Goal: Task Accomplishment & Management: Complete application form

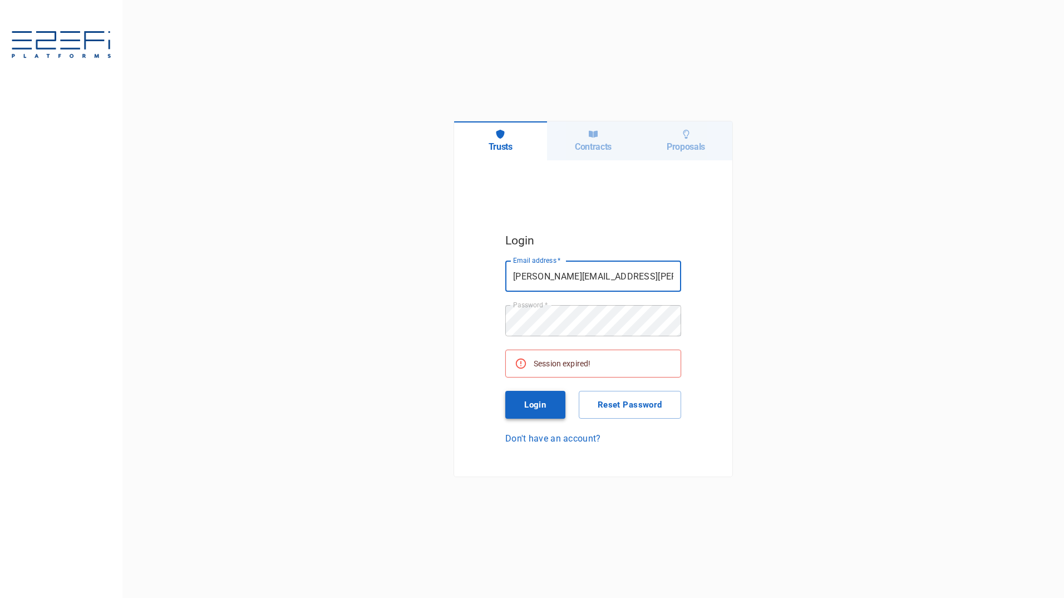
click at [542, 409] on button "Login" at bounding box center [535, 405] width 60 height 28
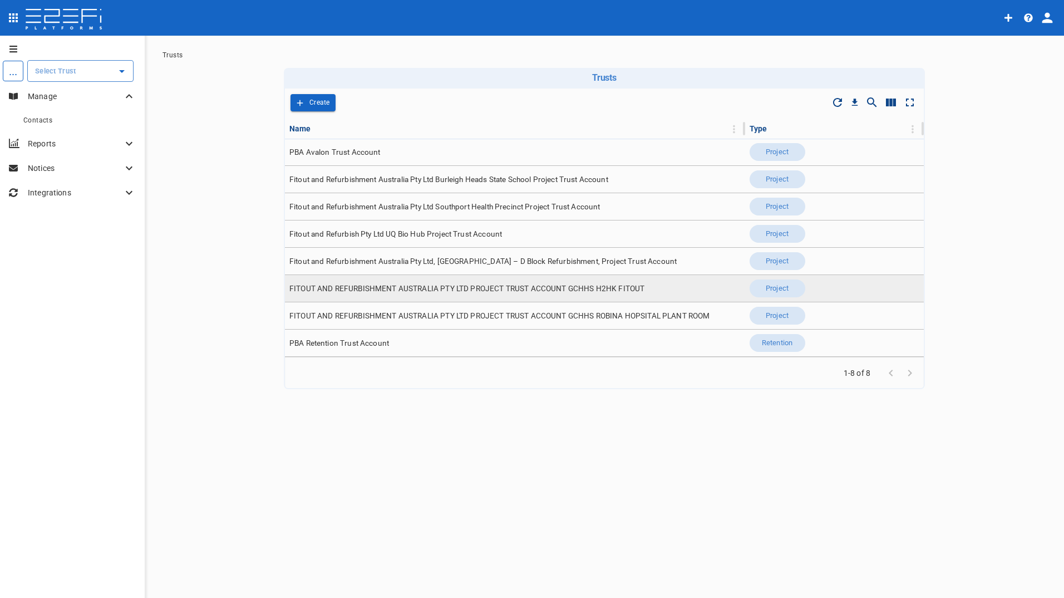
click at [397, 290] on span "FITOUT AND REFURBISHMENT AUSTRALIA PTY LTD PROJECT TRUST ACCOUNT GCHHS H2HK FIT…" at bounding box center [466, 288] width 355 height 11
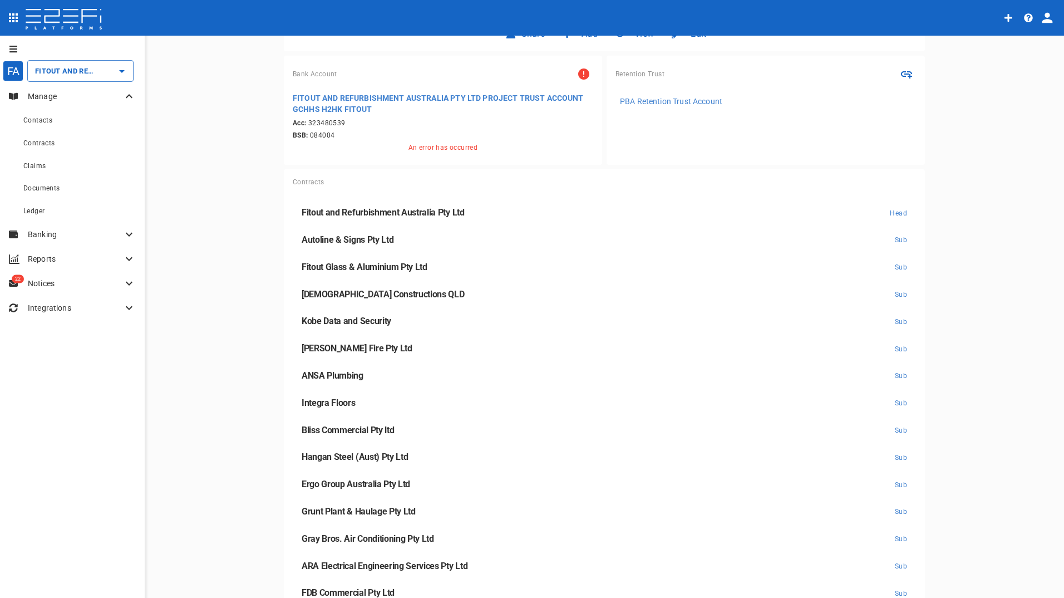
scroll to position [223, 0]
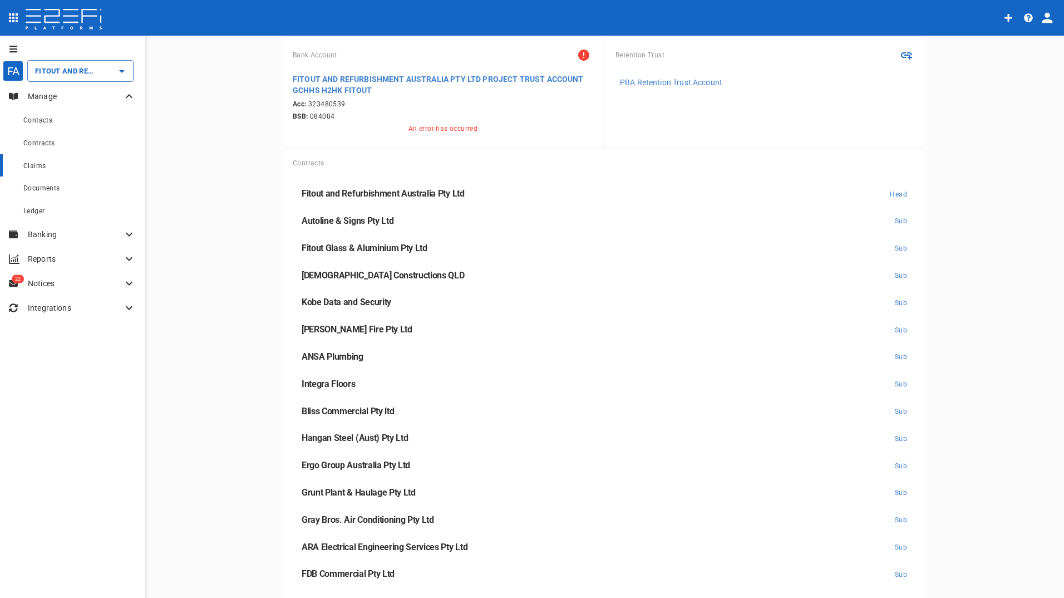
click at [36, 166] on span "Claims" at bounding box center [34, 166] width 22 height 8
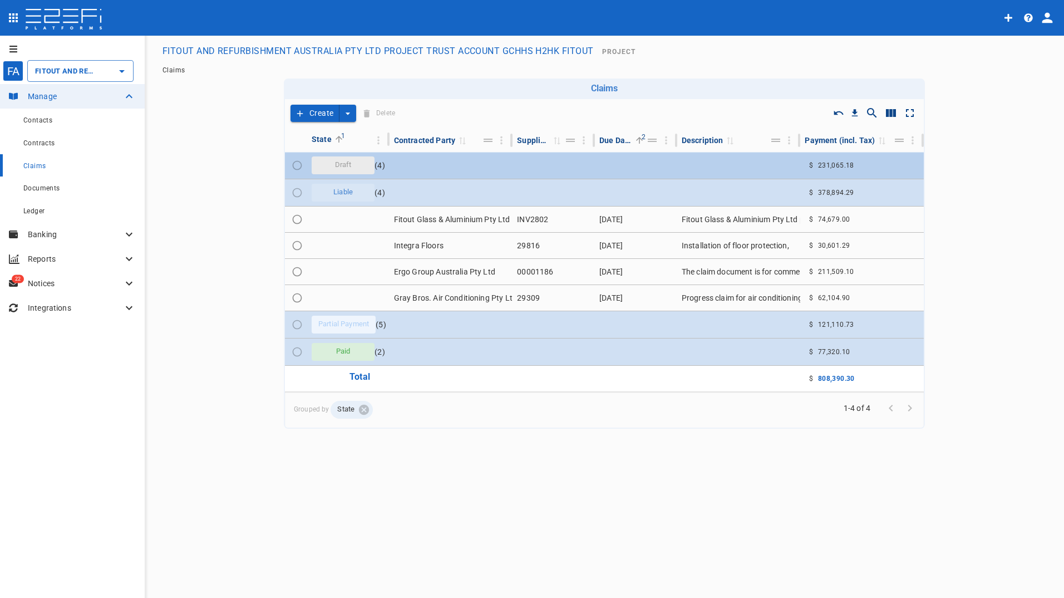
click at [332, 166] on span "Draft" at bounding box center [343, 165] width 30 height 11
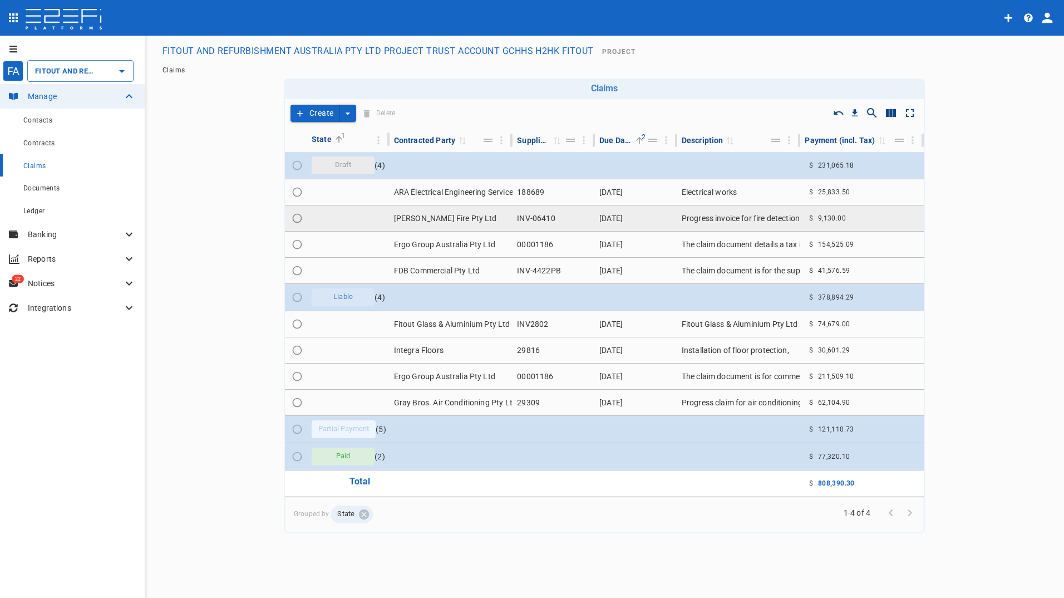
click at [432, 221] on td "[PERSON_NAME] Fire Pty Ltd" at bounding box center [451, 218] width 124 height 26
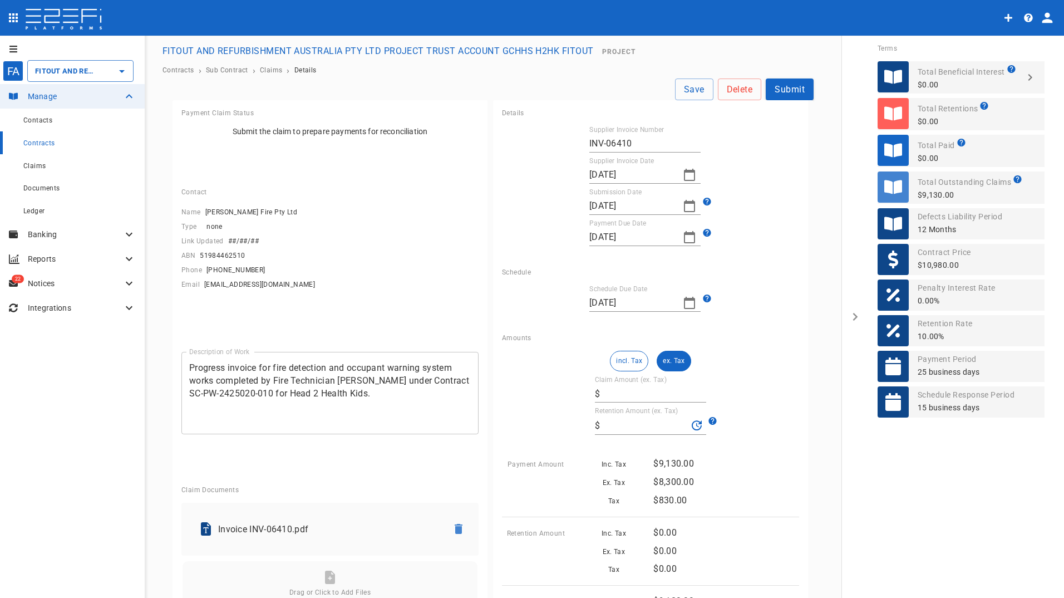
type input "8,300"
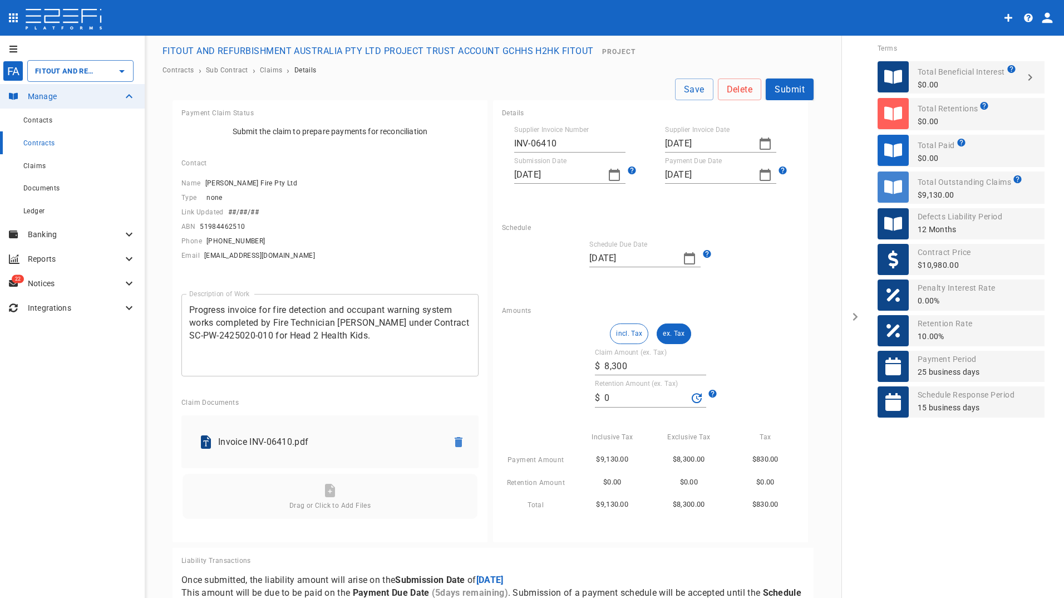
click at [616, 399] on input "0" at bounding box center [645, 398] width 83 height 18
drag, startPoint x: 613, startPoint y: 397, endPoint x: 598, endPoint y: 397, distance: 15.0
click at [598, 397] on div "​ $ 0" at bounding box center [650, 397] width 111 height 19
type input "699"
click at [527, 392] on div "incl. Tax ex. Tax Claim Amount (ex. Tax) ​ $ 8,300 Retention Amount (ex. Tax) ​…" at bounding box center [650, 417] width 297 height 188
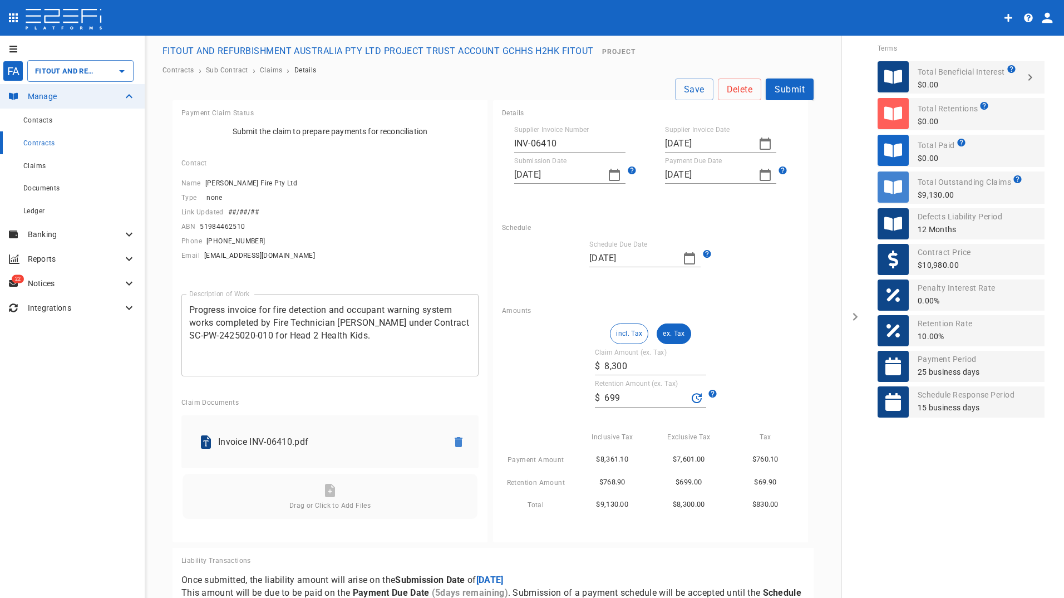
drag, startPoint x: 664, startPoint y: 335, endPoint x: 721, endPoint y: 343, distance: 57.4
click at [664, 334] on button "ex. Tax" at bounding box center [674, 333] width 34 height 21
click at [785, 88] on button "Submit" at bounding box center [790, 89] width 48 height 22
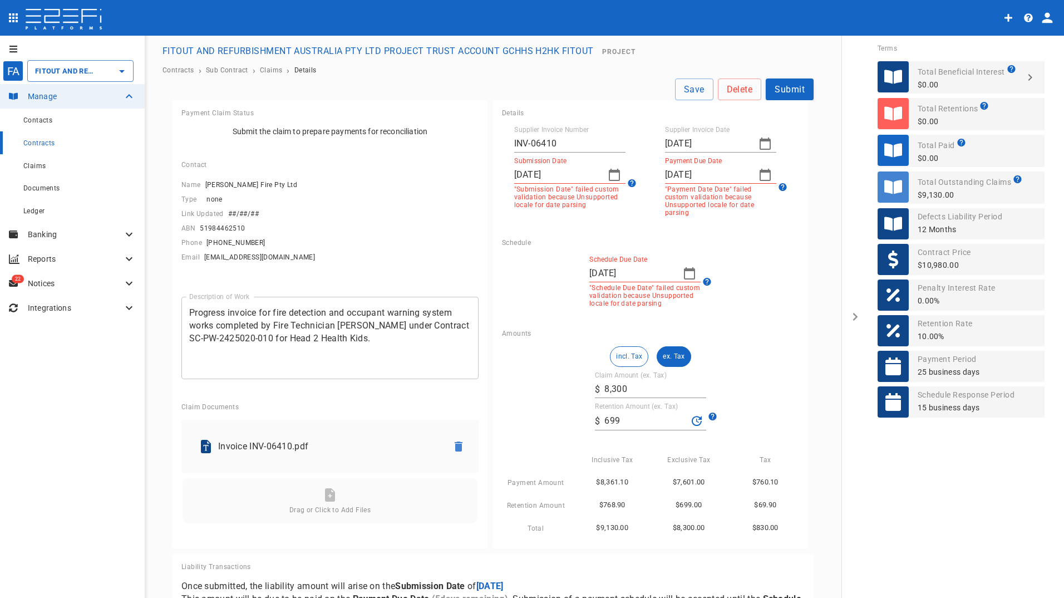
click at [761, 140] on icon "button" at bounding box center [764, 143] width 11 height 12
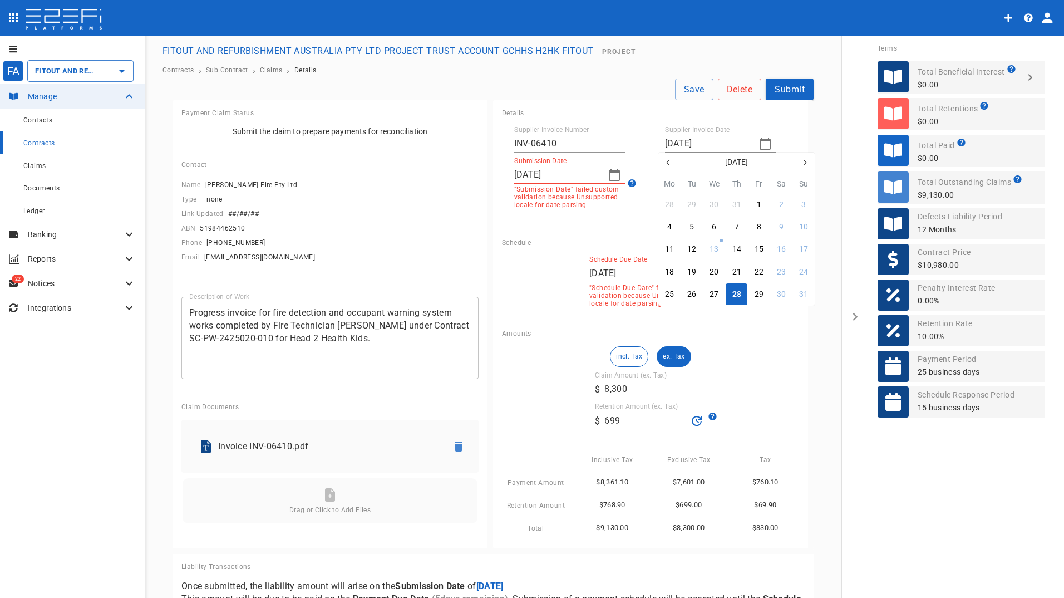
click at [734, 293] on div "28" at bounding box center [736, 294] width 9 height 12
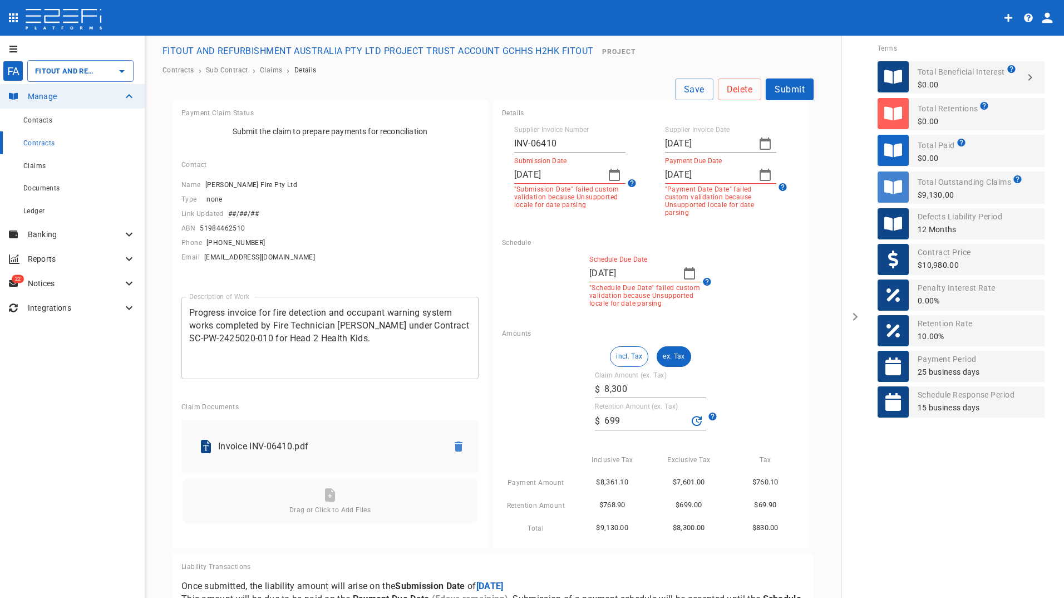
click at [609, 172] on icon "button" at bounding box center [614, 175] width 11 height 12
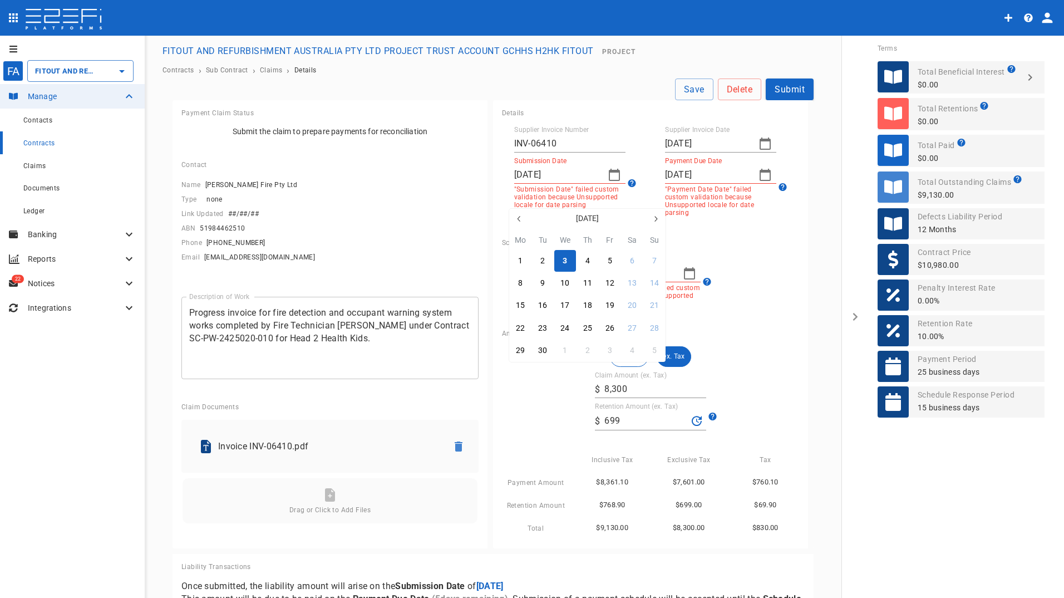
click at [568, 258] on button "3" at bounding box center [565, 261] width 22 height 22
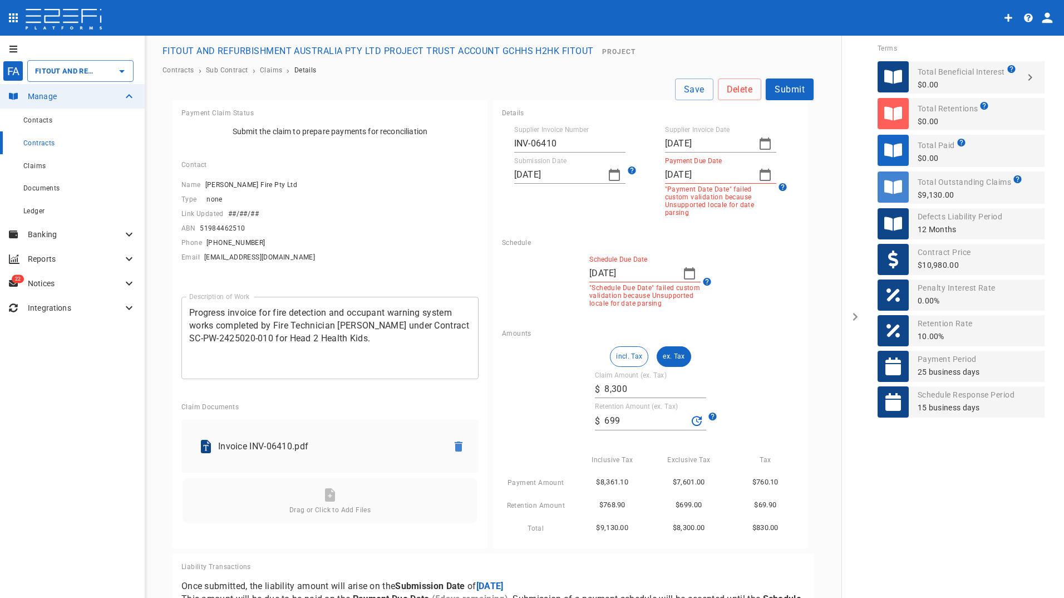
click at [684, 267] on icon "button" at bounding box center [689, 273] width 11 height 12
click at [640, 422] on div "24" at bounding box center [639, 420] width 9 height 12
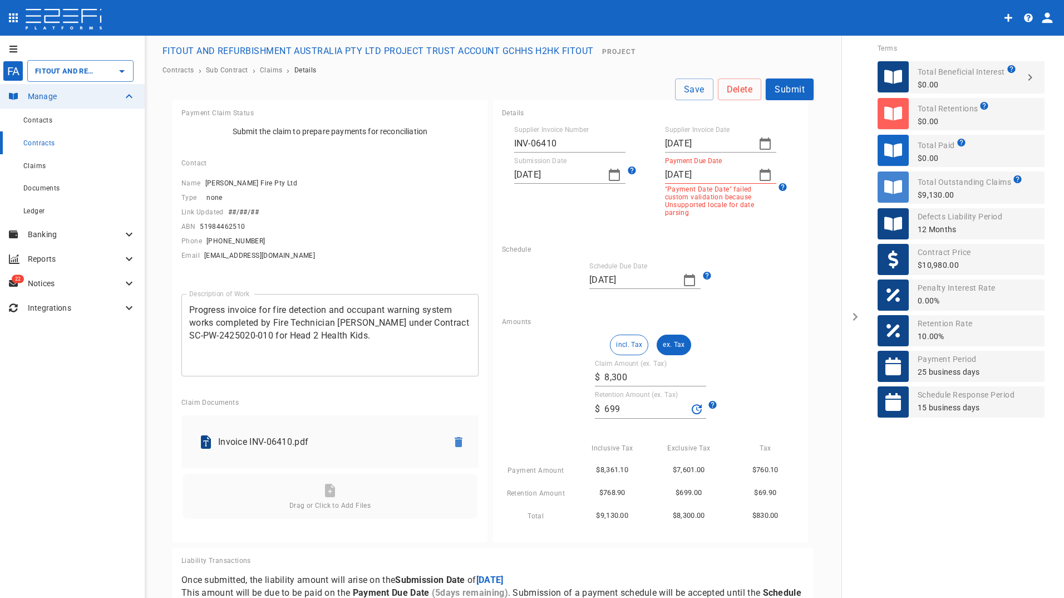
click at [760, 172] on icon "button" at bounding box center [764, 175] width 11 height 12
drag, startPoint x: 688, startPoint y: 352, endPoint x: 740, endPoint y: 387, distance: 62.5
click at [689, 352] on div "30" at bounding box center [691, 350] width 9 height 12
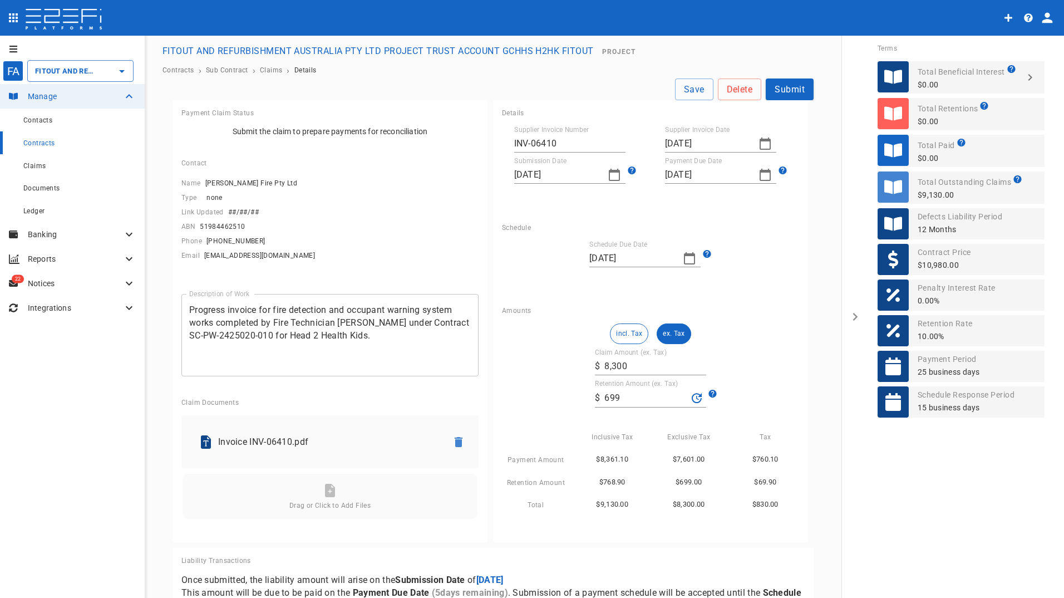
scroll to position [40, 0]
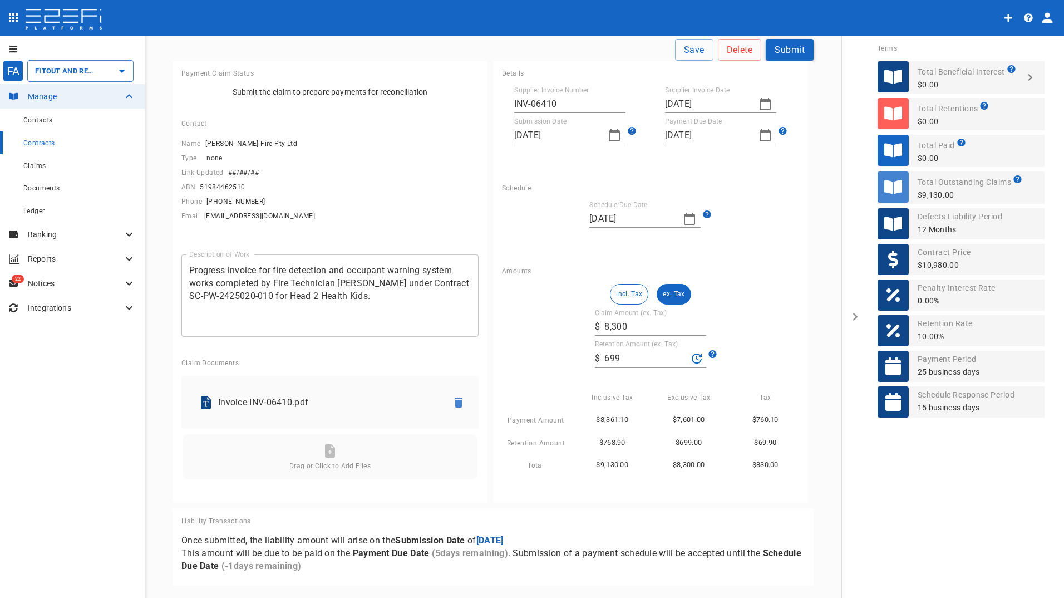
drag, startPoint x: 799, startPoint y: 51, endPoint x: 797, endPoint y: 45, distance: 6.0
click at [798, 50] on button "Submit" at bounding box center [790, 50] width 48 height 22
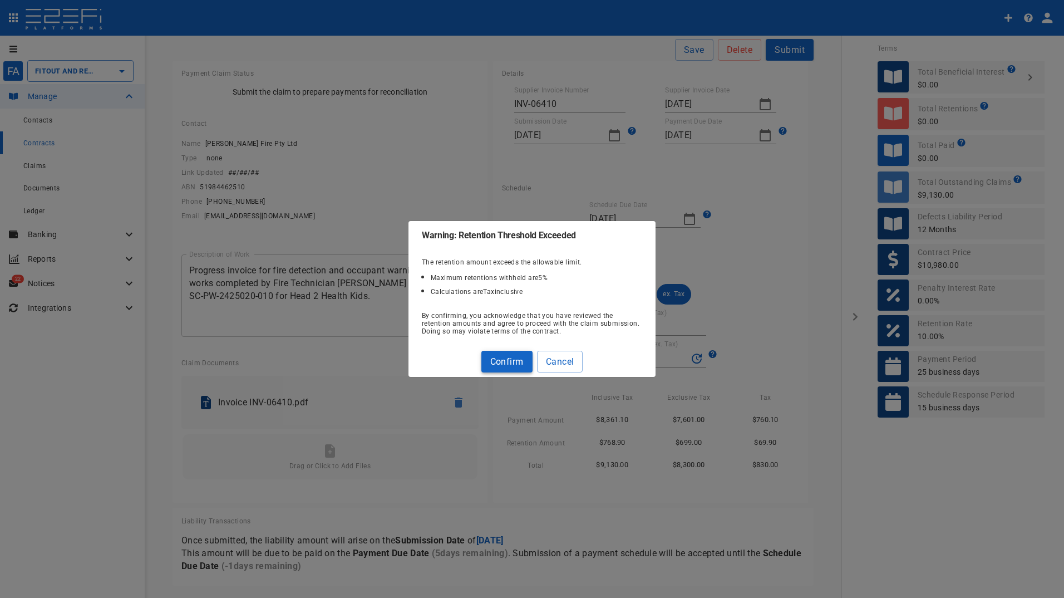
click at [506, 361] on button "Confirm" at bounding box center [506, 362] width 51 height 22
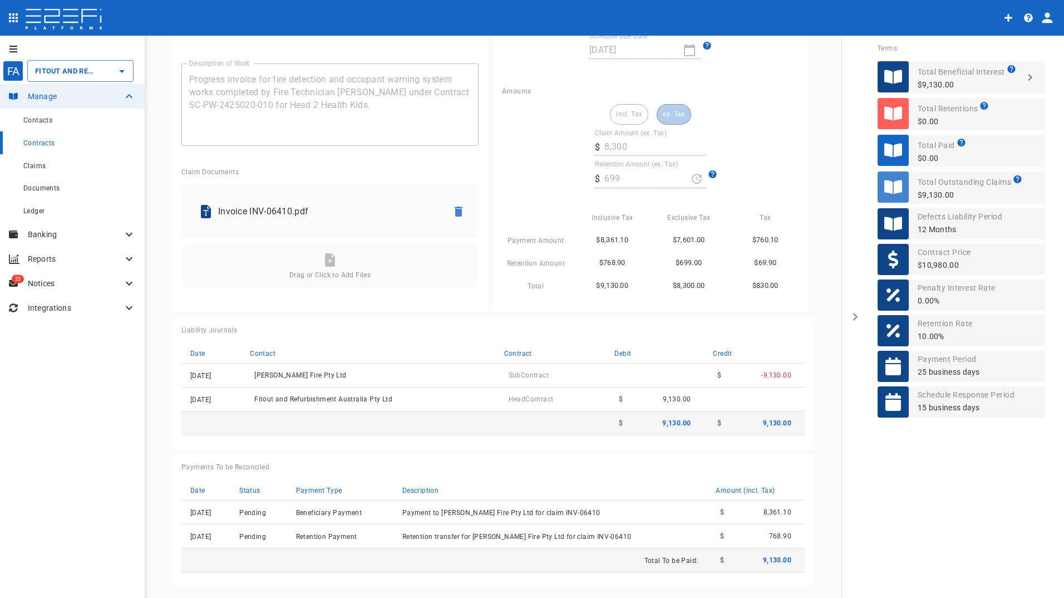
scroll to position [0, 0]
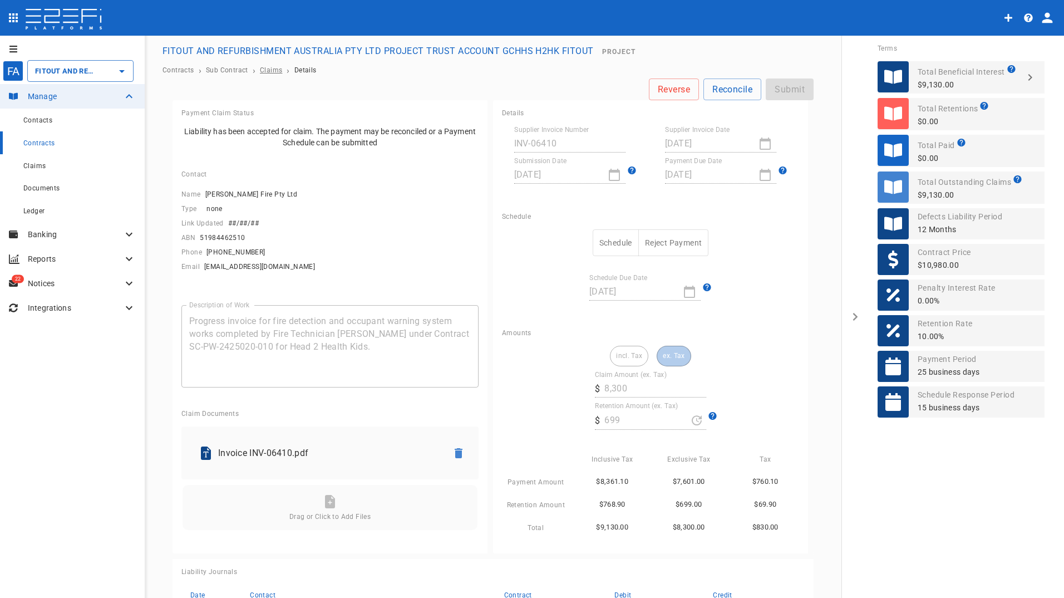
click at [269, 70] on span "Claims" at bounding box center [271, 70] width 22 height 8
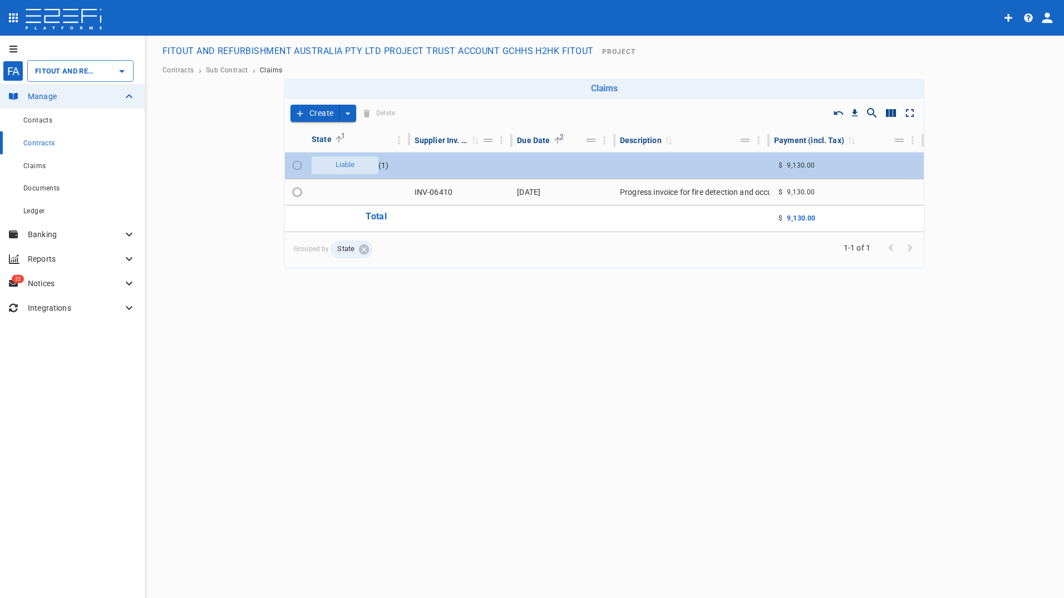
click at [336, 163] on span "Liable" at bounding box center [345, 165] width 33 height 11
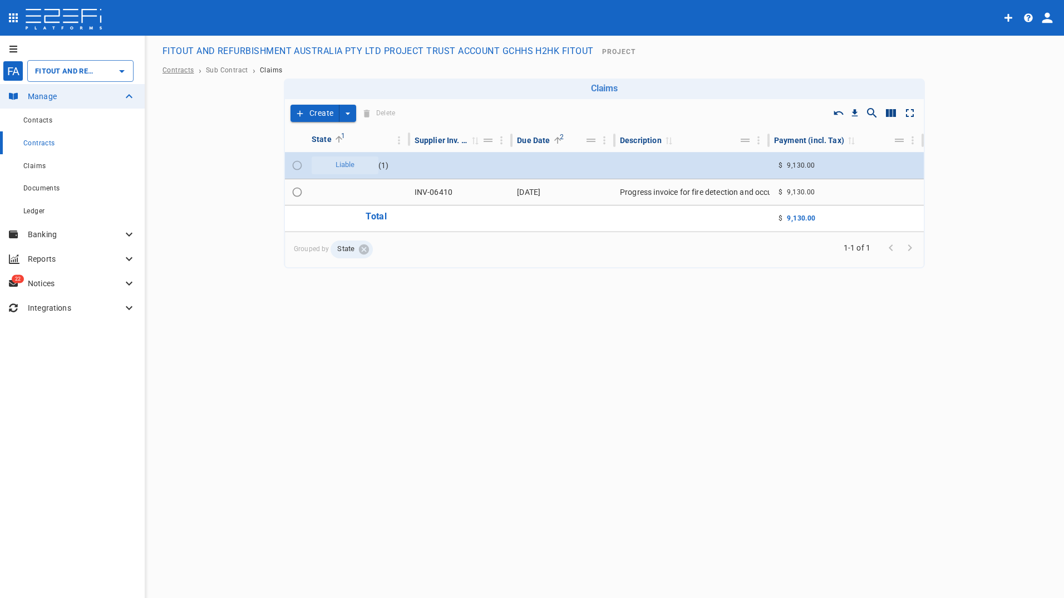
click at [180, 70] on span "Contracts" at bounding box center [178, 70] width 32 height 8
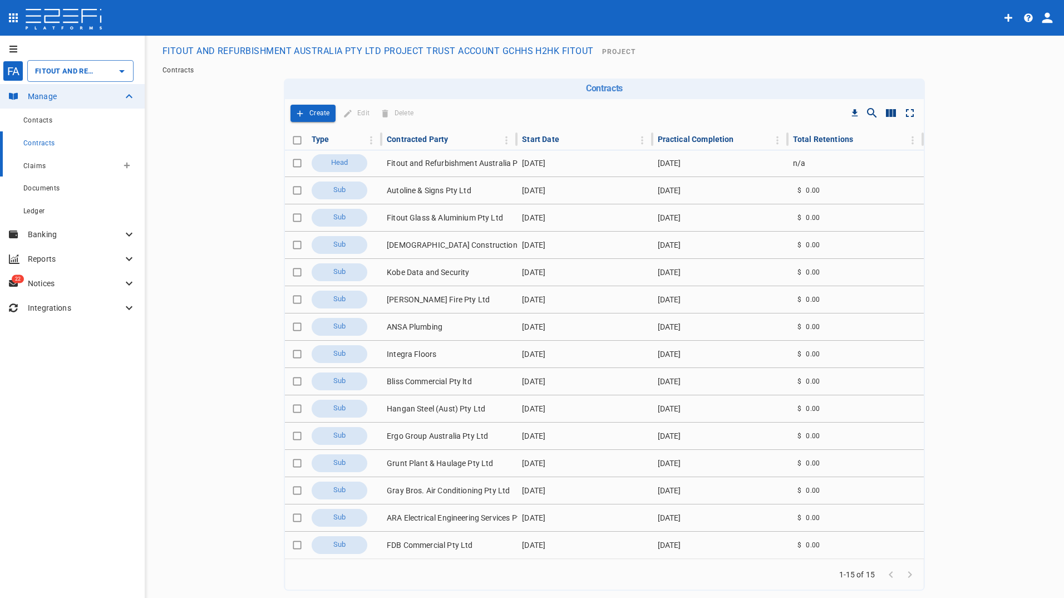
click at [37, 166] on span "Claims" at bounding box center [34, 166] width 22 height 8
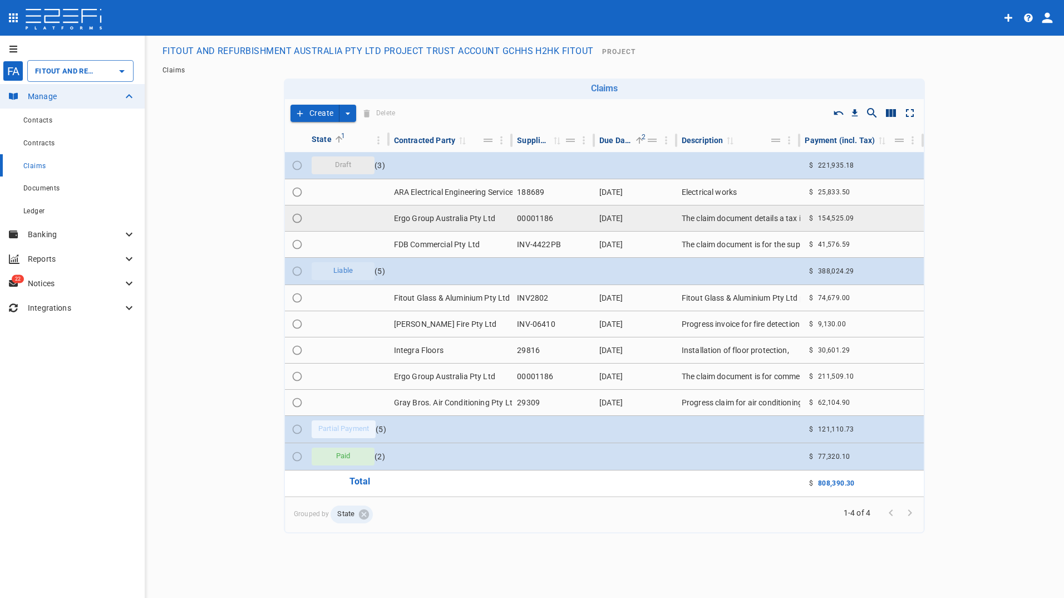
click at [424, 217] on td "Ergo Group Australia Pty Ltd" at bounding box center [451, 218] width 124 height 26
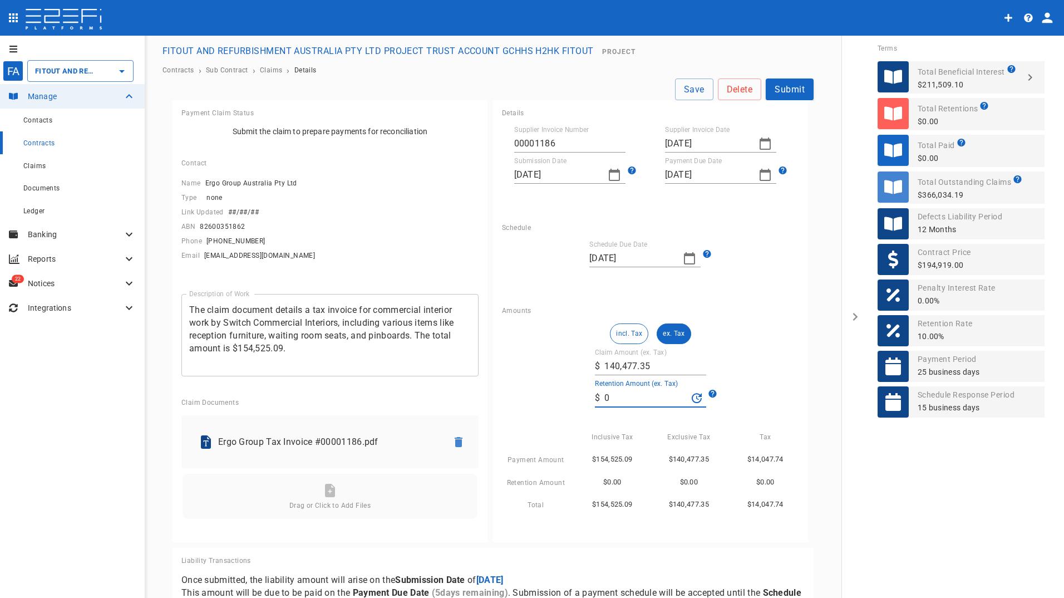
drag, startPoint x: 628, startPoint y: 394, endPoint x: 575, endPoint y: 396, distance: 53.4
click at [575, 396] on div "incl. Tax ex. Tax Claim Amount (ex. Tax) ​ $ 140,477.35 Retention Amount (ex. T…" at bounding box center [650, 417] width 297 height 188
type input "9,745.95"
click at [664, 424] on div "Exclusive Tax" at bounding box center [684, 432] width 77 height 23
click at [653, 399] on input "9,745.95" at bounding box center [645, 398] width 83 height 18
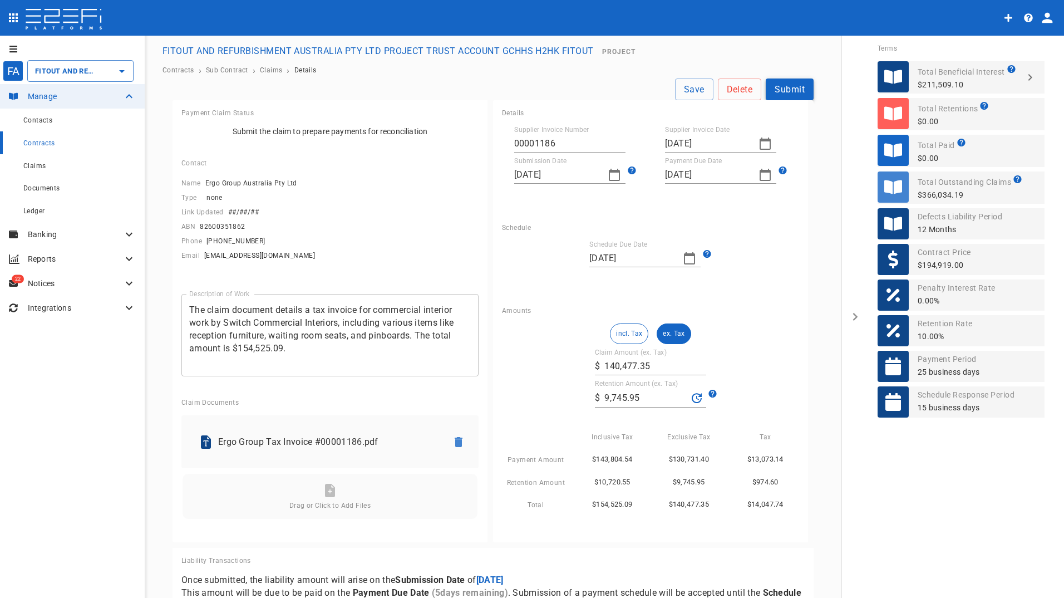
click at [789, 88] on button "Submit" at bounding box center [790, 89] width 48 height 22
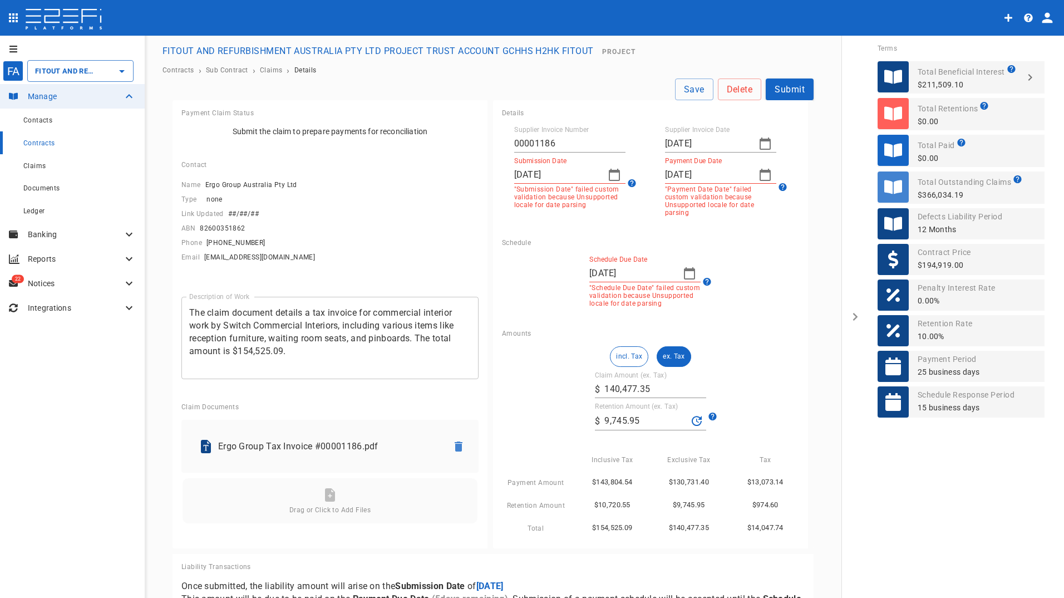
click at [761, 144] on icon "button" at bounding box center [764, 143] width 13 height 13
click at [666, 201] on button "1" at bounding box center [670, 205] width 22 height 22
click at [761, 170] on icon "button" at bounding box center [764, 174] width 13 height 13
drag, startPoint x: 690, startPoint y: 351, endPoint x: 602, endPoint y: 196, distance: 177.4
click at [690, 351] on div "30" at bounding box center [691, 350] width 9 height 12
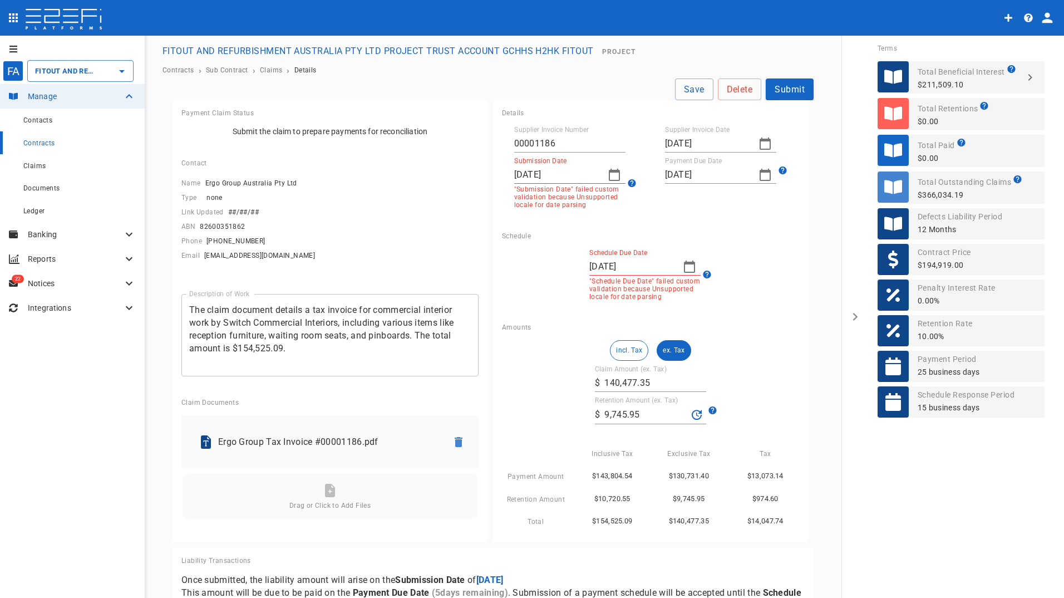
click at [609, 172] on icon "button" at bounding box center [614, 175] width 11 height 12
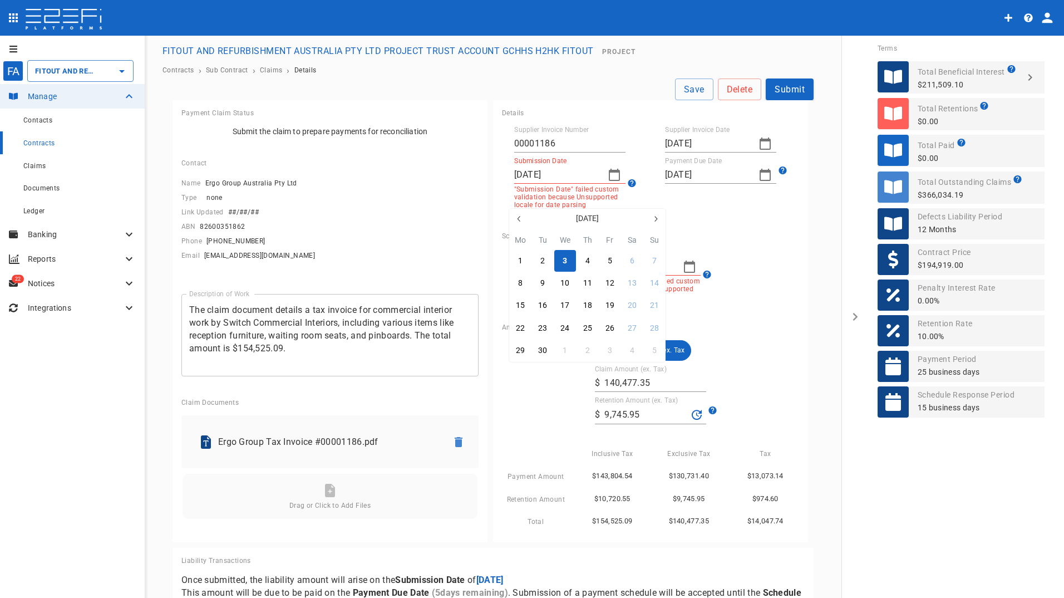
click at [566, 258] on div "3" at bounding box center [564, 261] width 4 height 12
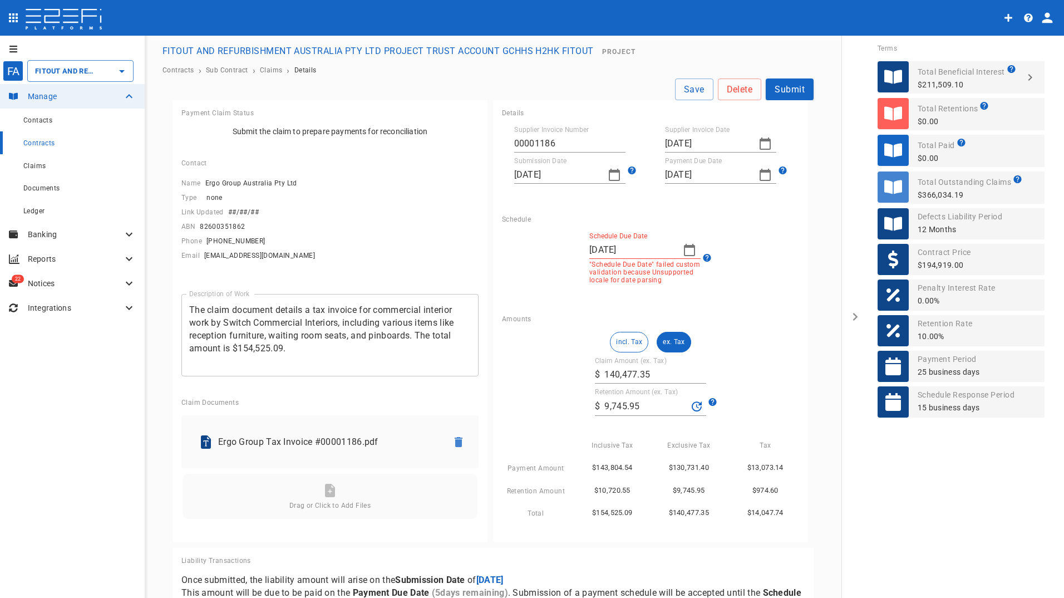
click at [683, 250] on icon "button" at bounding box center [689, 249] width 13 height 13
click at [640, 402] on div "24" at bounding box center [639, 403] width 9 height 12
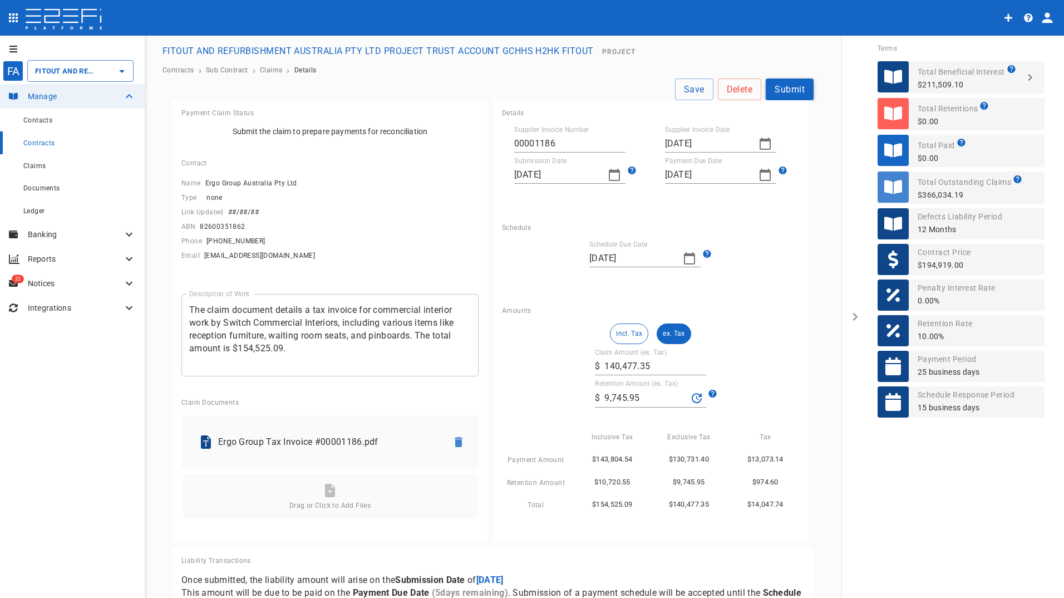
click at [787, 88] on button "Submit" at bounding box center [790, 89] width 48 height 22
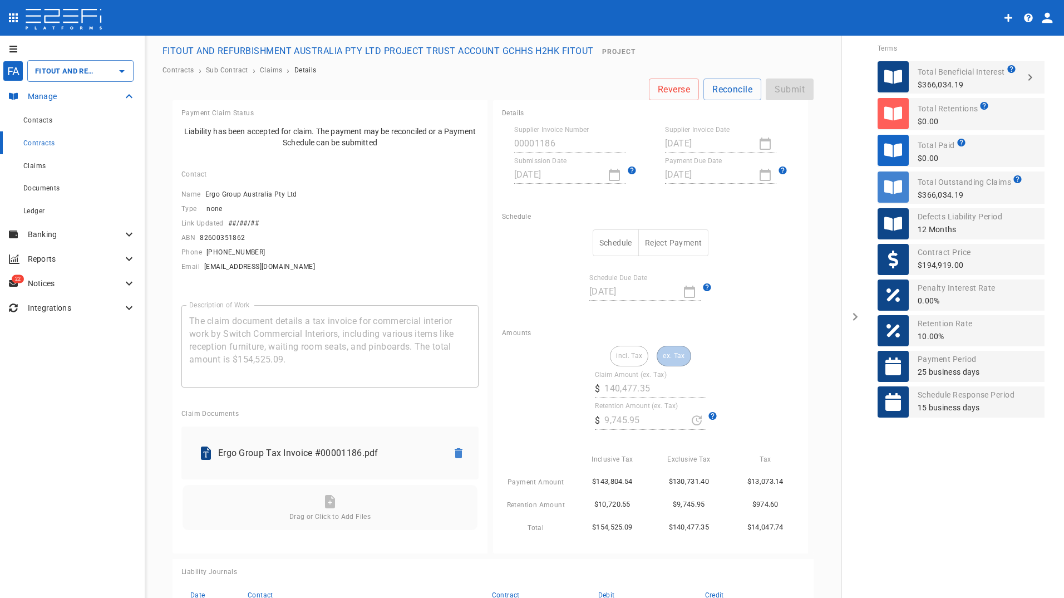
click at [50, 95] on p "Manage" at bounding box center [75, 96] width 95 height 11
click at [50, 100] on p "Manage" at bounding box center [75, 96] width 95 height 11
click at [27, 167] on span "Claims" at bounding box center [34, 166] width 22 height 8
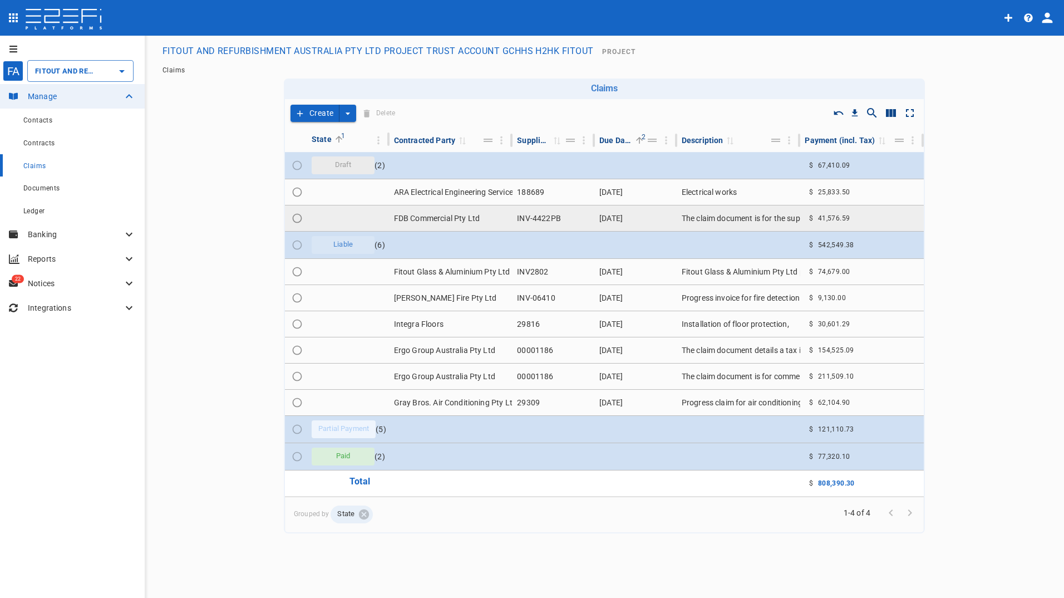
click at [412, 217] on td "FDB Commercial Pty Ltd" at bounding box center [451, 218] width 124 height 26
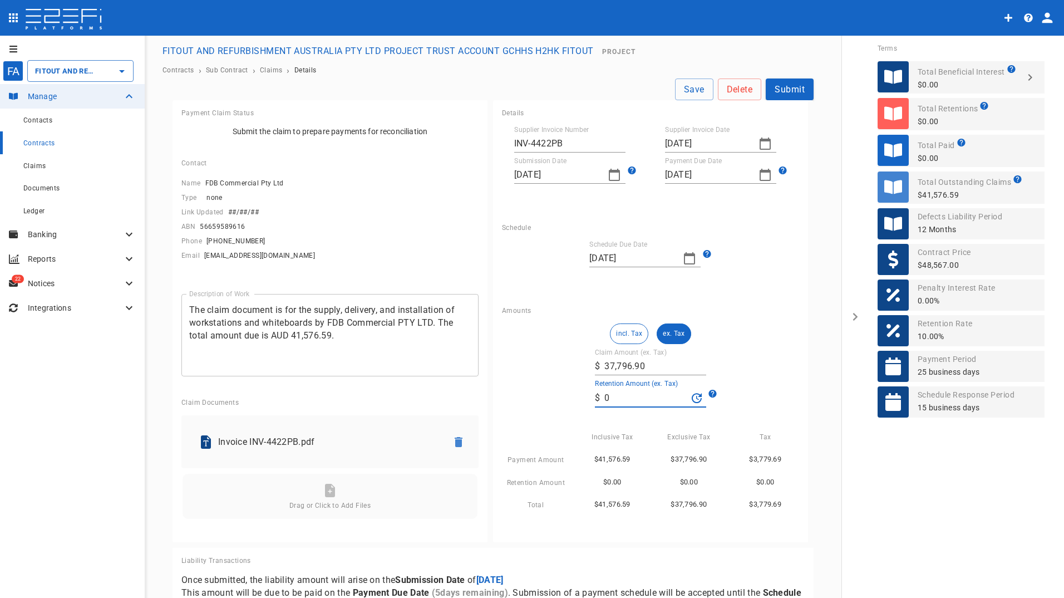
drag, startPoint x: 614, startPoint y: 397, endPoint x: 591, endPoint y: 397, distance: 22.8
click at [595, 397] on div "​ $ 0" at bounding box center [650, 397] width 111 height 19
type input "1,161.34"
drag, startPoint x: 652, startPoint y: 418, endPoint x: 675, endPoint y: 390, distance: 36.7
click at [653, 417] on div "incl. Tax ex. Tax Claim Amount (ex. Tax) ​ $ 37,796.90 Retention Amount (ex. Ta…" at bounding box center [650, 417] width 297 height 188
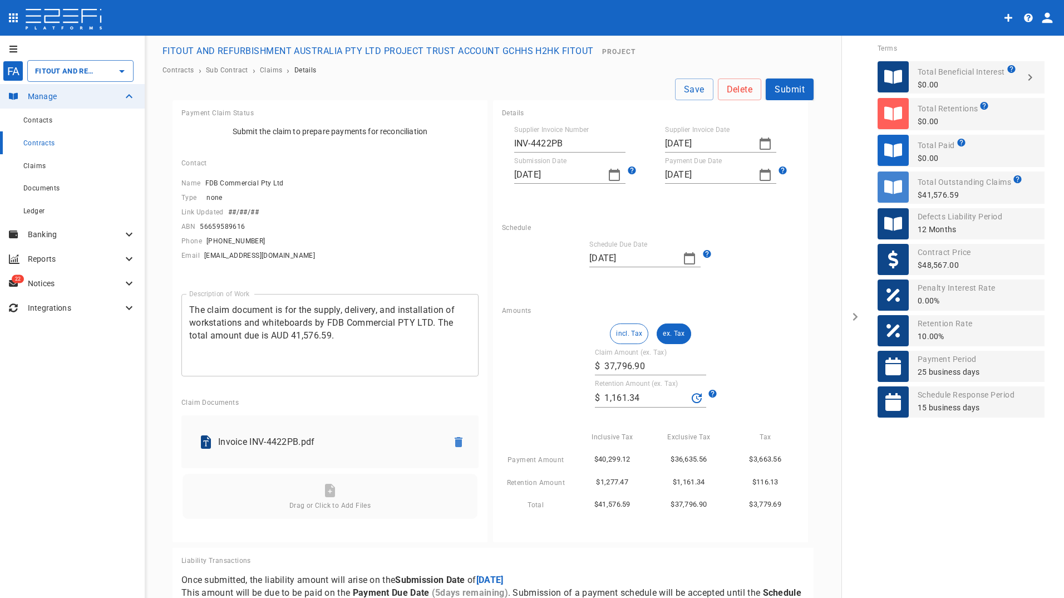
click at [642, 393] on input "1,161.34" at bounding box center [645, 398] width 83 height 18
click at [792, 88] on button "Submit" at bounding box center [790, 89] width 48 height 22
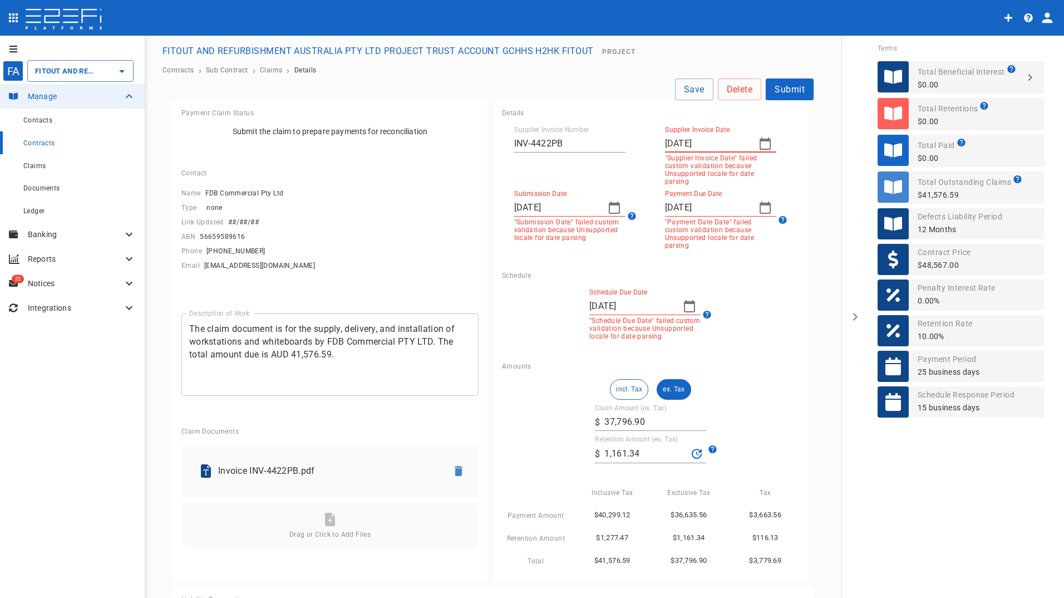
click at [759, 141] on icon "button" at bounding box center [764, 143] width 11 height 12
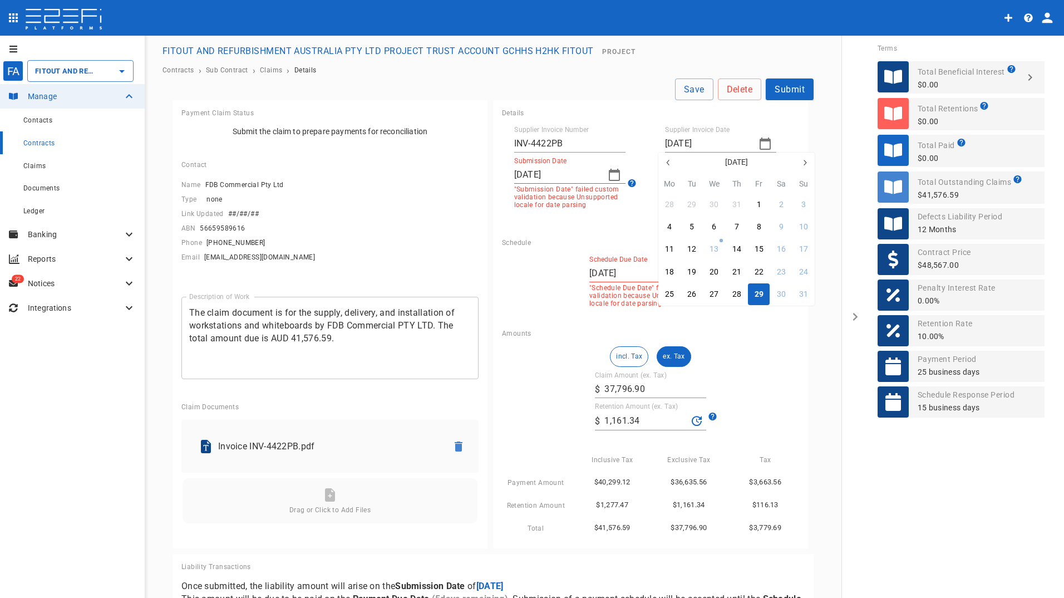
click at [756, 289] on div "29" at bounding box center [758, 294] width 9 height 12
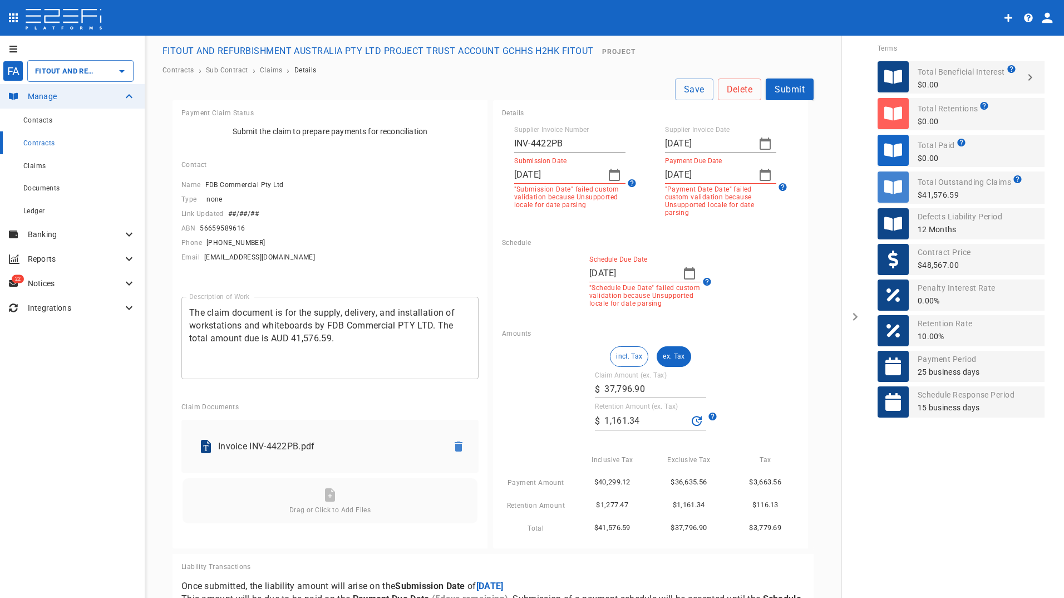
click at [729, 189] on p ""Payment Date Date" failed custom validation because Unsupported locale for dat…" at bounding box center [720, 200] width 111 height 31
click at [761, 176] on icon "button" at bounding box center [764, 174] width 13 height 13
drag, startPoint x: 692, startPoint y: 351, endPoint x: 591, endPoint y: 190, distance: 190.0
click at [691, 351] on div "30" at bounding box center [691, 350] width 9 height 12
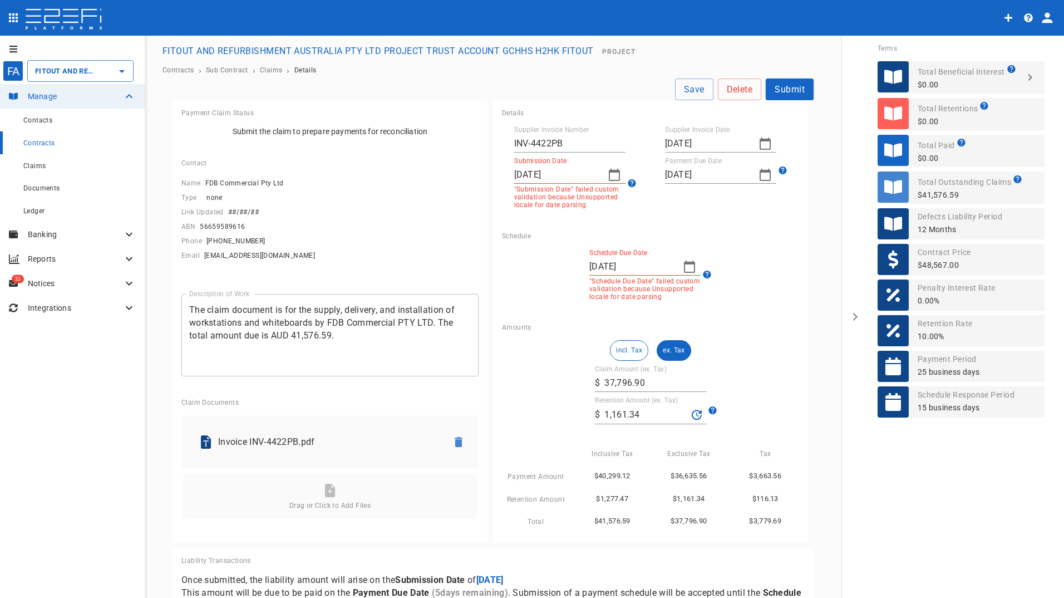
click at [609, 173] on icon "button" at bounding box center [614, 174] width 13 height 13
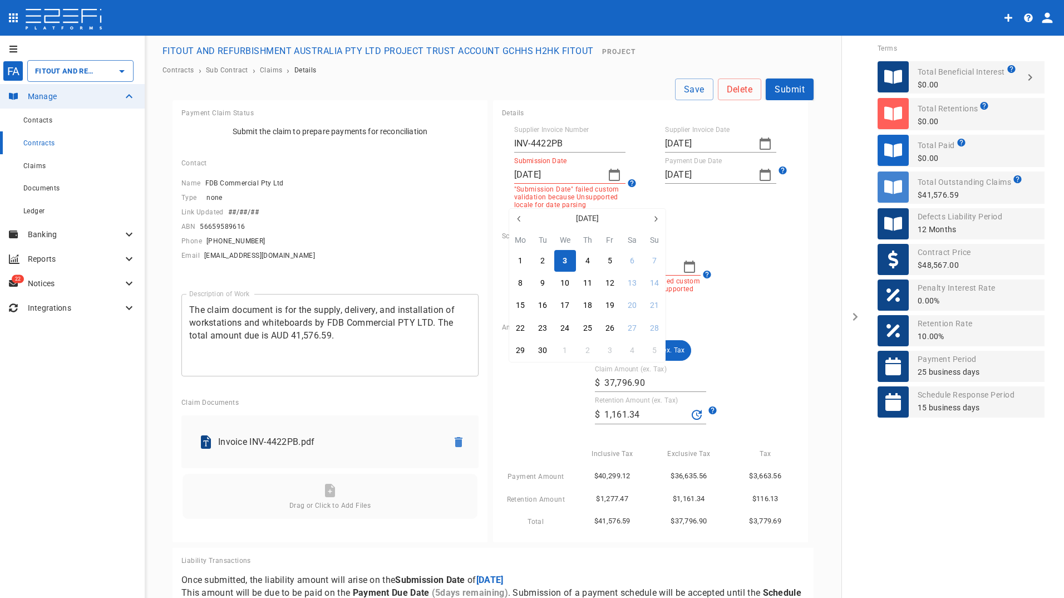
click at [564, 256] on div "3" at bounding box center [564, 261] width 4 height 12
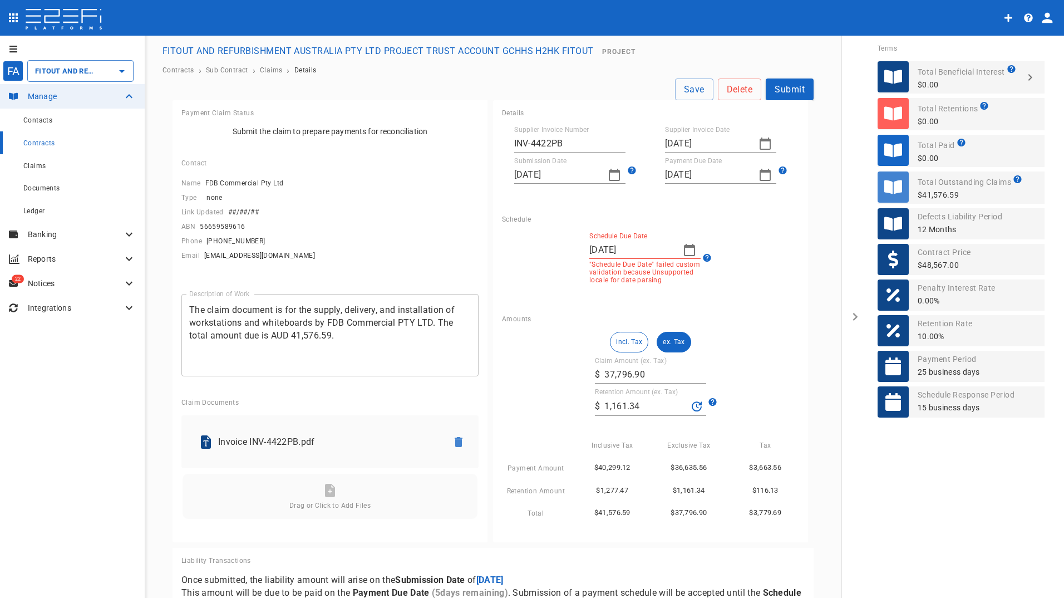
click at [683, 251] on icon "button" at bounding box center [689, 249] width 13 height 13
click at [638, 403] on div "24" at bounding box center [639, 403] width 9 height 12
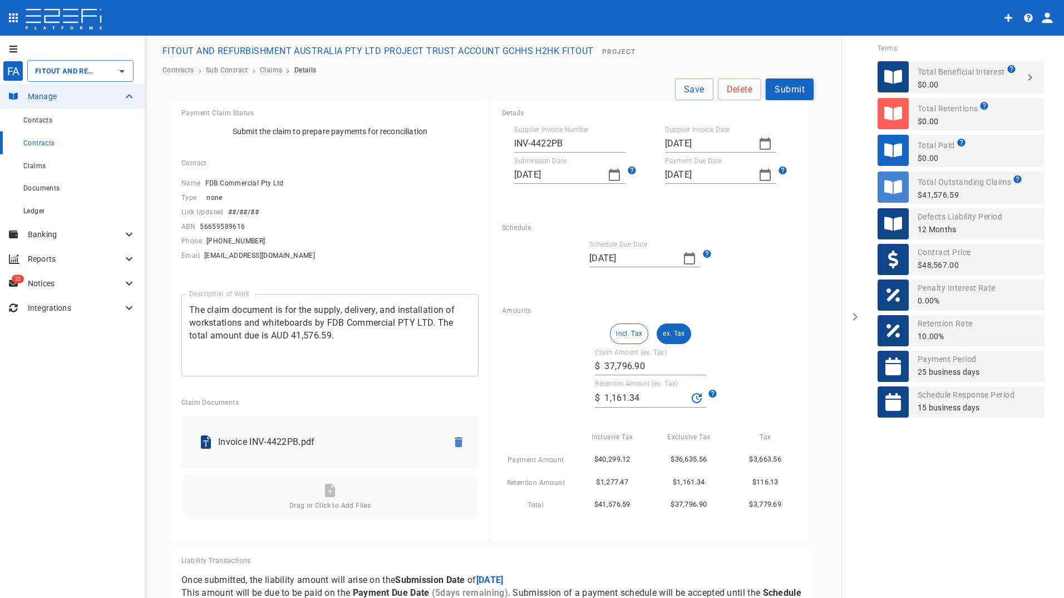
click at [780, 89] on button "Submit" at bounding box center [790, 89] width 48 height 22
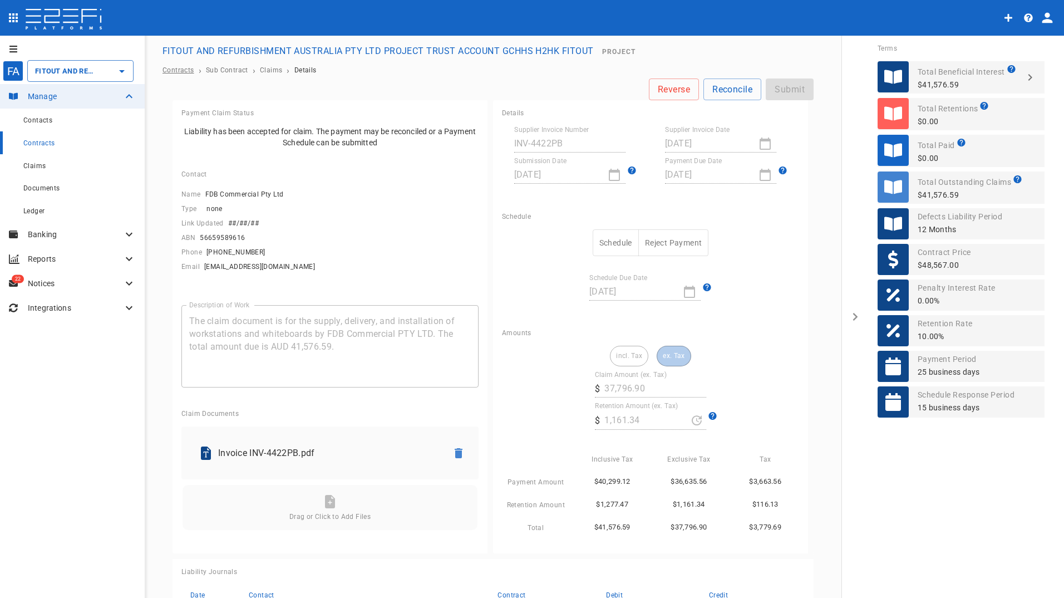
click at [181, 70] on span "Contracts" at bounding box center [178, 70] width 32 height 8
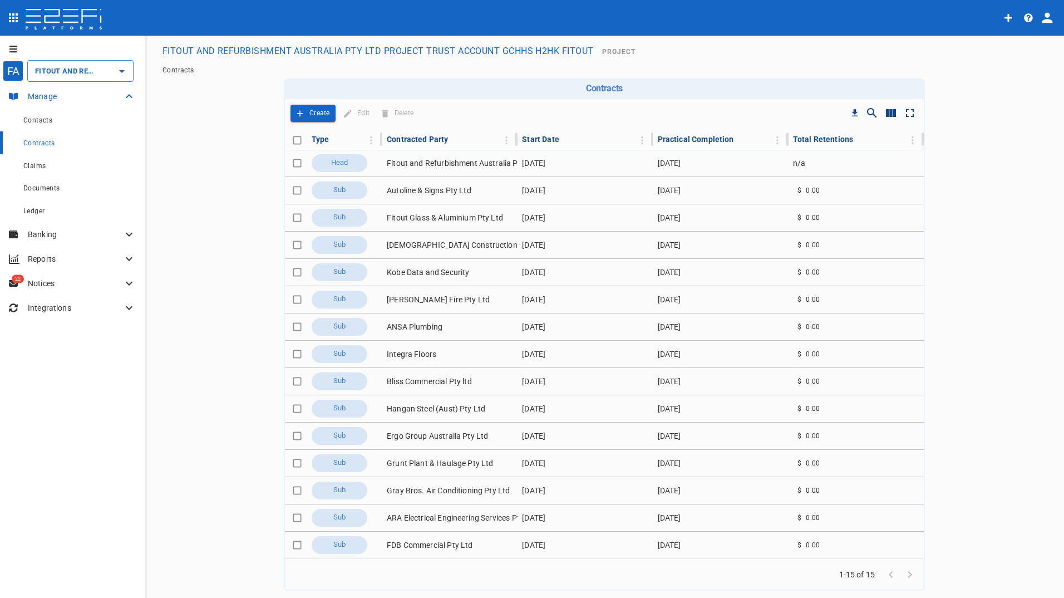
click at [39, 95] on p "Manage" at bounding box center [75, 96] width 95 height 11
click at [48, 98] on p "Manage" at bounding box center [75, 96] width 95 height 11
click at [49, 167] on div "Claims" at bounding box center [79, 166] width 112 height 14
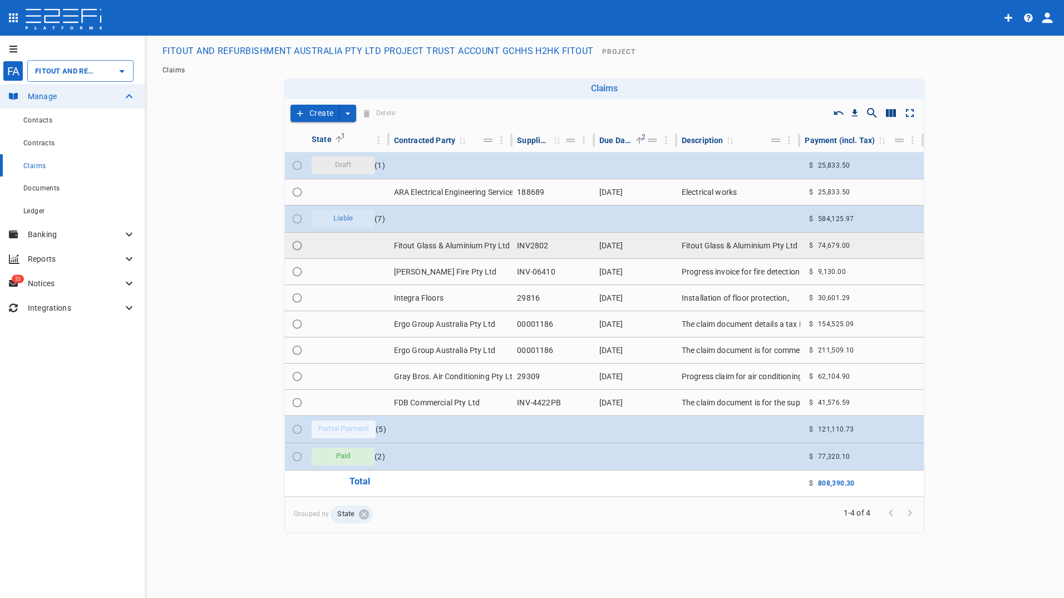
click at [470, 244] on td "Fitout Glass & Aluminium Pty Ltd" at bounding box center [451, 246] width 124 height 26
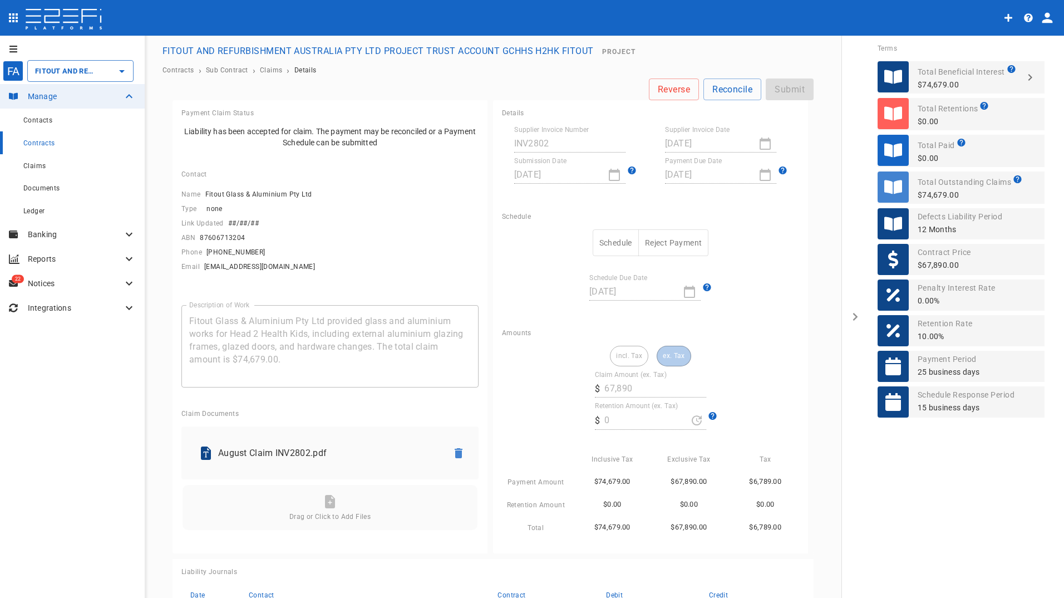
click at [605, 243] on button "Schedule" at bounding box center [616, 242] width 46 height 27
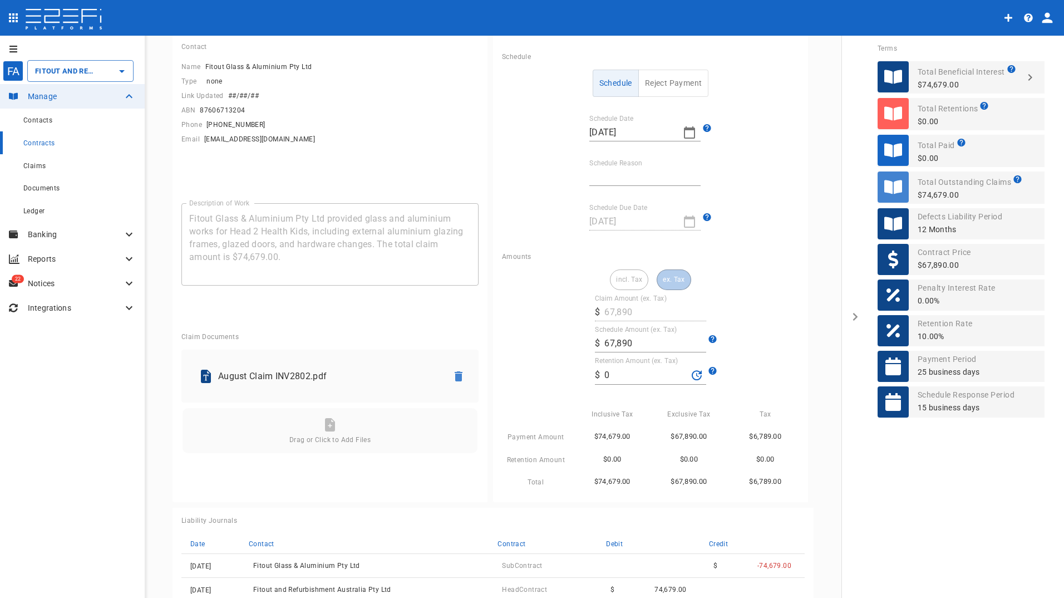
scroll to position [167, 0]
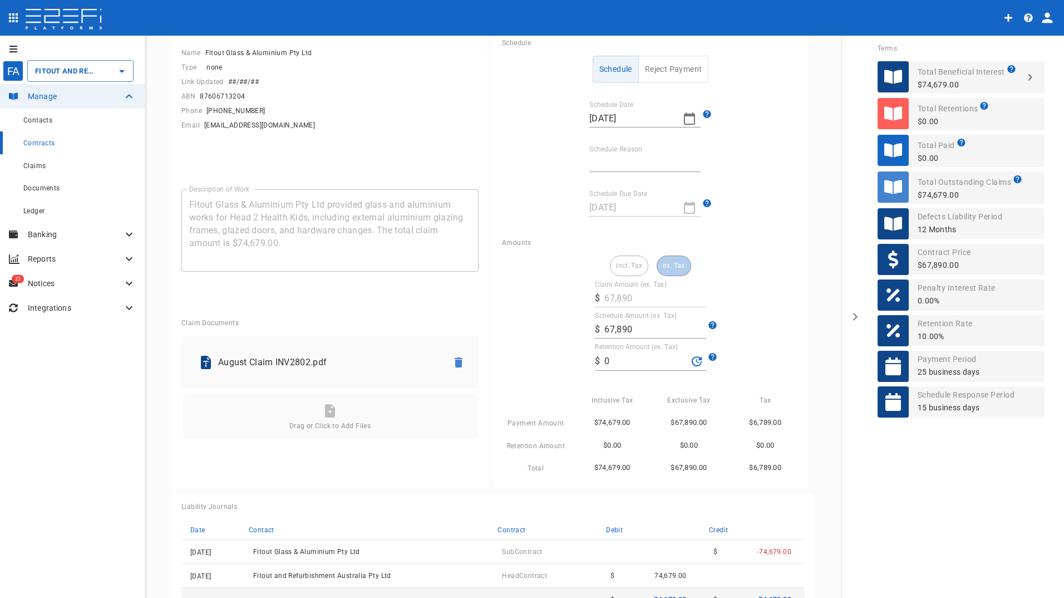
click at [633, 363] on input "0" at bounding box center [645, 361] width 83 height 18
drag, startPoint x: 621, startPoint y: 360, endPoint x: 585, endPoint y: 359, distance: 35.6
click at [585, 359] on div "incl. Tax ex. Tax Claim Amount (ex. Tax) ​ $ 67,890 Schedule Amount (ex. Tax) ​…" at bounding box center [650, 364] width 297 height 219
click at [641, 354] on input "3,394.50" at bounding box center [645, 361] width 83 height 18
click at [668, 352] on input "3,394.50" at bounding box center [645, 361] width 83 height 18
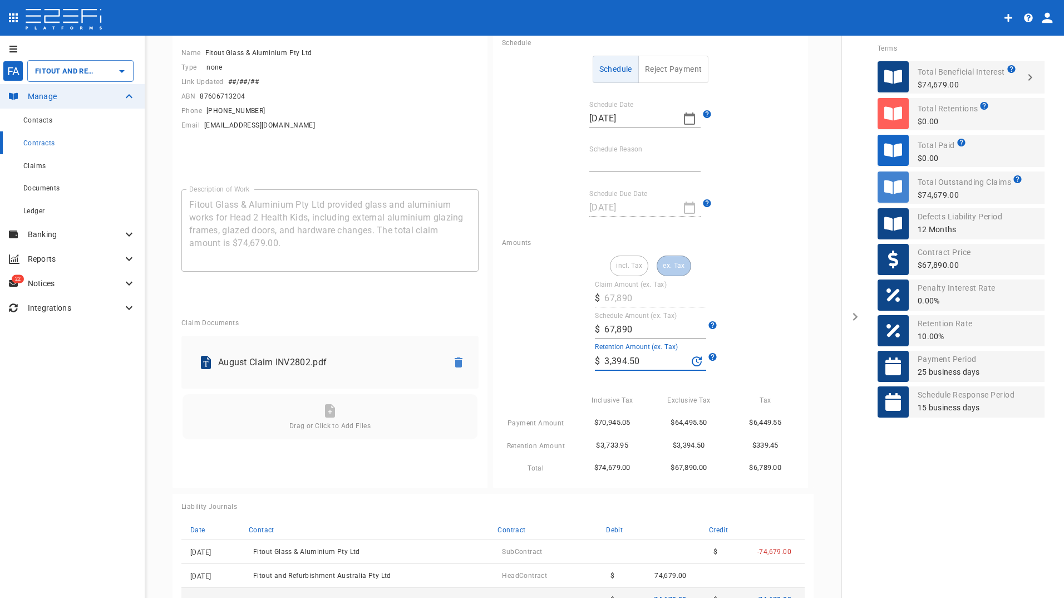
type input "3,394.5"
click at [674, 269] on div "incl. Tax ex. Tax" at bounding box center [650, 265] width 81 height 21
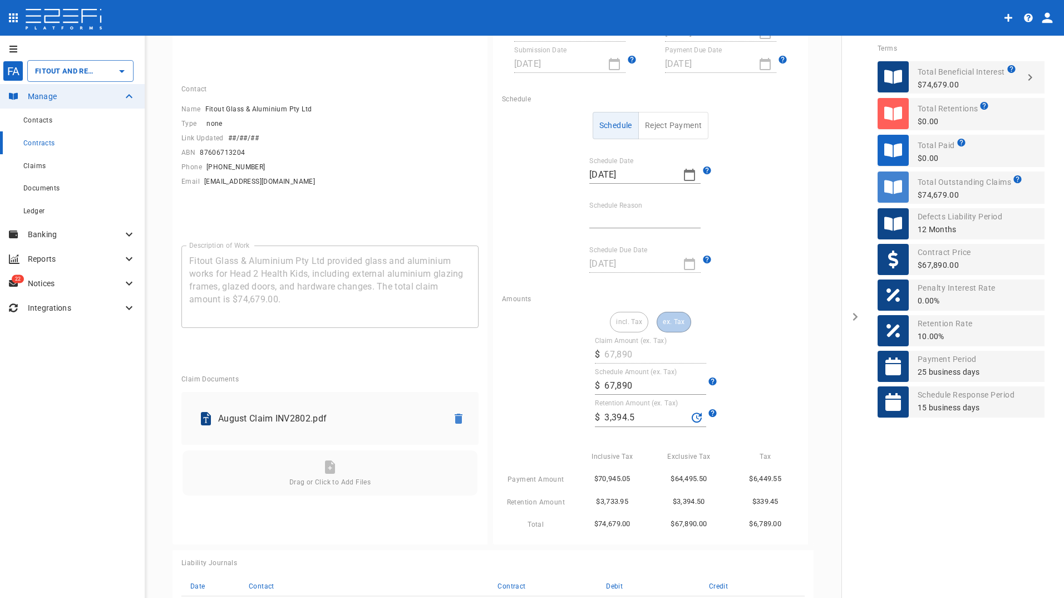
scroll to position [0, 0]
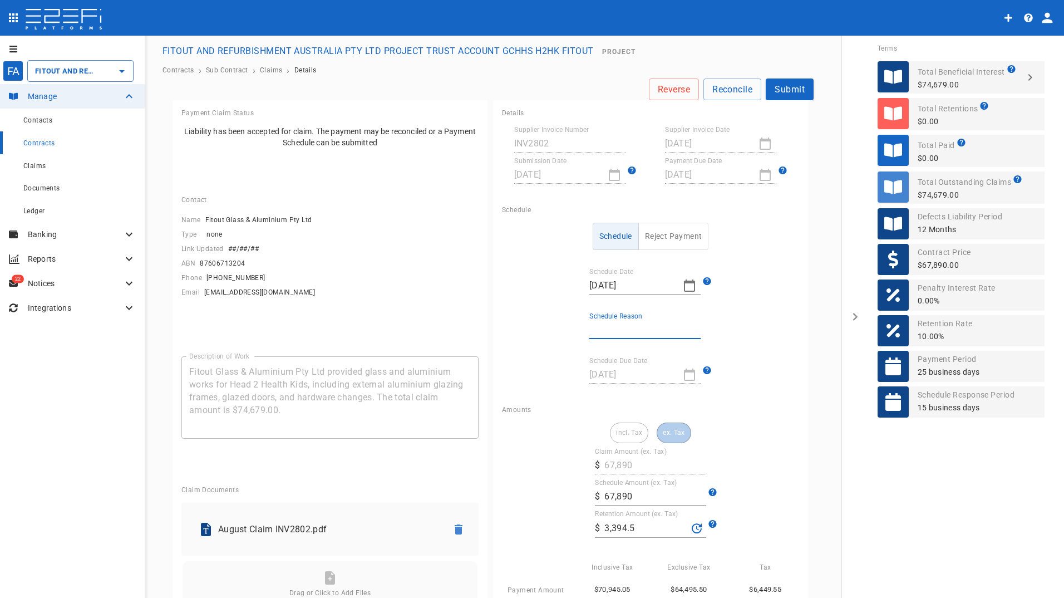
click at [619, 333] on input "Schedule Reason" at bounding box center [644, 330] width 111 height 18
type input "retention held & contract payment date"
click at [789, 91] on button "Submit" at bounding box center [790, 89] width 48 height 22
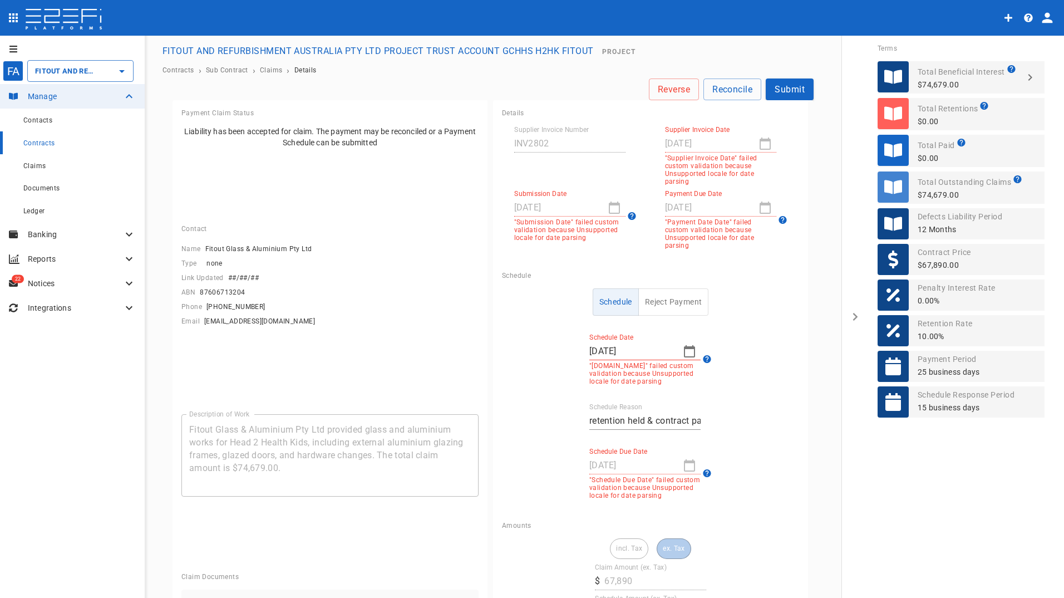
click at [762, 141] on div "[DATE]" at bounding box center [720, 144] width 111 height 18
click at [760, 147] on div "[DATE]" at bounding box center [720, 144] width 111 height 18
click at [789, 91] on button "Submit" at bounding box center [790, 89] width 48 height 22
click at [674, 177] on p ""Supplier Invoice Date" failed custom validation because Unsupported locale for…" at bounding box center [720, 169] width 111 height 31
click at [679, 134] on label "Supplier Invoice Date" at bounding box center [697, 129] width 65 height 9
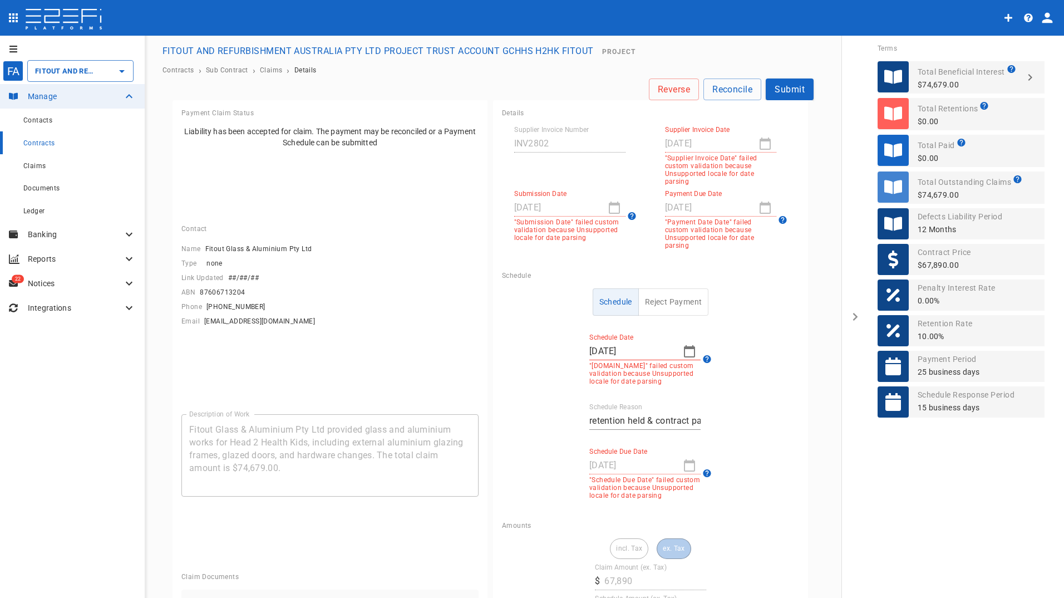
click at [617, 292] on button "Schedule" at bounding box center [616, 301] width 46 height 27
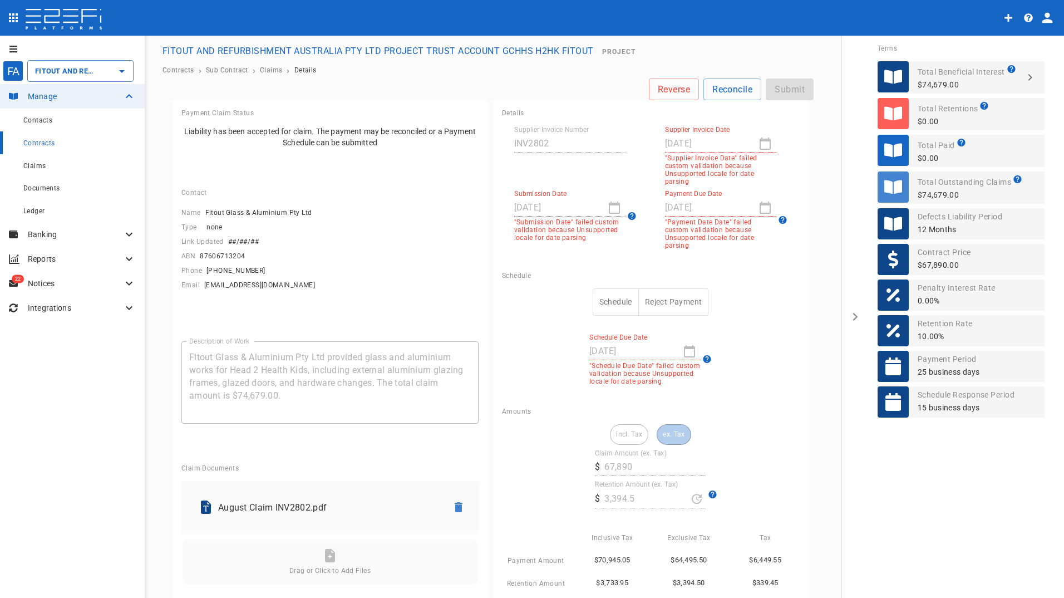
click at [759, 142] on div "[DATE]" at bounding box center [720, 144] width 111 height 18
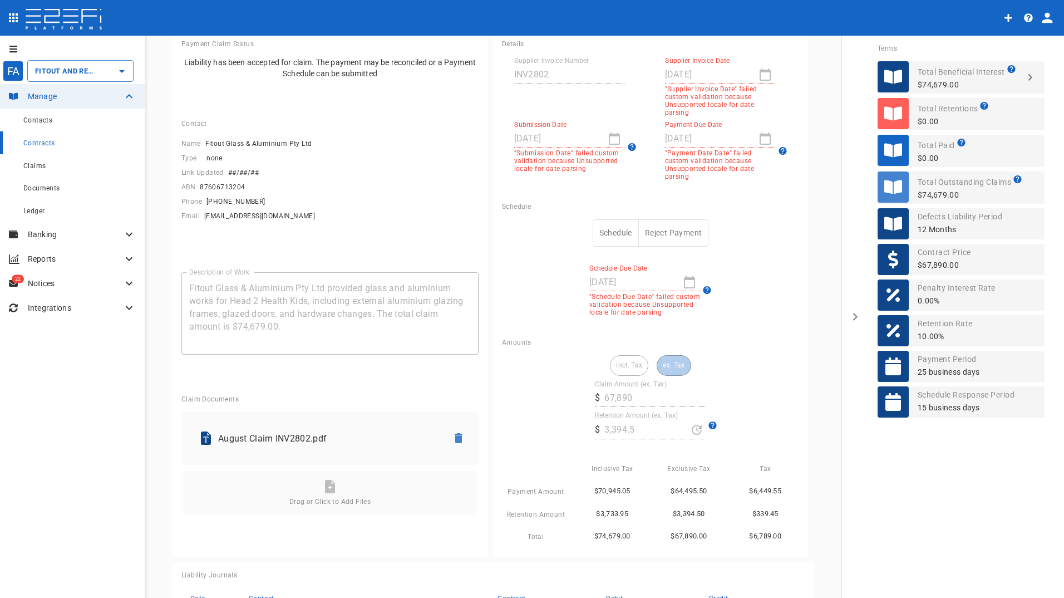
scroll to position [4, 0]
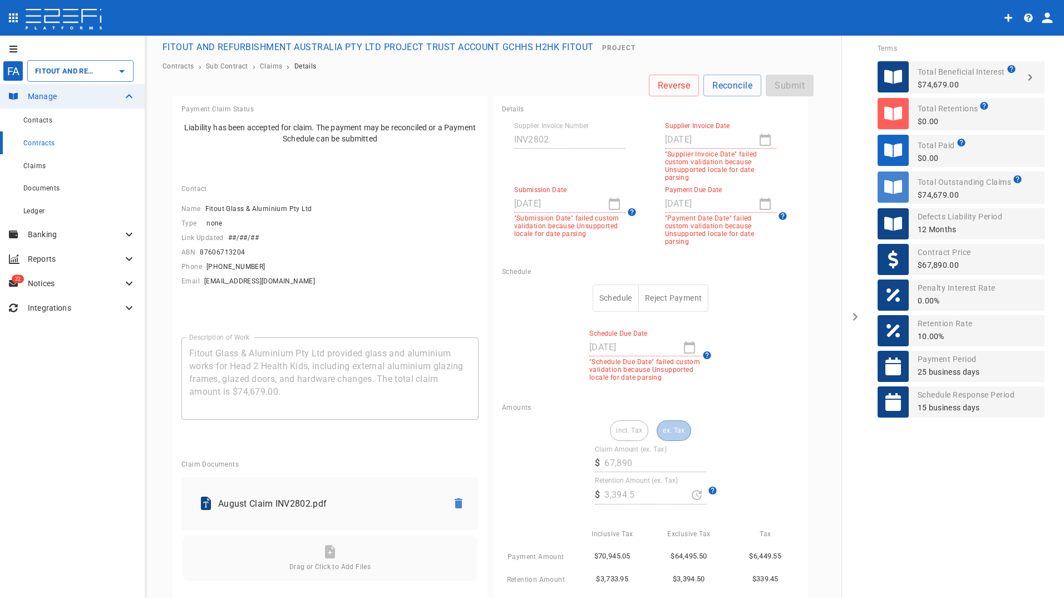
click at [674, 423] on div "incl. Tax ex. Tax" at bounding box center [650, 430] width 81 height 21
click at [676, 340] on div "[DATE]" at bounding box center [644, 347] width 111 height 18
click at [702, 349] on icon at bounding box center [705, 354] width 11 height 11
click at [581, 347] on div "Schedule Reject Payment Schedule Due Date [DATE] "Schedule Due Date" failed cus…" at bounding box center [650, 332] width 297 height 97
click at [608, 328] on label "Schedule Due Date" at bounding box center [618, 332] width 58 height 9
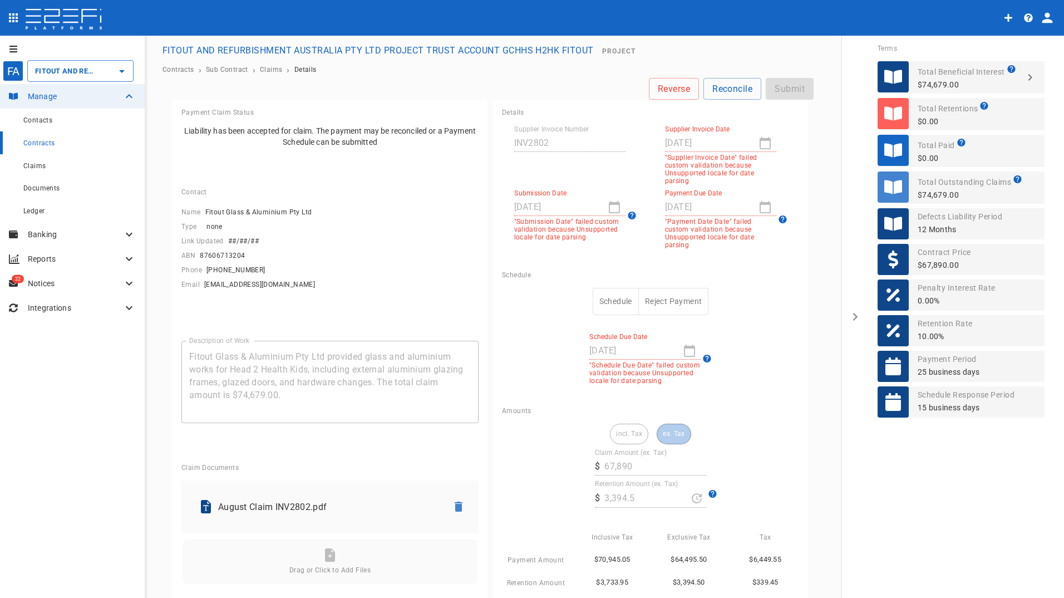
scroll to position [0, 0]
click at [609, 293] on button "Schedule" at bounding box center [616, 301] width 46 height 27
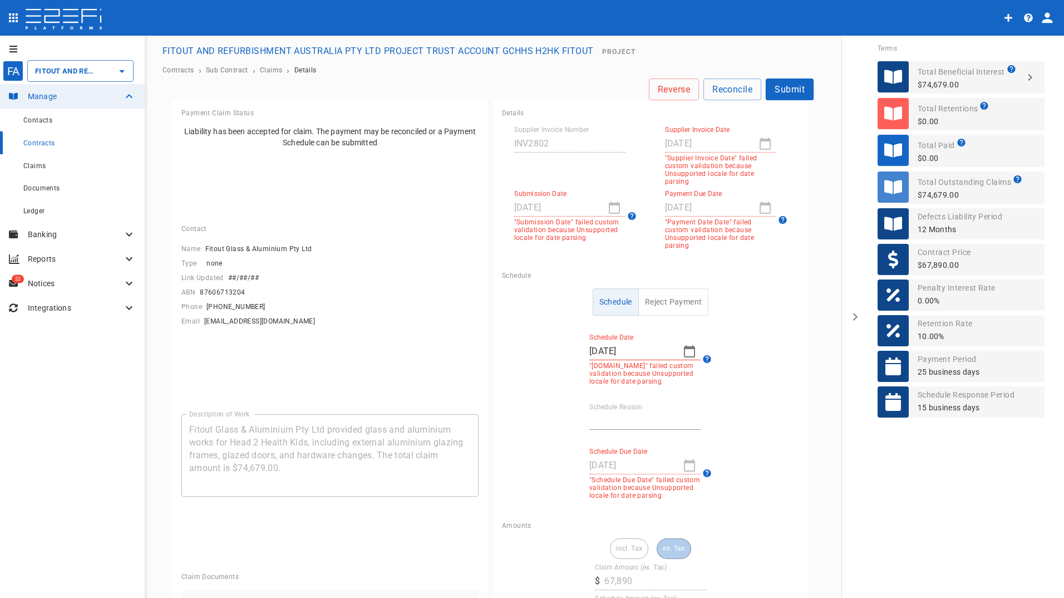
click at [759, 146] on div "[DATE]" at bounding box center [720, 144] width 111 height 18
drag, startPoint x: 549, startPoint y: 195, endPoint x: 511, endPoint y: 225, distance: 48.2
click at [548, 195] on label "Submission Date" at bounding box center [540, 193] width 52 height 9
click at [514, 225] on p ""Submission Date" failed custom validation because Unsupported locale for date …" at bounding box center [569, 229] width 111 height 23
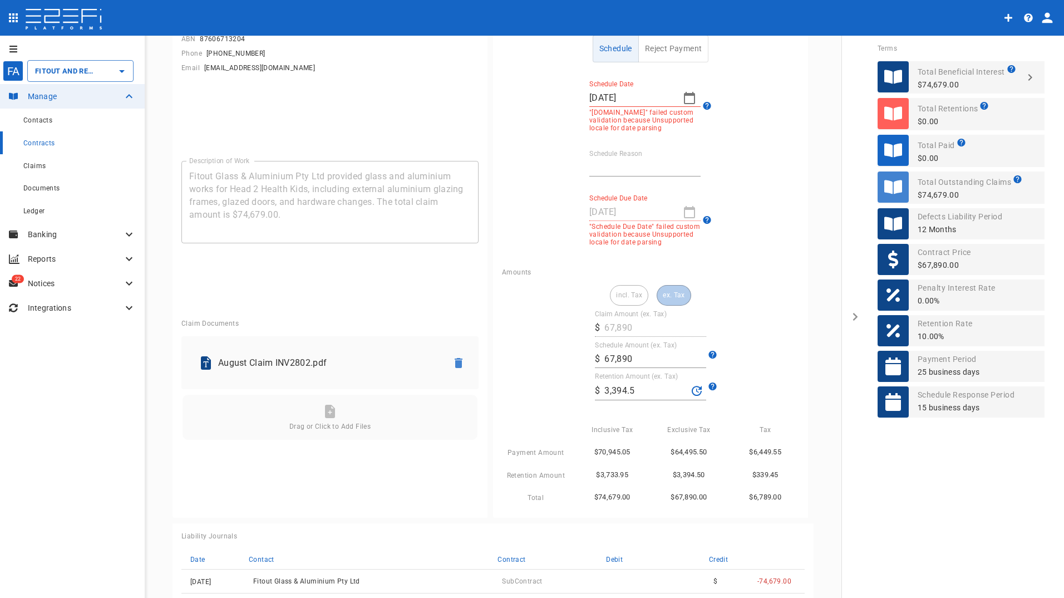
scroll to position [278, 0]
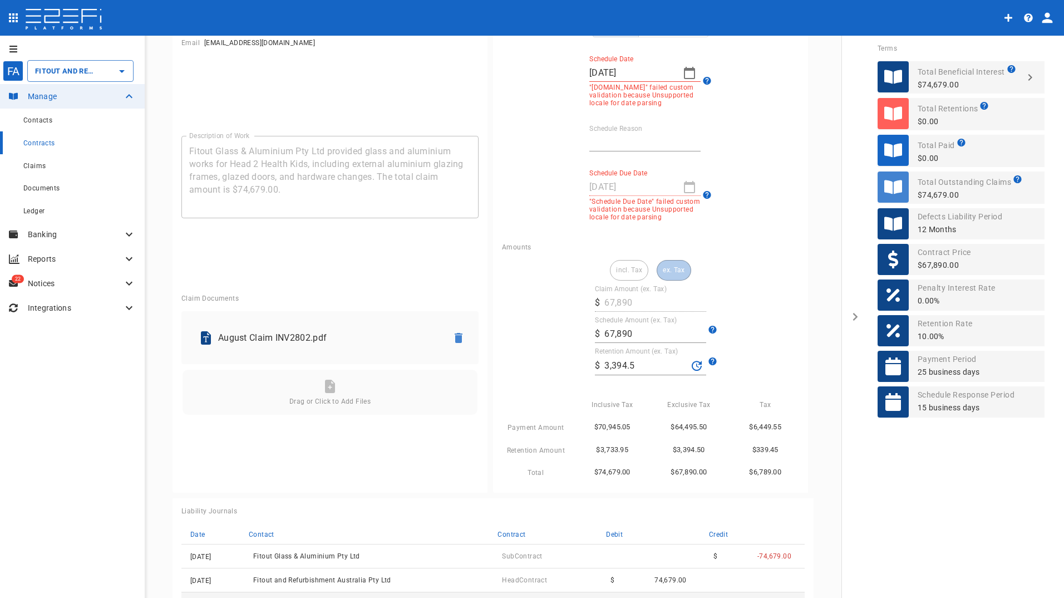
click at [757, 260] on div "incl. Tax ex. Tax Claim Amount (ex. Tax) ​ $ 67,890 Schedule Amount (ex. Tax) ​…" at bounding box center [650, 369] width 297 height 219
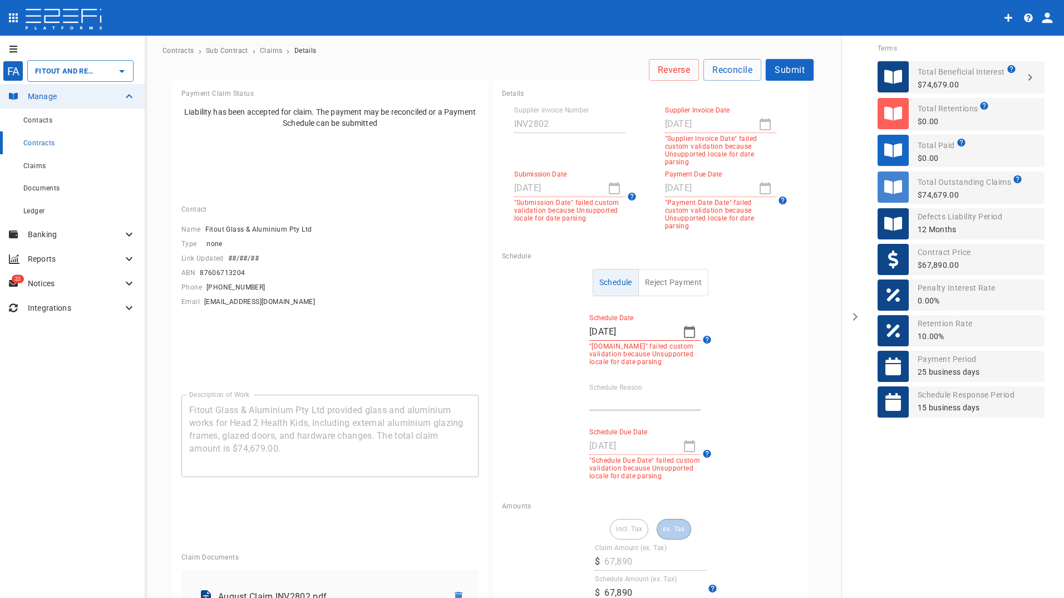
scroll to position [0, 0]
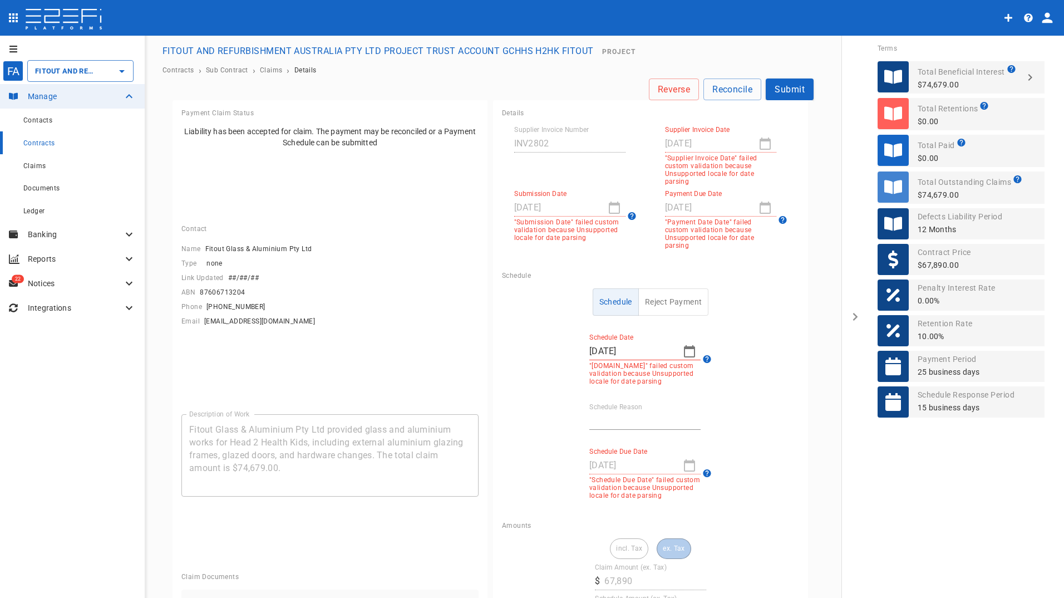
click at [758, 212] on div "[DATE]" at bounding box center [720, 208] width 111 height 18
click at [704, 219] on p ""Payment Date Date" failed custom validation because Unsupported locale for dat…" at bounding box center [720, 233] width 111 height 31
click at [665, 221] on p ""Payment Date Date" failed custom validation because Unsupported locale for dat…" at bounding box center [720, 233] width 111 height 31
click at [628, 215] on icon at bounding box center [632, 216] width 8 height 8
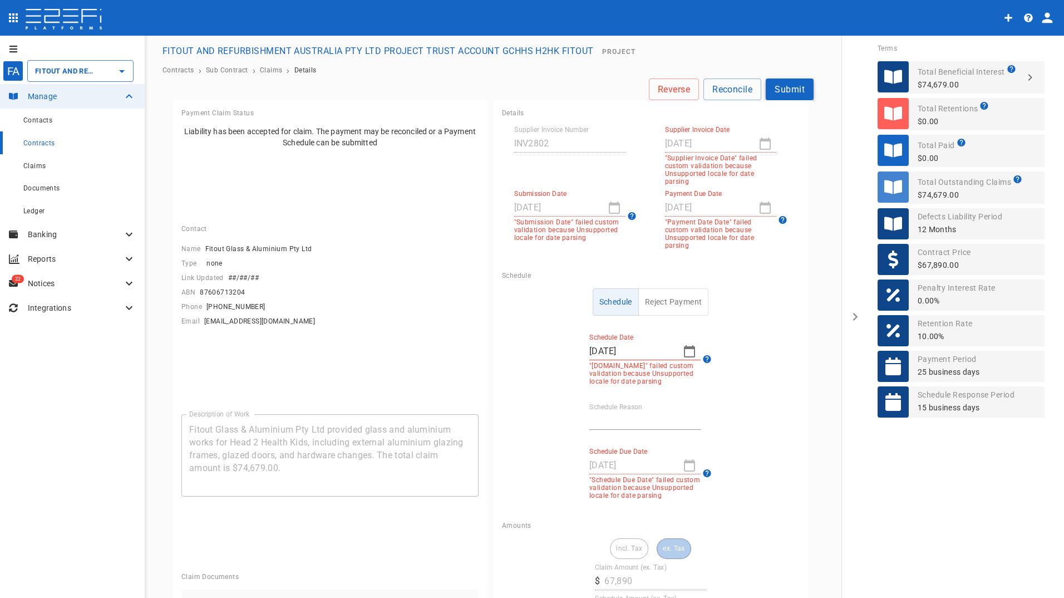
click at [779, 86] on button "Submit" at bounding box center [790, 89] width 48 height 22
click at [609, 295] on button "Schedule" at bounding box center [616, 301] width 46 height 27
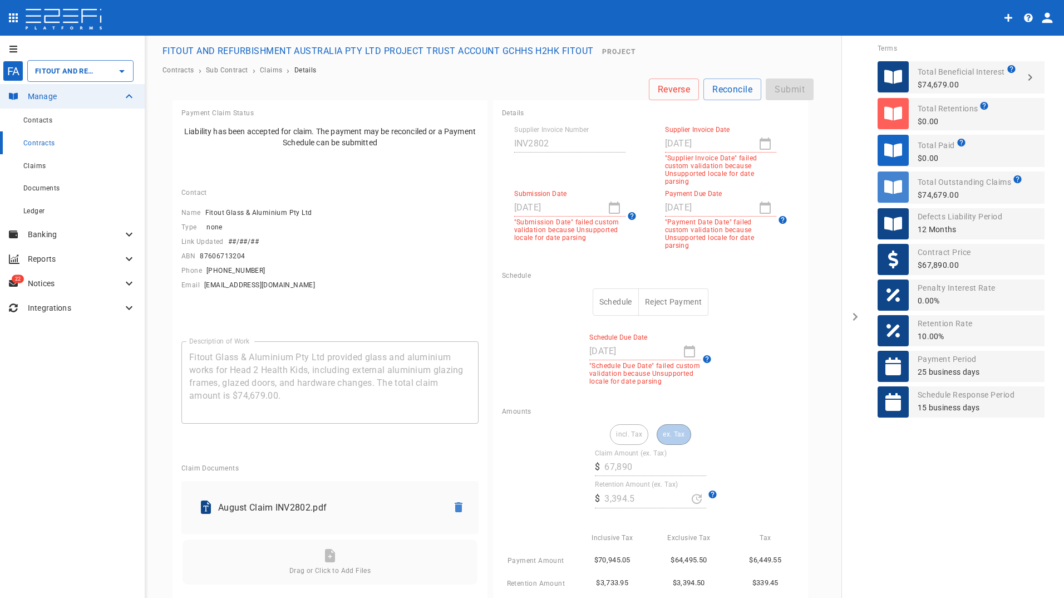
click at [603, 298] on button "Schedule" at bounding box center [616, 301] width 46 height 27
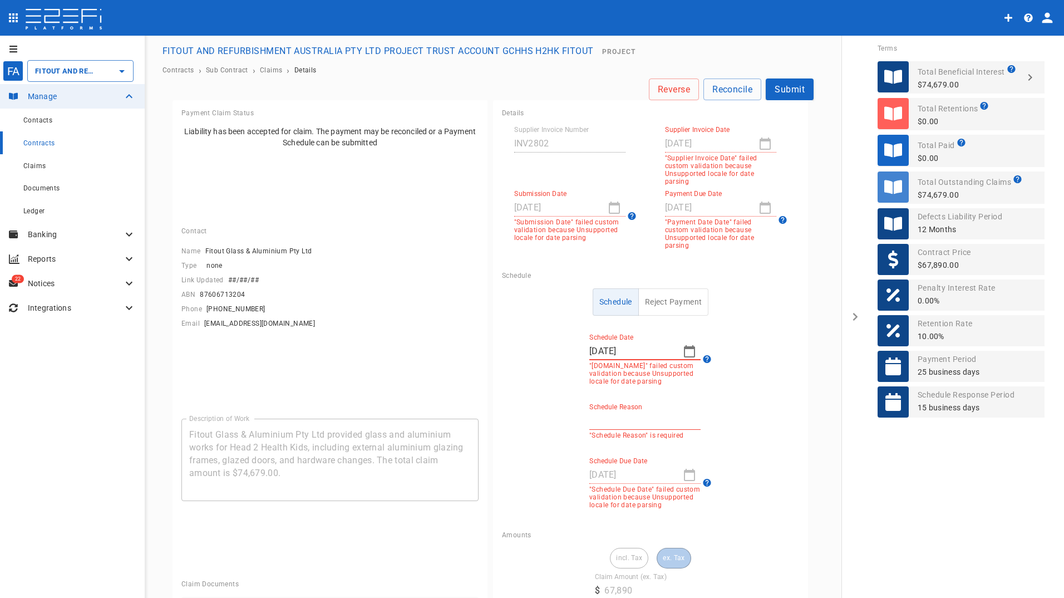
click at [611, 344] on input "[DATE]" at bounding box center [631, 351] width 85 height 18
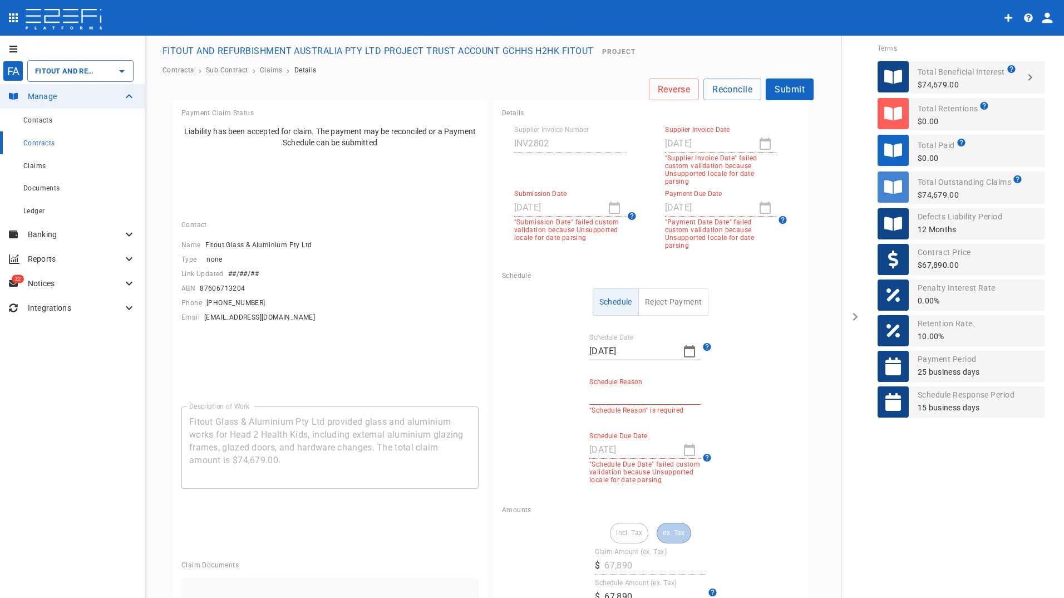
click at [685, 344] on icon "button" at bounding box center [689, 350] width 13 height 13
click at [616, 447] on div "16" at bounding box center [617, 449] width 9 height 12
click at [610, 205] on div "[DATE]" at bounding box center [569, 208] width 111 height 18
click at [609, 210] on div "[DATE]" at bounding box center [569, 208] width 111 height 18
click at [779, 86] on button "Submit" at bounding box center [790, 89] width 48 height 22
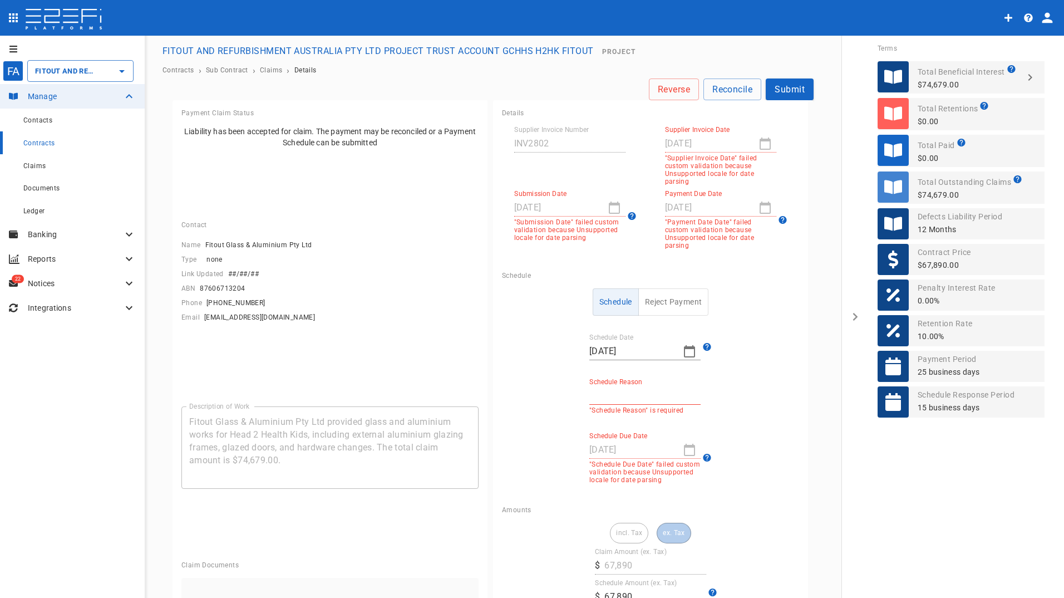
click at [623, 397] on div "Schedule Reason "Schedule Reason" is required" at bounding box center [644, 396] width 111 height 36
click at [631, 387] on input "Schedule Reason" at bounding box center [644, 396] width 111 height 18
type input "retention held & contract payment date"
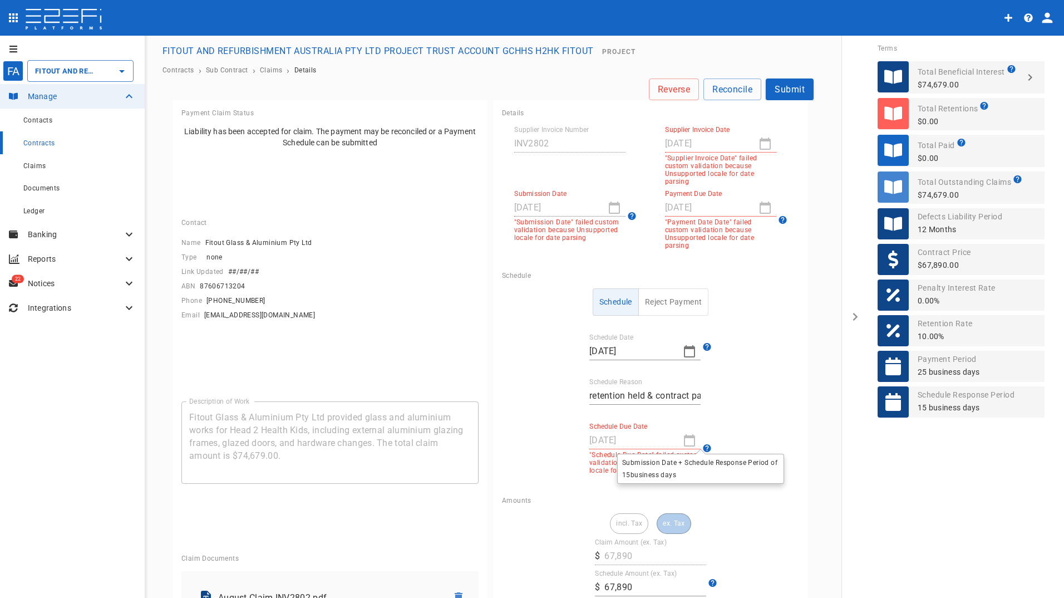
click at [703, 444] on icon at bounding box center [707, 448] width 8 height 8
click at [682, 434] on div "[DATE]" at bounding box center [644, 440] width 111 height 18
click at [682, 431] on div "[DATE]" at bounding box center [644, 440] width 111 height 18
click at [704, 444] on icon at bounding box center [707, 448] width 8 height 8
click at [788, 81] on button "Submit" at bounding box center [790, 89] width 48 height 22
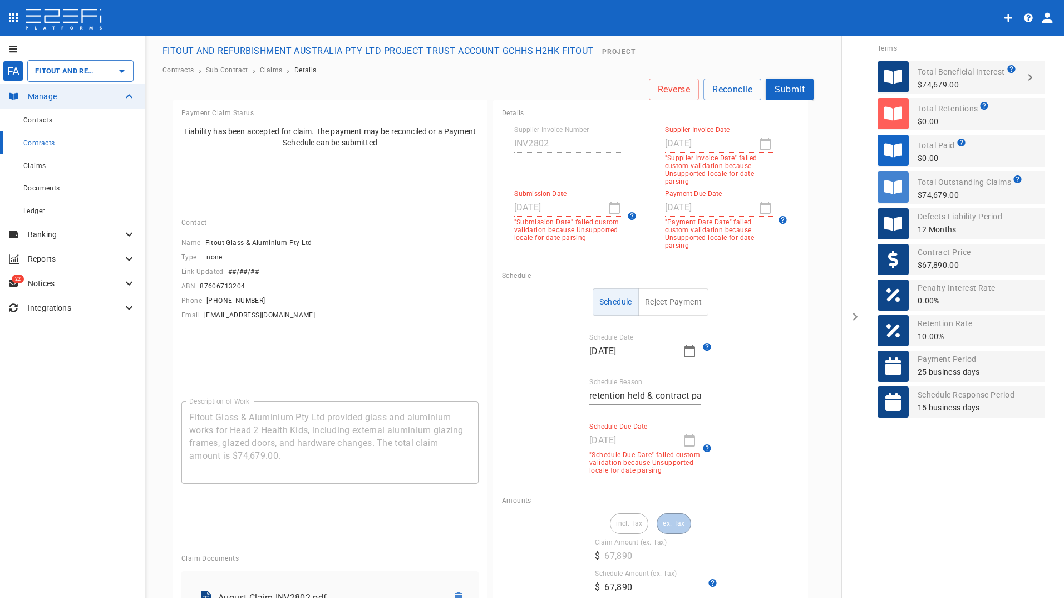
drag, startPoint x: 678, startPoint y: 431, endPoint x: 695, endPoint y: 435, distance: 18.2
click at [680, 431] on div "[DATE]" at bounding box center [644, 440] width 111 height 18
click at [700, 442] on icon at bounding box center [705, 447] width 11 height 11
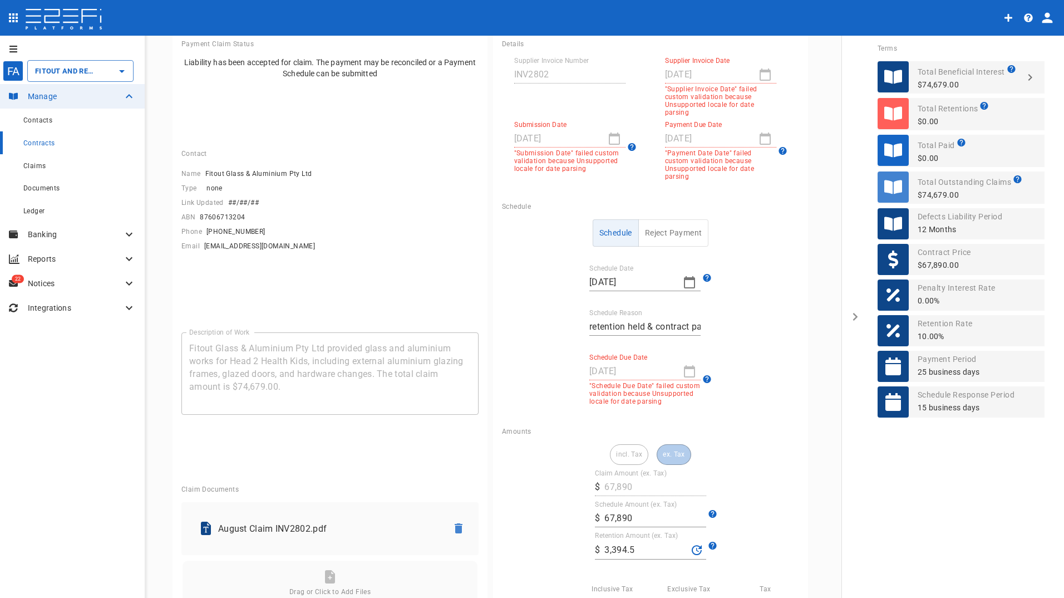
scroll to position [56, 0]
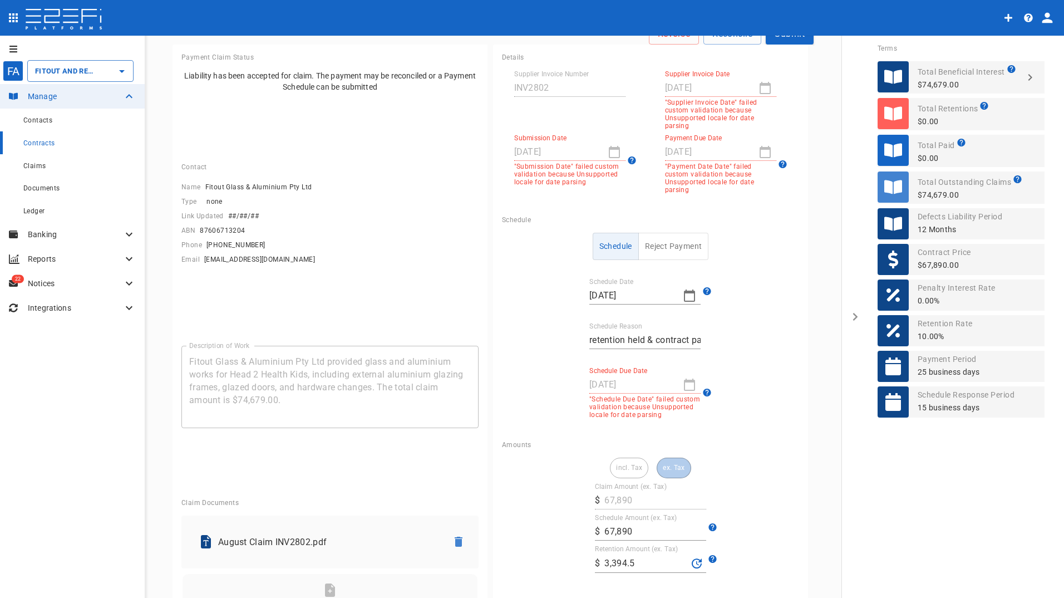
click at [614, 150] on div "[DATE]" at bounding box center [569, 152] width 111 height 18
click at [628, 162] on icon at bounding box center [632, 160] width 8 height 8
click at [536, 132] on div "Submission Date [DATE] "Submission Date" failed custom validation because Unsup…" at bounding box center [572, 162] width 151 height 64
drag, startPoint x: 535, startPoint y: 158, endPoint x: 677, endPoint y: 115, distance: 147.8
click at [677, 115] on p ""Supplier Invoice Date" failed custom validation because Unsupported locale for…" at bounding box center [720, 113] width 111 height 31
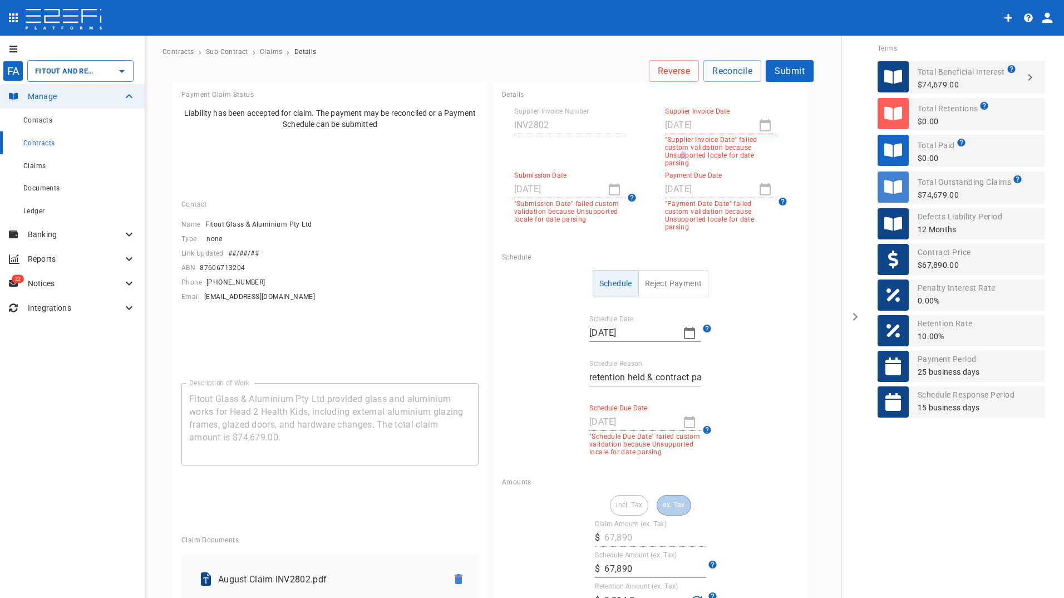
scroll to position [0, 0]
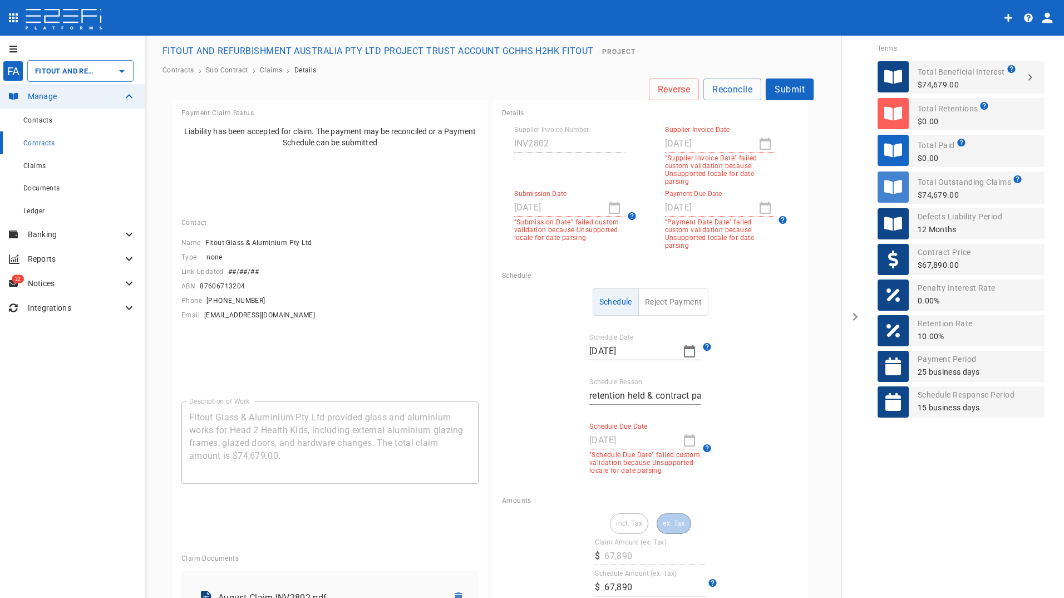
click at [729, 167] on p ""Supplier Invoice Date" failed custom validation because Unsupported locale for…" at bounding box center [720, 169] width 111 height 31
click at [703, 444] on icon at bounding box center [707, 448] width 8 height 8
click at [733, 406] on div "Schedule Reject Payment Schedule Date [DATE] Schedule Reason retention held & c…" at bounding box center [650, 381] width 297 height 186
click at [736, 87] on button "Reconcile" at bounding box center [732, 89] width 58 height 22
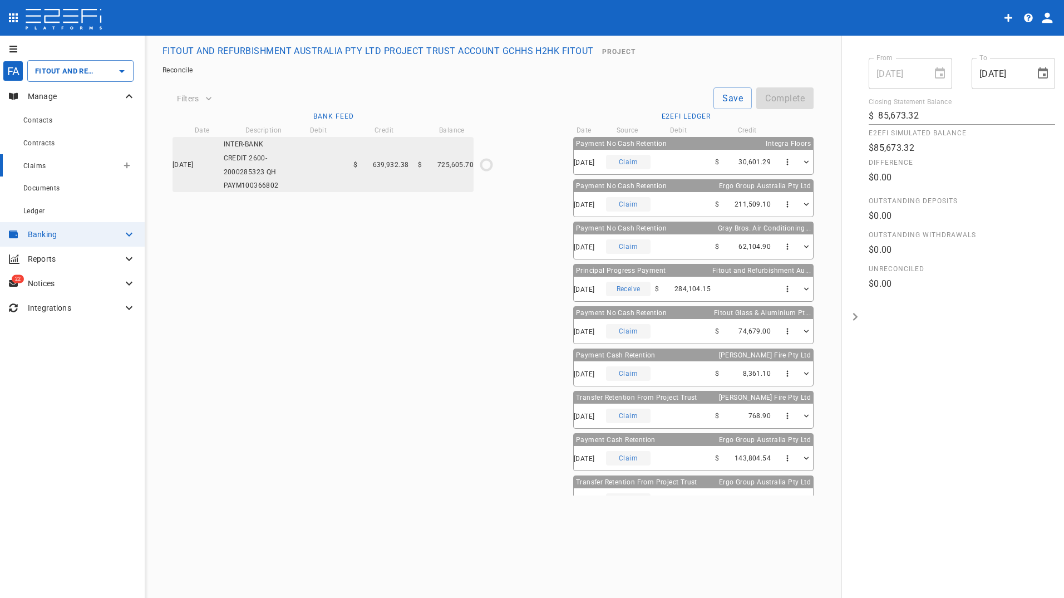
click at [26, 166] on span "Claims" at bounding box center [34, 166] width 22 height 8
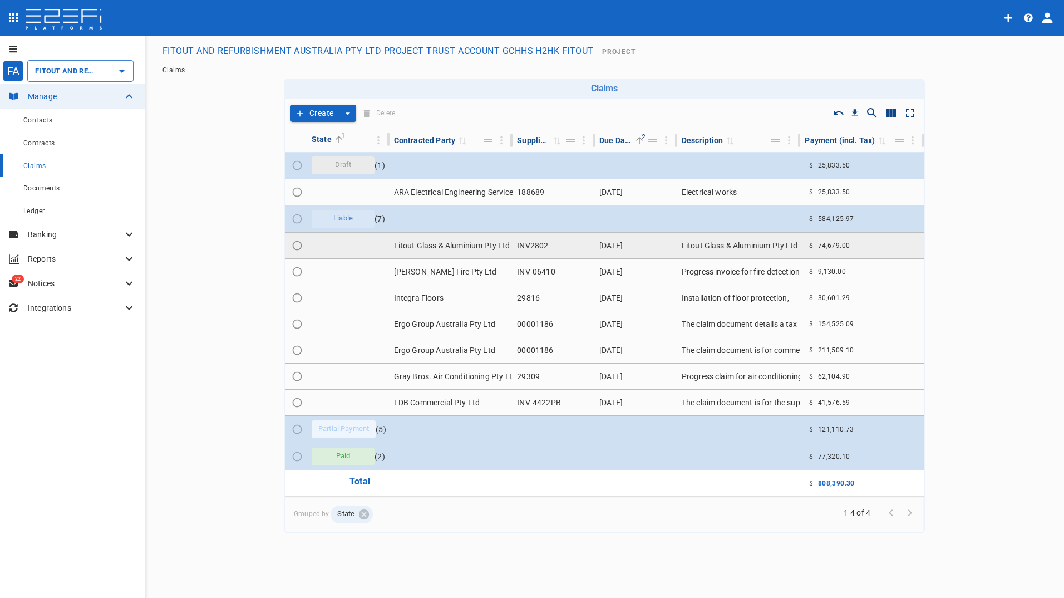
click at [443, 246] on td "Fitout Glass & Aluminium Pty Ltd" at bounding box center [451, 246] width 124 height 26
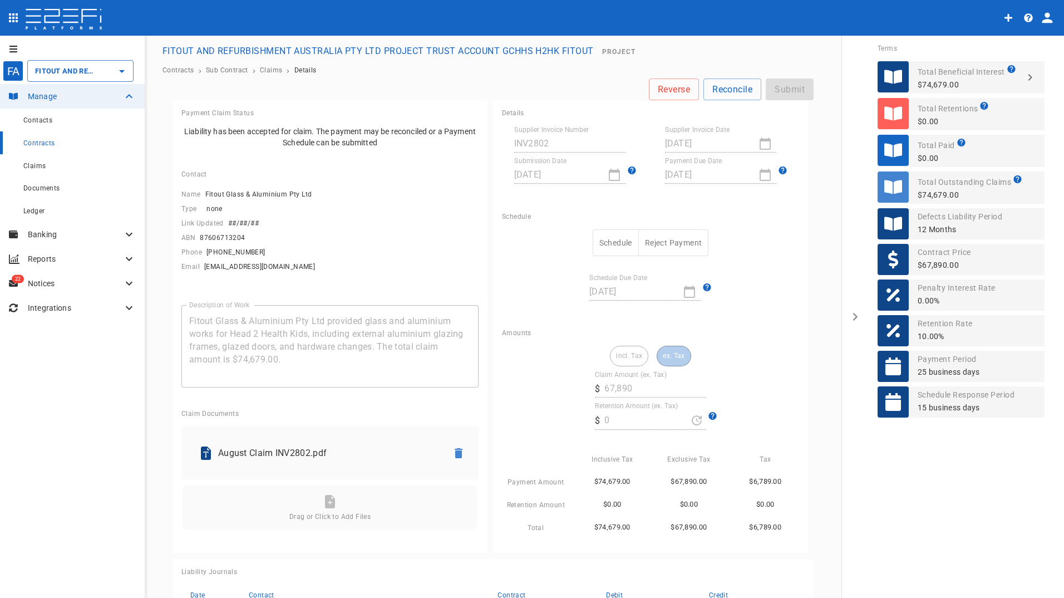
click at [608, 241] on button "Schedule" at bounding box center [616, 242] width 46 height 27
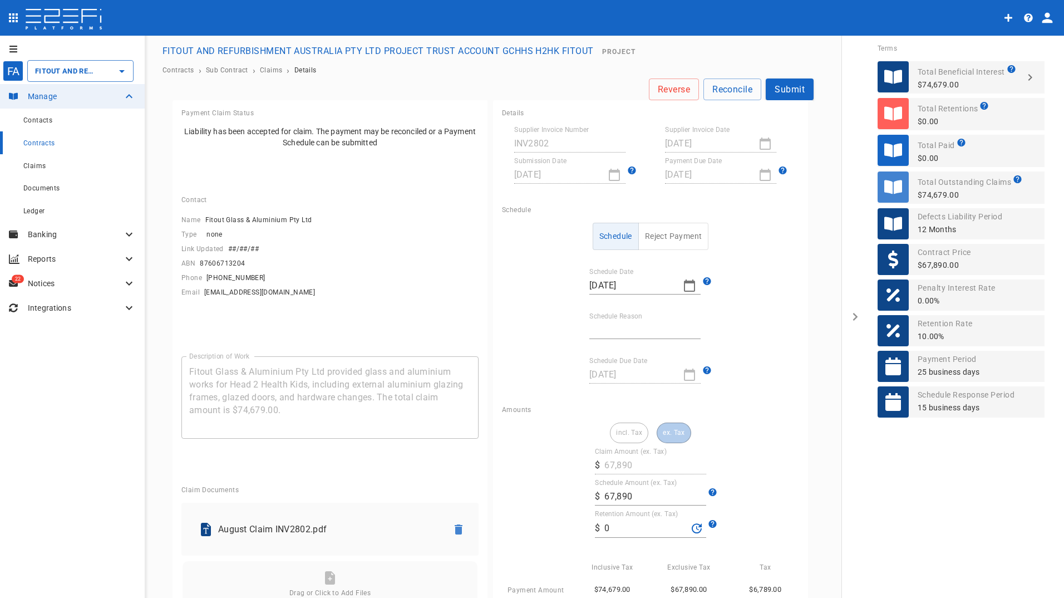
click at [608, 177] on div "[DATE]" at bounding box center [569, 175] width 111 height 18
click at [628, 169] on icon at bounding box center [632, 170] width 8 height 8
click at [652, 323] on input "Schedule Reason" at bounding box center [644, 330] width 111 height 18
type input "retention held & contract payment date"
click at [624, 534] on input "0" at bounding box center [645, 528] width 83 height 18
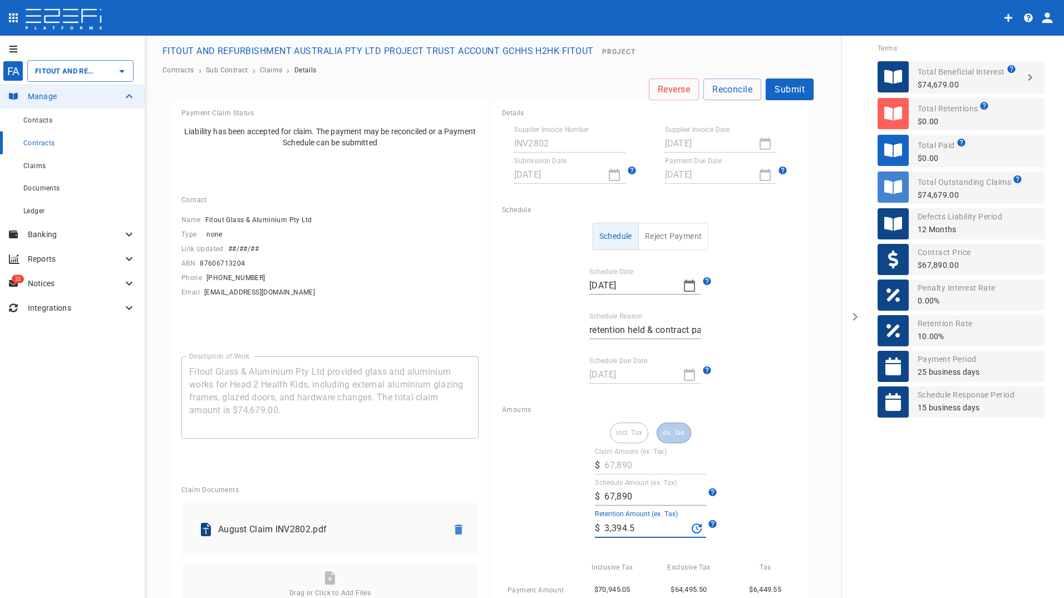
type input "3,394.5"
drag, startPoint x: 782, startPoint y: 424, endPoint x: 788, endPoint y: 383, distance: 41.1
click at [784, 423] on div "incl. Tax ex. Tax Claim Amount (ex. Tax) ​ $ 67,890 Schedule Amount (ex. Tax) ​…" at bounding box center [650, 531] width 297 height 219
click at [787, 80] on button "Submit" at bounding box center [790, 89] width 48 height 22
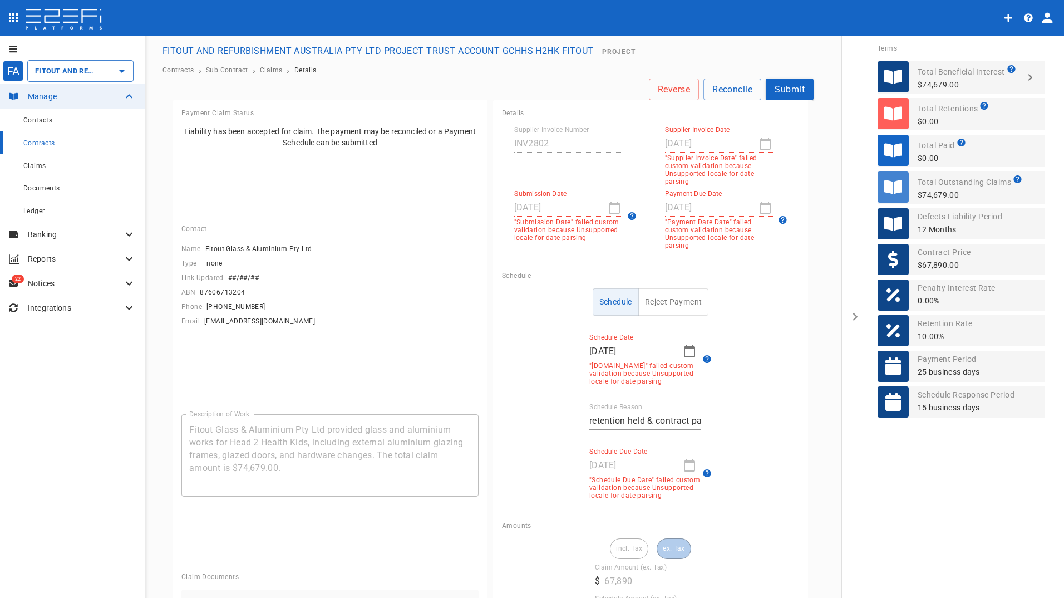
click at [762, 140] on div "[DATE]" at bounding box center [720, 144] width 111 height 18
click at [705, 162] on p ""Supplier Invoice Date" failed custom validation because Unsupported locale for…" at bounding box center [720, 169] width 111 height 31
click at [684, 129] on label "Supplier Invoice Date" at bounding box center [697, 129] width 65 height 9
drag, startPoint x: 676, startPoint y: 164, endPoint x: 680, endPoint y: 187, distance: 23.8
click at [676, 165] on p ""Supplier Invoice Date" failed custom validation because Unsupported locale for…" at bounding box center [720, 169] width 111 height 31
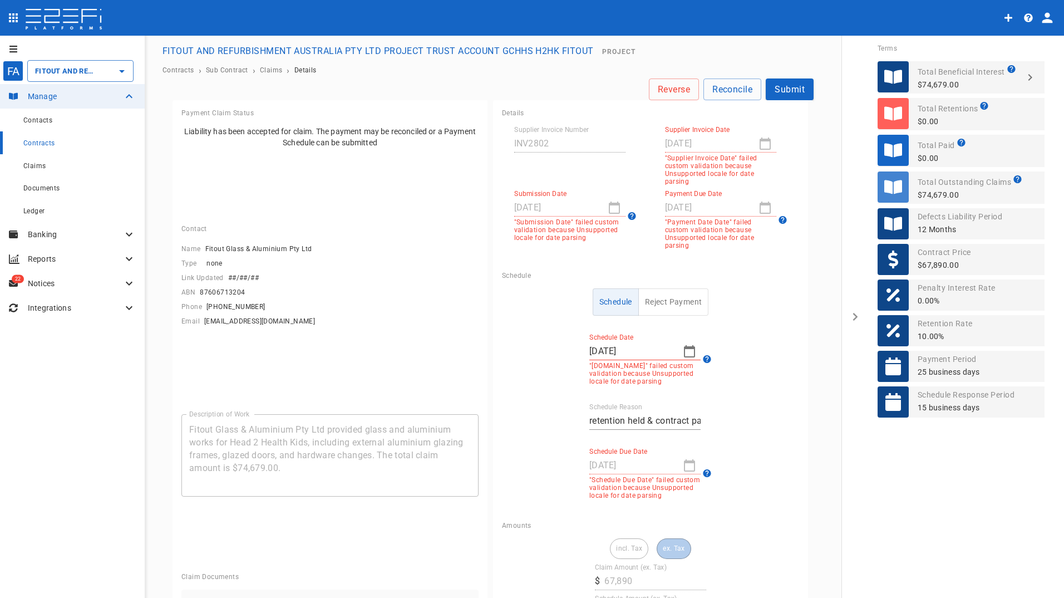
drag, startPoint x: 680, startPoint y: 189, endPoint x: 690, endPoint y: 201, distance: 15.9
click at [681, 190] on label "Payment Due Date" at bounding box center [693, 193] width 57 height 9
click at [778, 216] on icon at bounding box center [782, 220] width 8 height 8
click at [687, 220] on p ""Payment Date Date" failed custom validation because Unsupported locale for dat…" at bounding box center [720, 233] width 111 height 31
click at [39, 169] on span "Claims" at bounding box center [34, 166] width 22 height 8
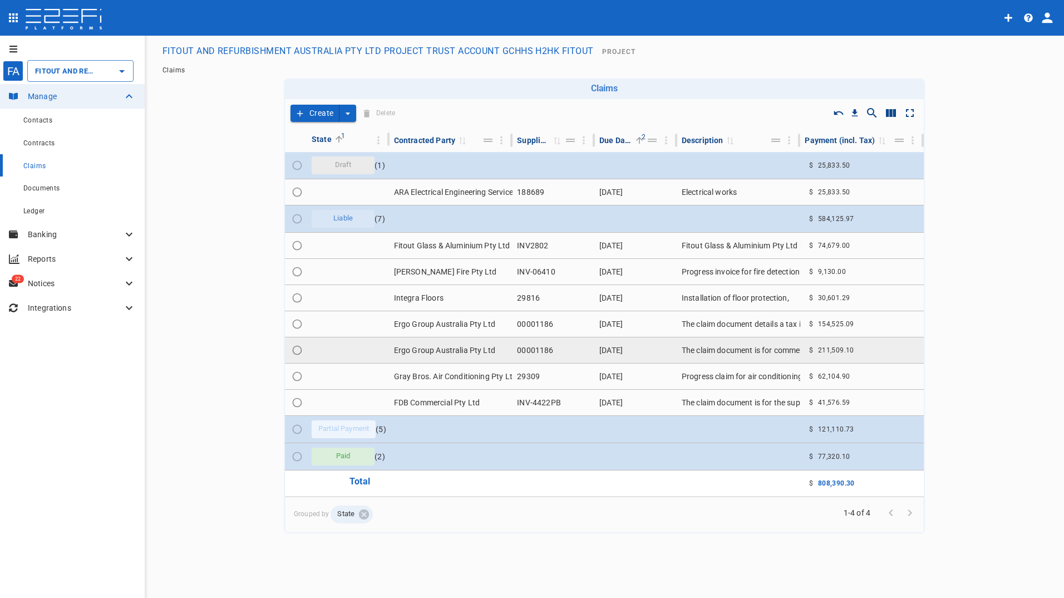
click at [427, 349] on td "Ergo Group Australia Pty Ltd" at bounding box center [451, 350] width 124 height 26
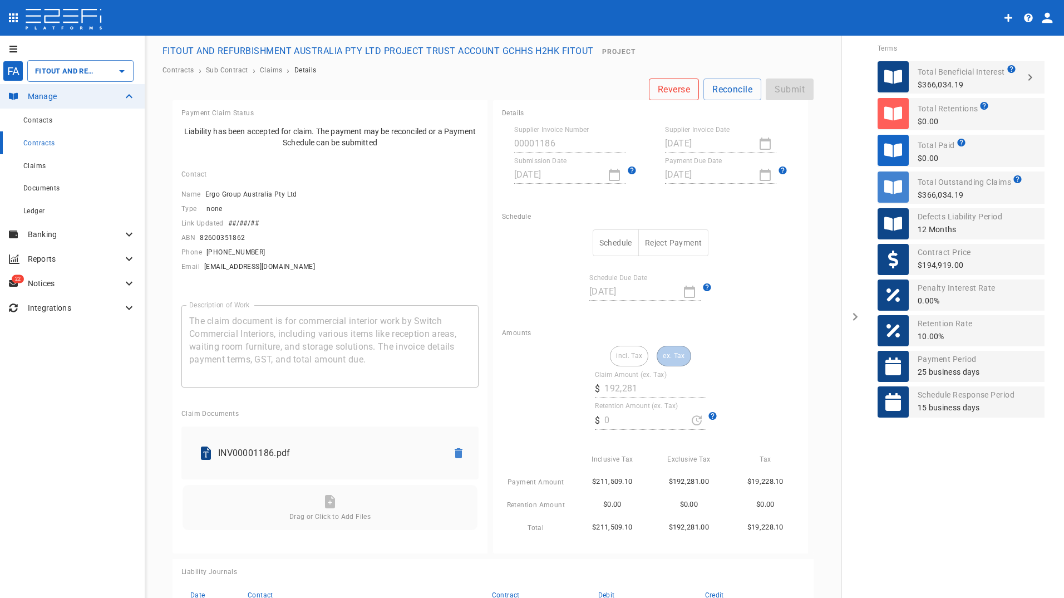
click at [667, 86] on button "Reverse" at bounding box center [674, 89] width 50 height 22
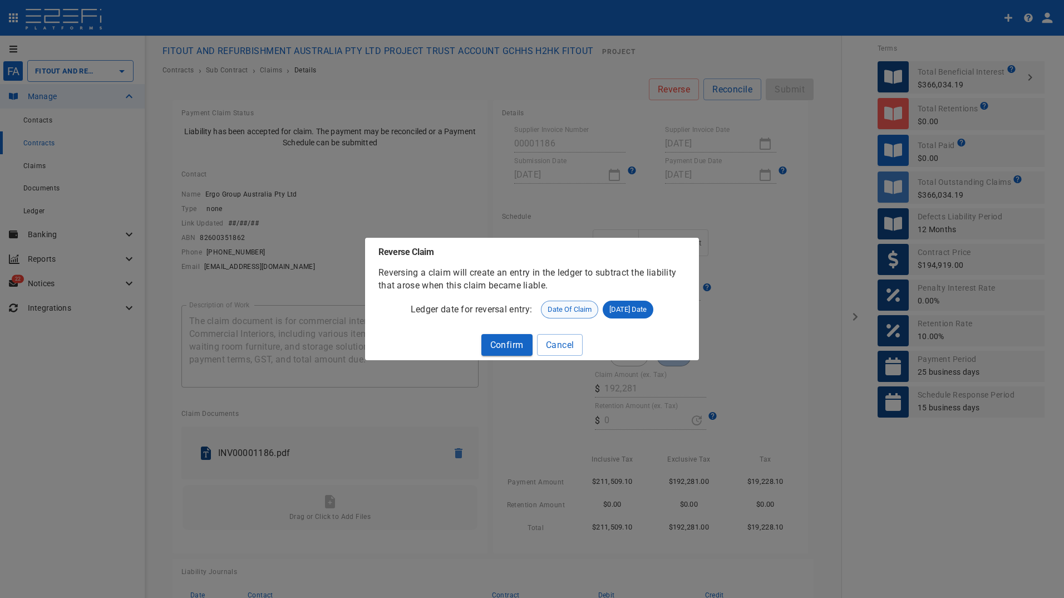
click at [572, 310] on span "Date of Claim" at bounding box center [569, 309] width 56 height 11
click at [504, 346] on button "Confirm" at bounding box center [506, 345] width 51 height 22
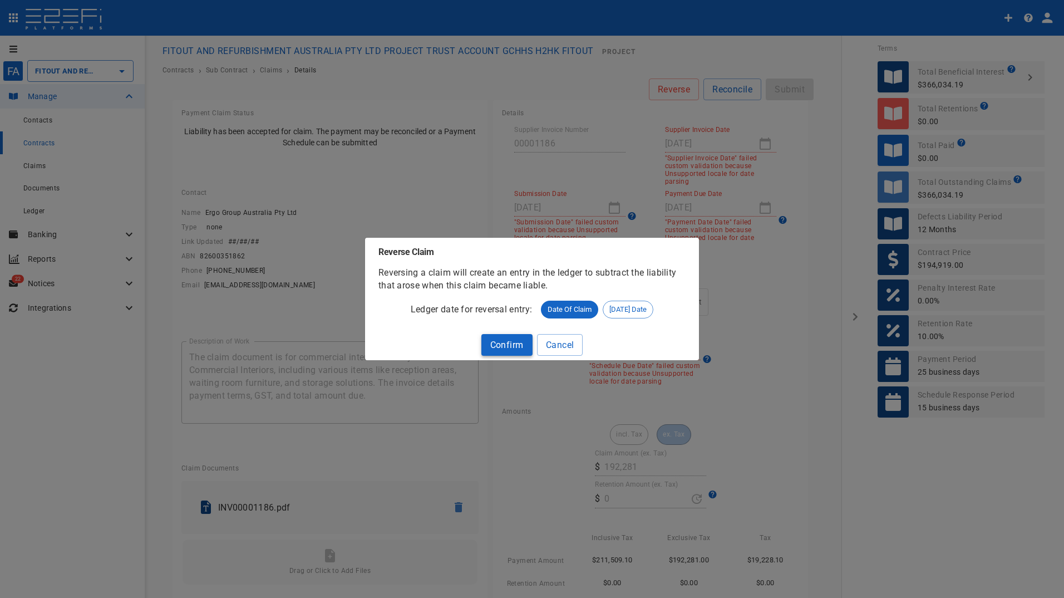
click at [505, 339] on button "Confirm" at bounding box center [506, 345] width 51 height 22
click at [575, 344] on button "Cancel" at bounding box center [560, 345] width 46 height 22
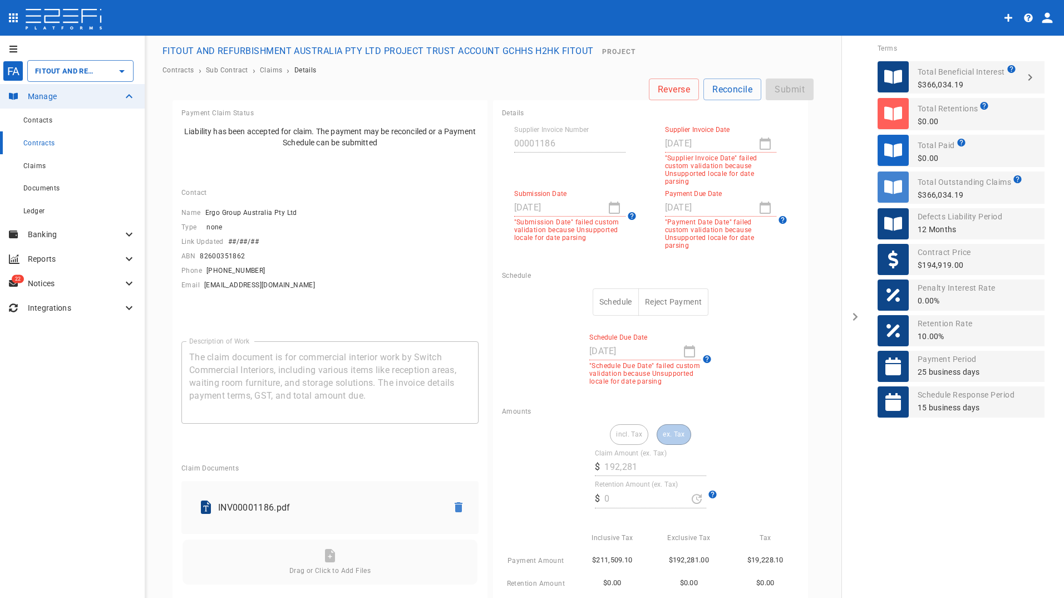
click at [753, 146] on div "[DATE]" at bounding box center [720, 144] width 111 height 18
click at [687, 162] on p ""Supplier Invoice Date" failed custom validation because Unsupported locale for…" at bounding box center [720, 169] width 111 height 31
click at [656, 236] on div "Payment Due Date [DATE] "Payment Date Date" failed custom validation because Un…" at bounding box center [726, 220] width 146 height 60
click at [35, 166] on span "Claims" at bounding box center [34, 166] width 22 height 8
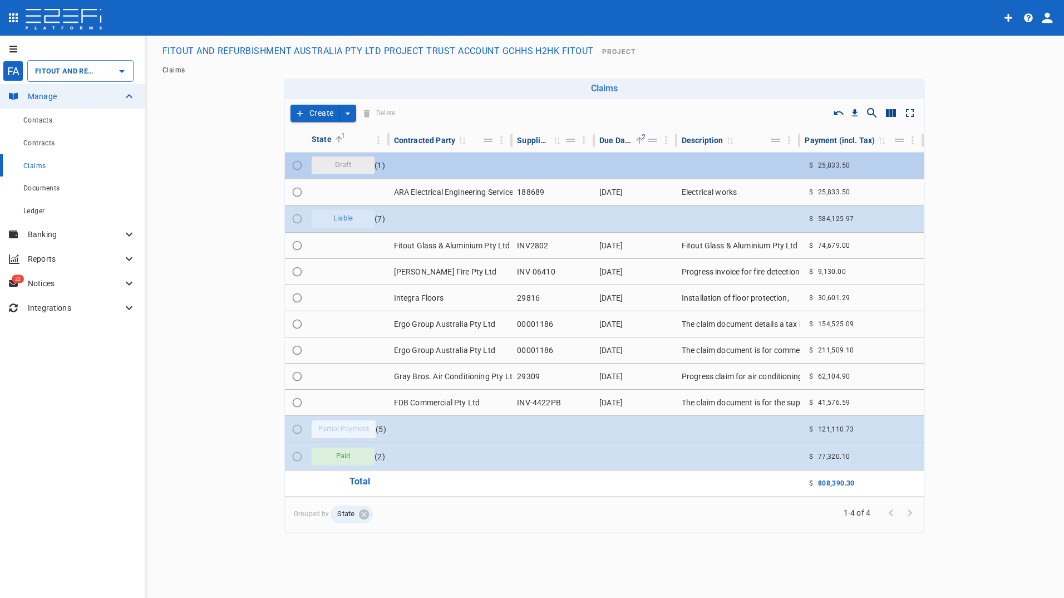
click at [355, 168] on span "Draft" at bounding box center [343, 165] width 30 height 11
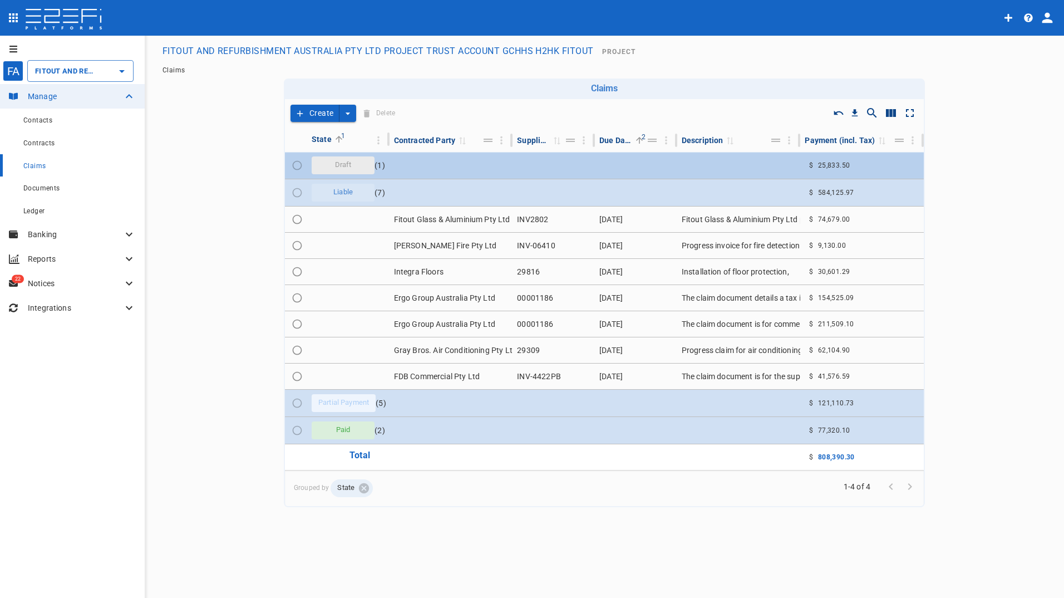
click at [355, 168] on span "Draft" at bounding box center [343, 165] width 30 height 11
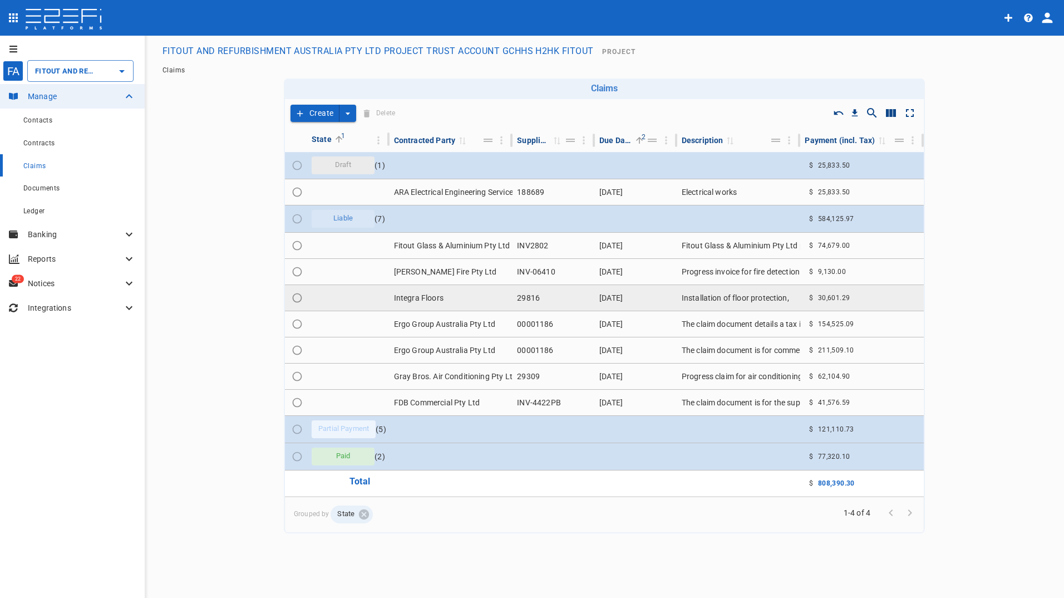
click at [427, 300] on td "Integra Floors" at bounding box center [451, 298] width 124 height 26
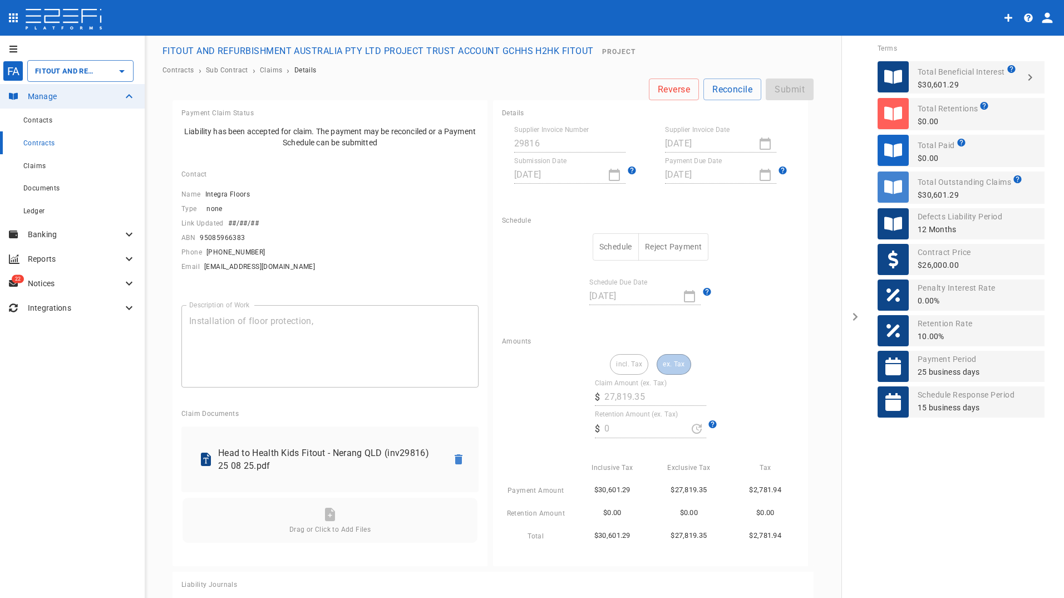
click at [614, 244] on button "Schedule" at bounding box center [616, 246] width 46 height 27
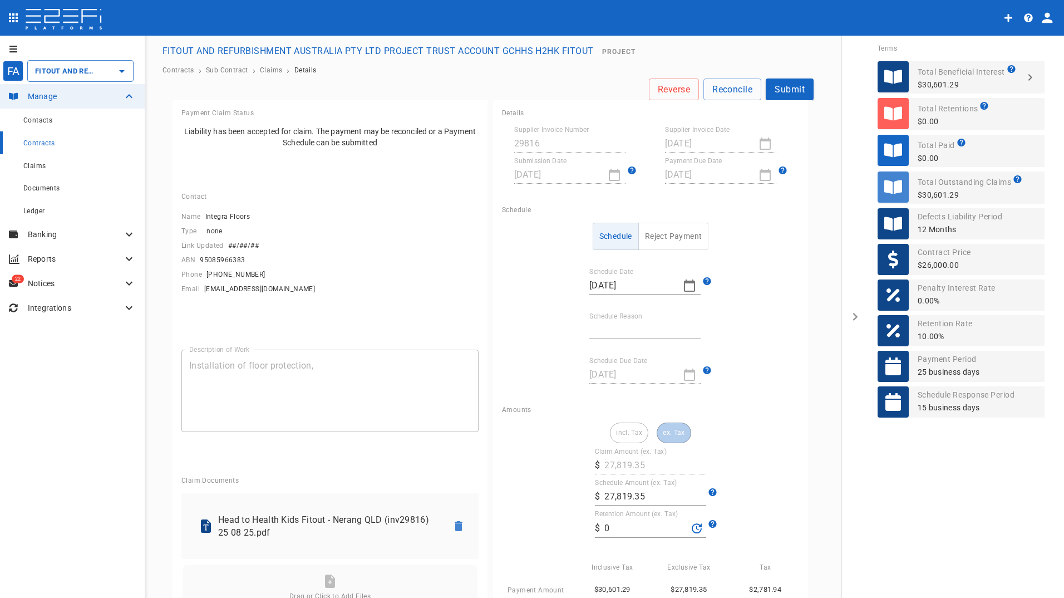
click at [639, 325] on input "Schedule Reason" at bounding box center [644, 330] width 111 height 18
type input "retention held & contract payment date"
click at [621, 526] on input "0" at bounding box center [645, 528] width 83 height 18
drag, startPoint x: 621, startPoint y: 526, endPoint x: 596, endPoint y: 524, distance: 25.7
click at [596, 524] on div "​ $ 0" at bounding box center [650, 528] width 111 height 19
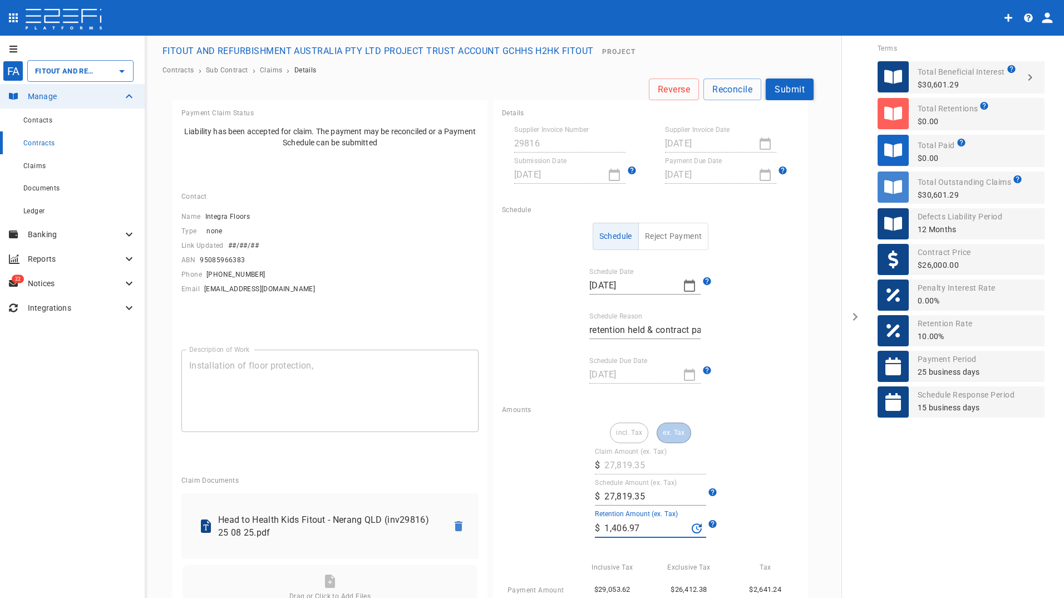
type input "1,406.97"
click at [781, 85] on button "Submit" at bounding box center [790, 89] width 48 height 22
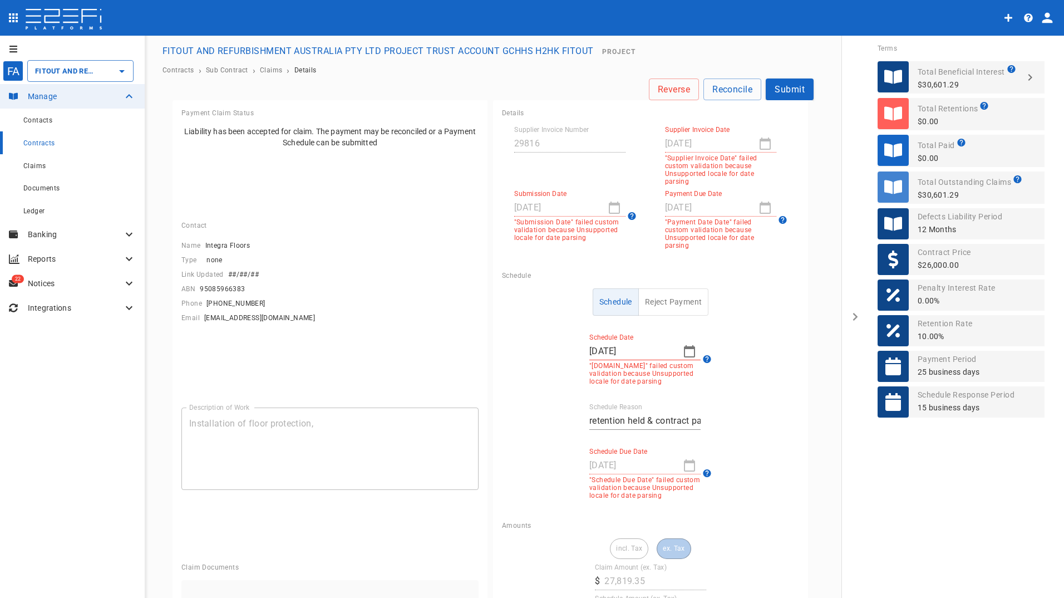
click at [757, 142] on div "[DATE]" at bounding box center [720, 144] width 111 height 18
click at [602, 294] on button "Schedule" at bounding box center [616, 301] width 46 height 27
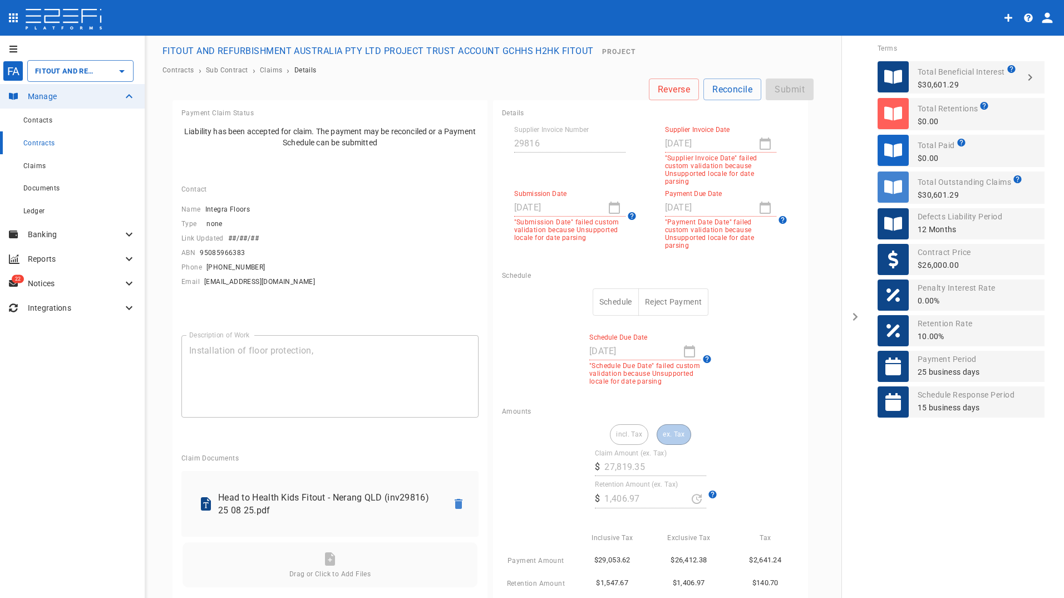
click at [757, 146] on div "[DATE]" at bounding box center [720, 144] width 111 height 18
click at [603, 296] on button "Schedule" at bounding box center [616, 301] width 46 height 27
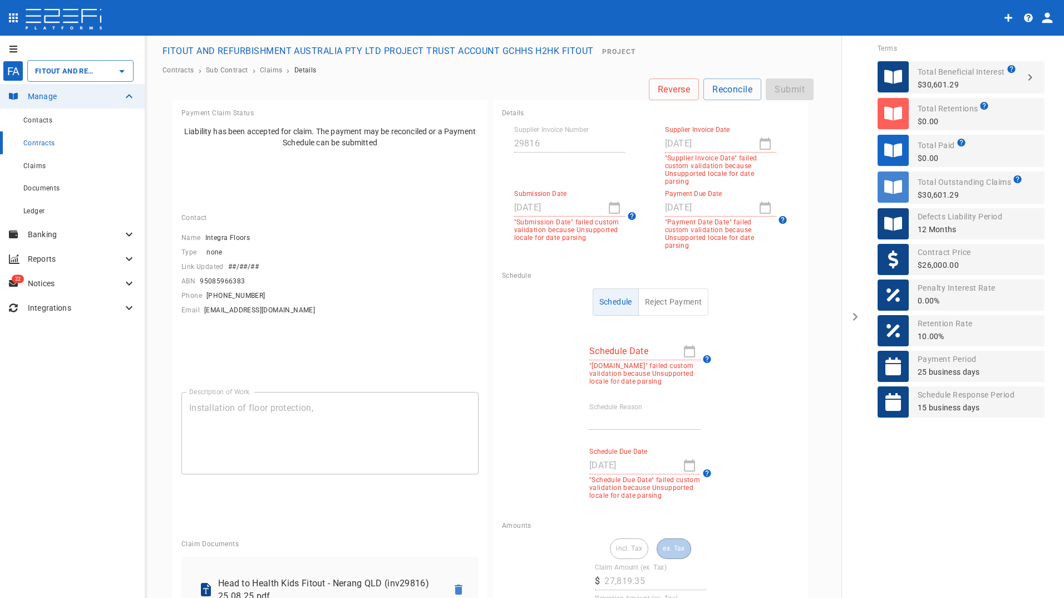
type input "[DATE]"
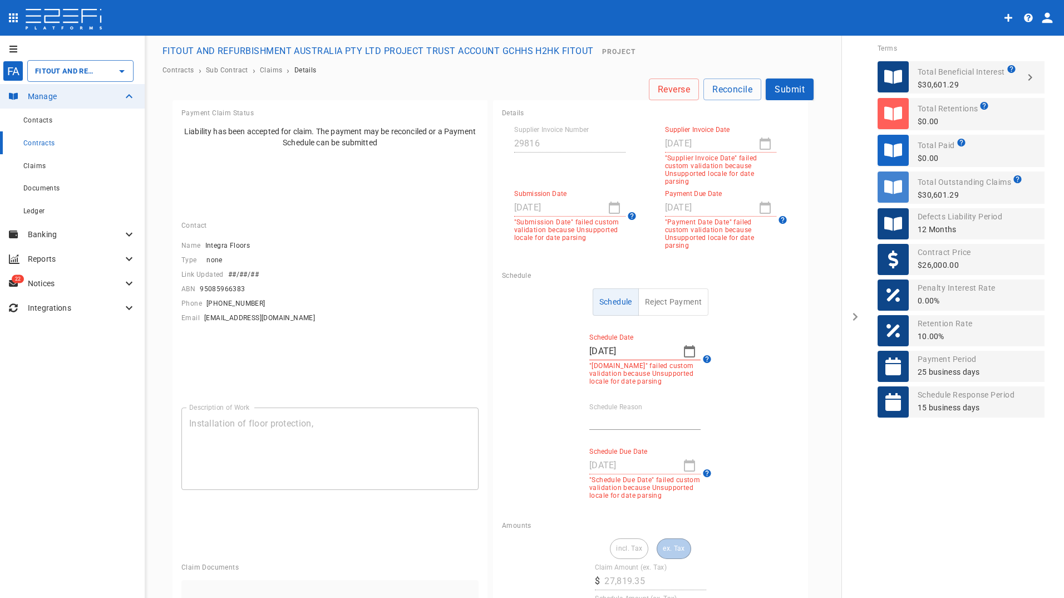
click at [754, 144] on div at bounding box center [765, 144] width 22 height 0
click at [540, 224] on p ""Submission Date" failed custom validation because Unsupported locale for date …" at bounding box center [569, 229] width 111 height 23
click at [611, 205] on div "[DATE]" at bounding box center [569, 208] width 111 height 18
drag, startPoint x: 624, startPoint y: 218, endPoint x: 640, endPoint y: 220, distance: 16.3
click at [628, 218] on icon at bounding box center [632, 216] width 8 height 8
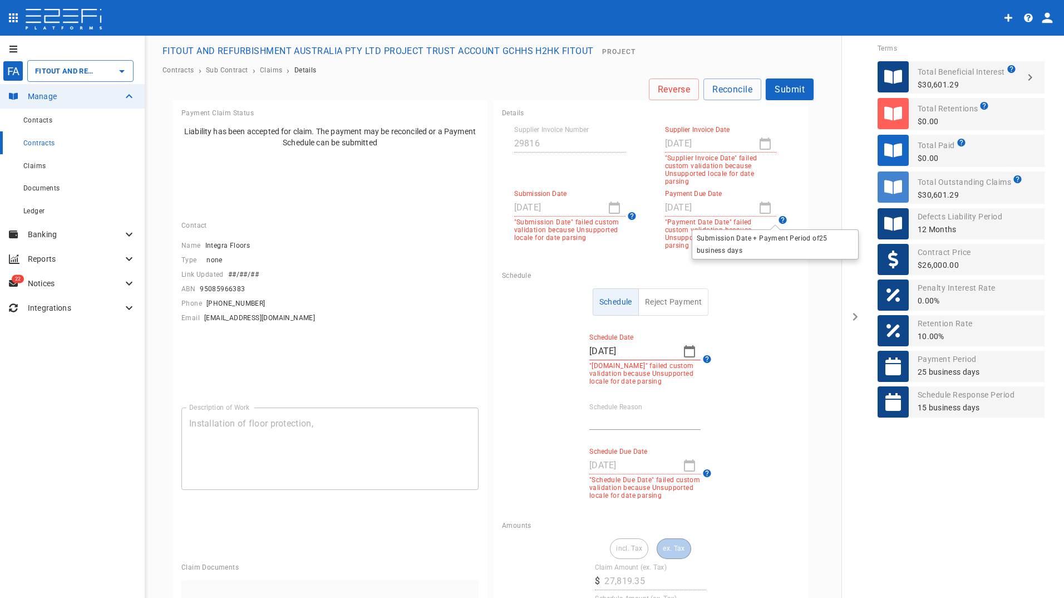
click at [778, 216] on icon at bounding box center [782, 220] width 8 height 8
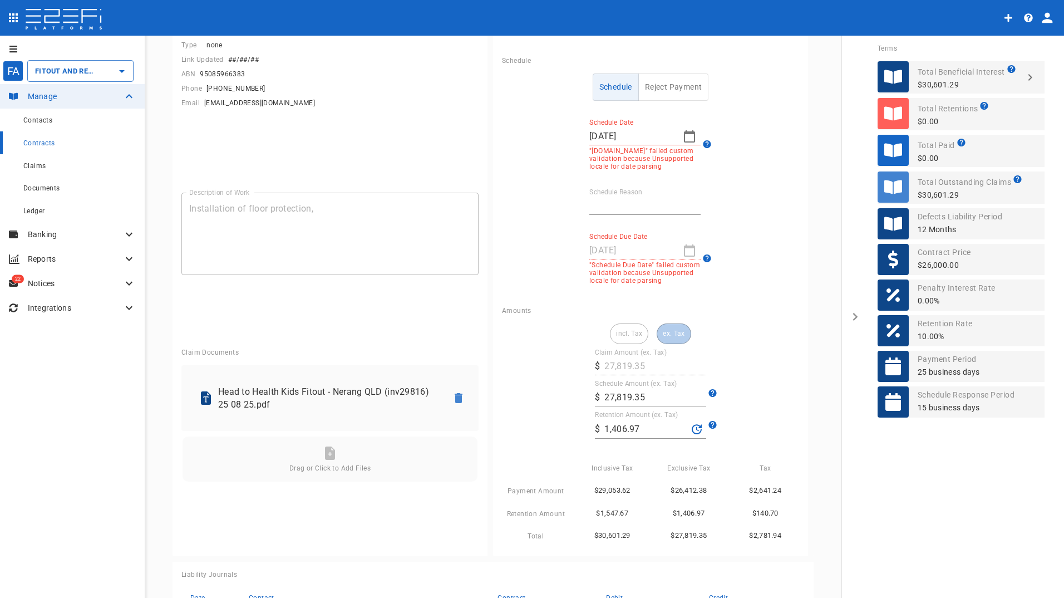
scroll to position [223, 0]
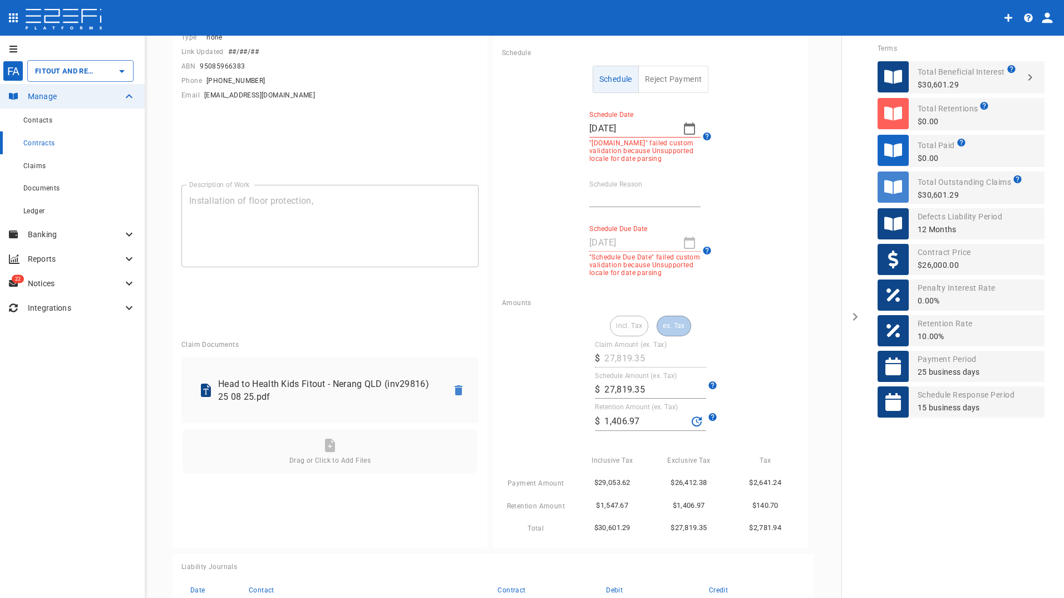
click at [666, 319] on div "incl. Tax ex. Tax" at bounding box center [650, 325] width 81 height 21
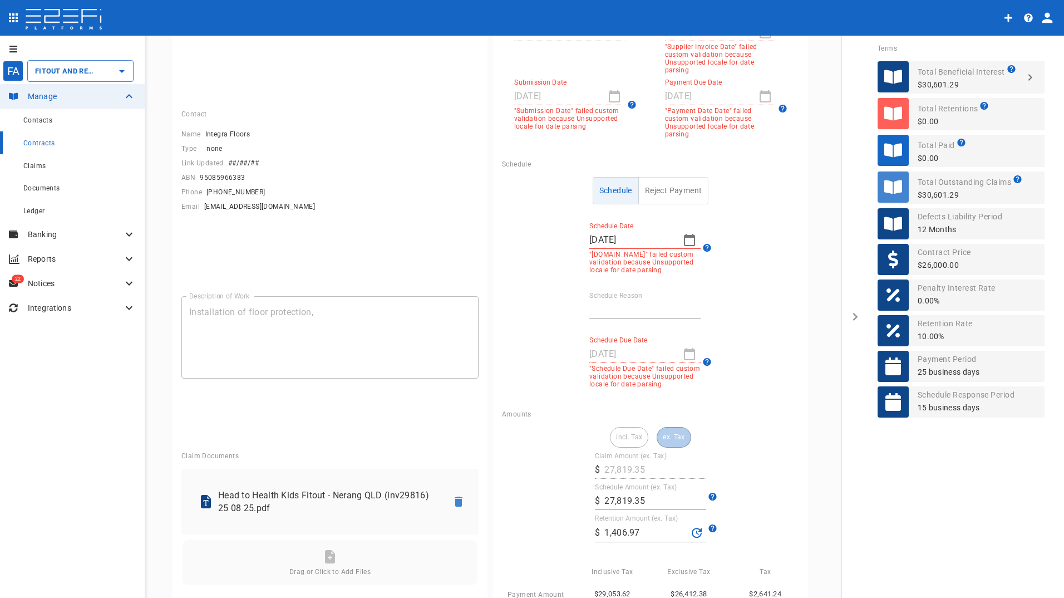
scroll to position [0, 0]
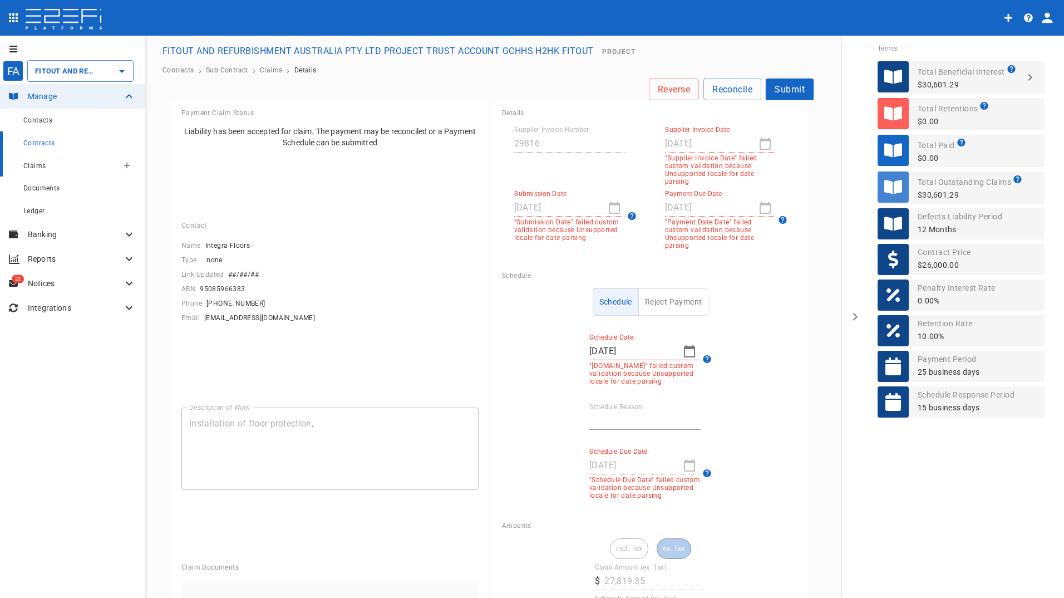
click at [36, 164] on span "Claims" at bounding box center [34, 166] width 22 height 8
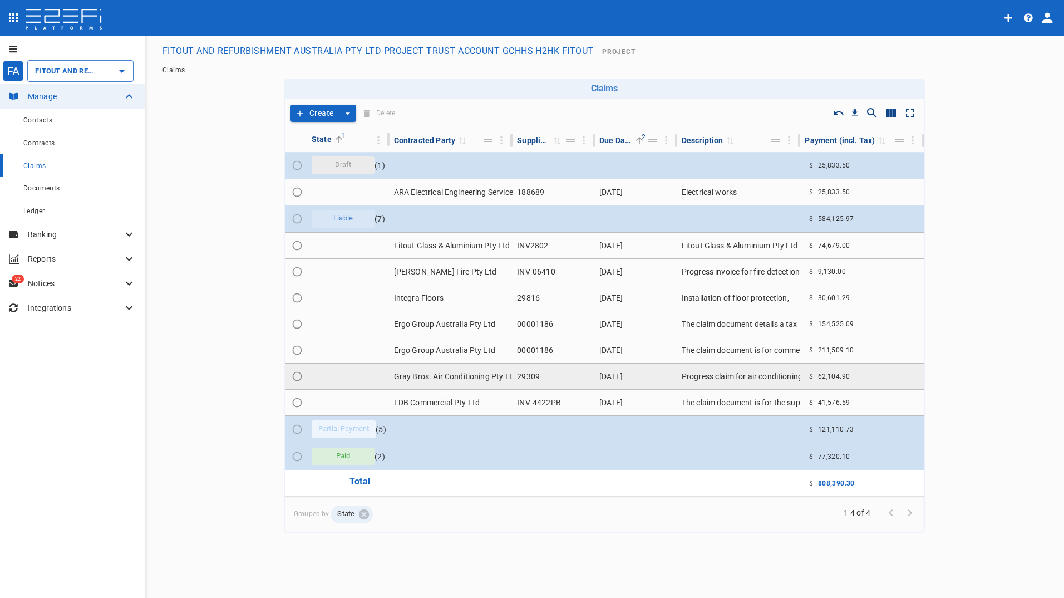
click at [430, 376] on td "Gray Bros. Air Conditioning Pty Ltd" at bounding box center [451, 376] width 124 height 26
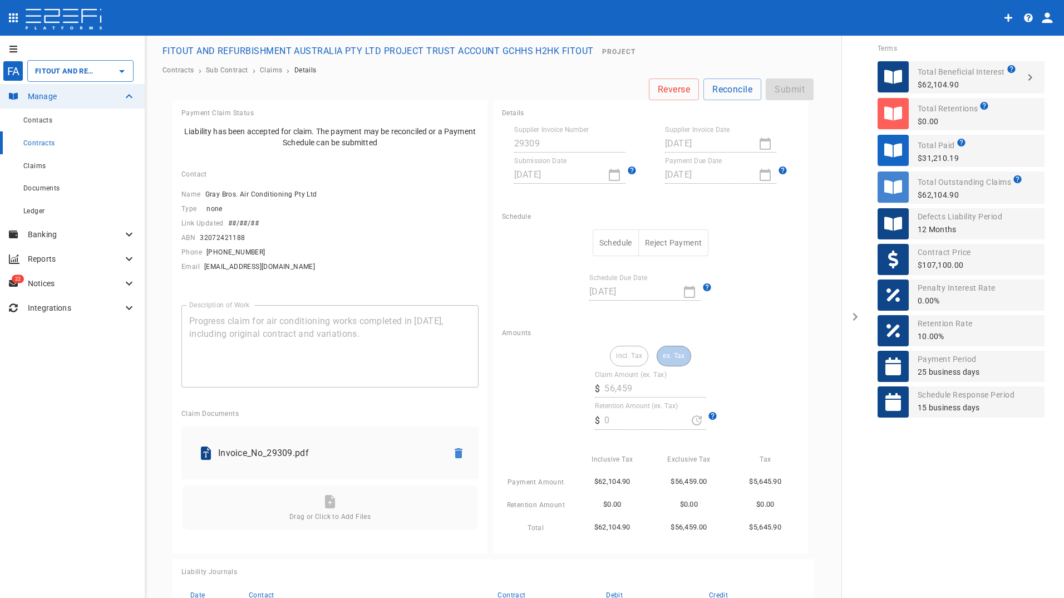
click at [652, 401] on div "incl. Tax ex. Tax Claim Amount (ex. Tax) ​ $ 56,459 Retention Amount (ex. Tax) …" at bounding box center [650, 440] width 297 height 188
click at [611, 241] on button "Schedule" at bounding box center [616, 242] width 46 height 27
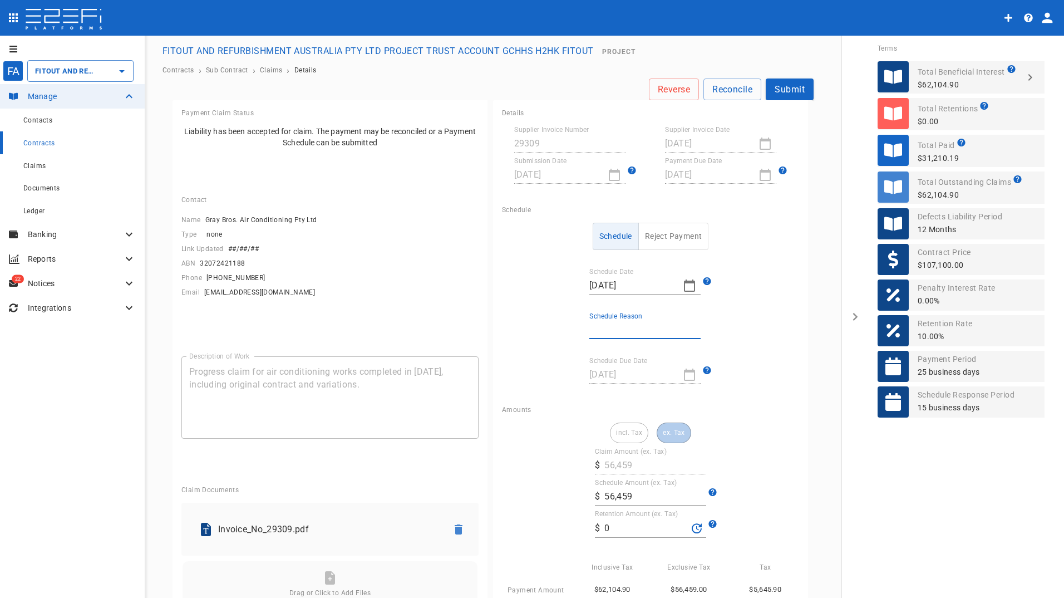
click at [624, 324] on input "Schedule Reason" at bounding box center [644, 330] width 111 height 18
type input "retention held & contract payment date"
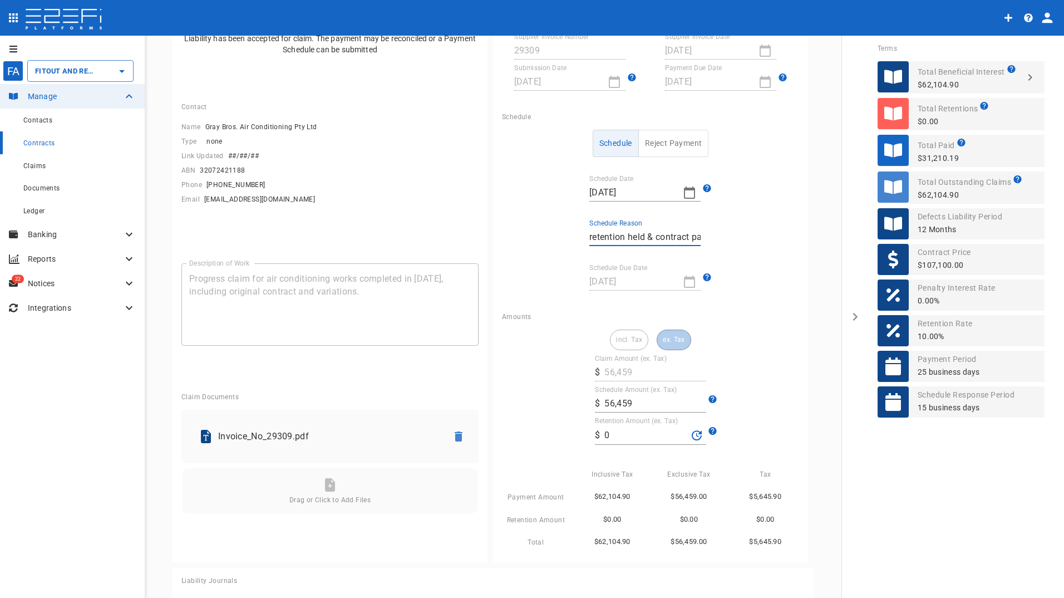
scroll to position [111, 0]
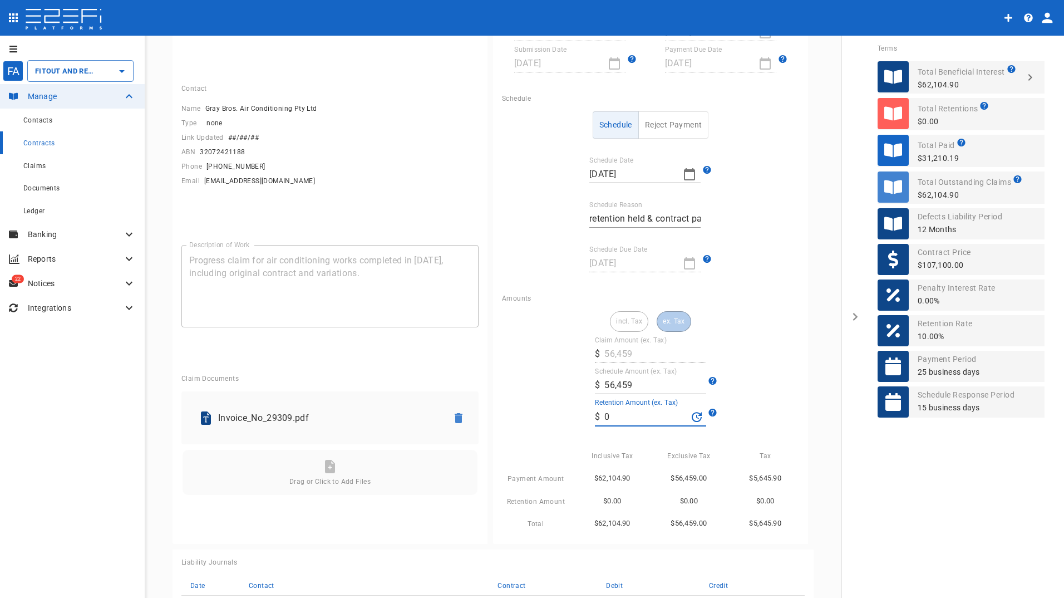
drag, startPoint x: 620, startPoint y: 415, endPoint x: 593, endPoint y: 415, distance: 27.8
click at [595, 415] on div "​ $ 0" at bounding box center [650, 416] width 111 height 19
